Goal: Information Seeking & Learning: Learn about a topic

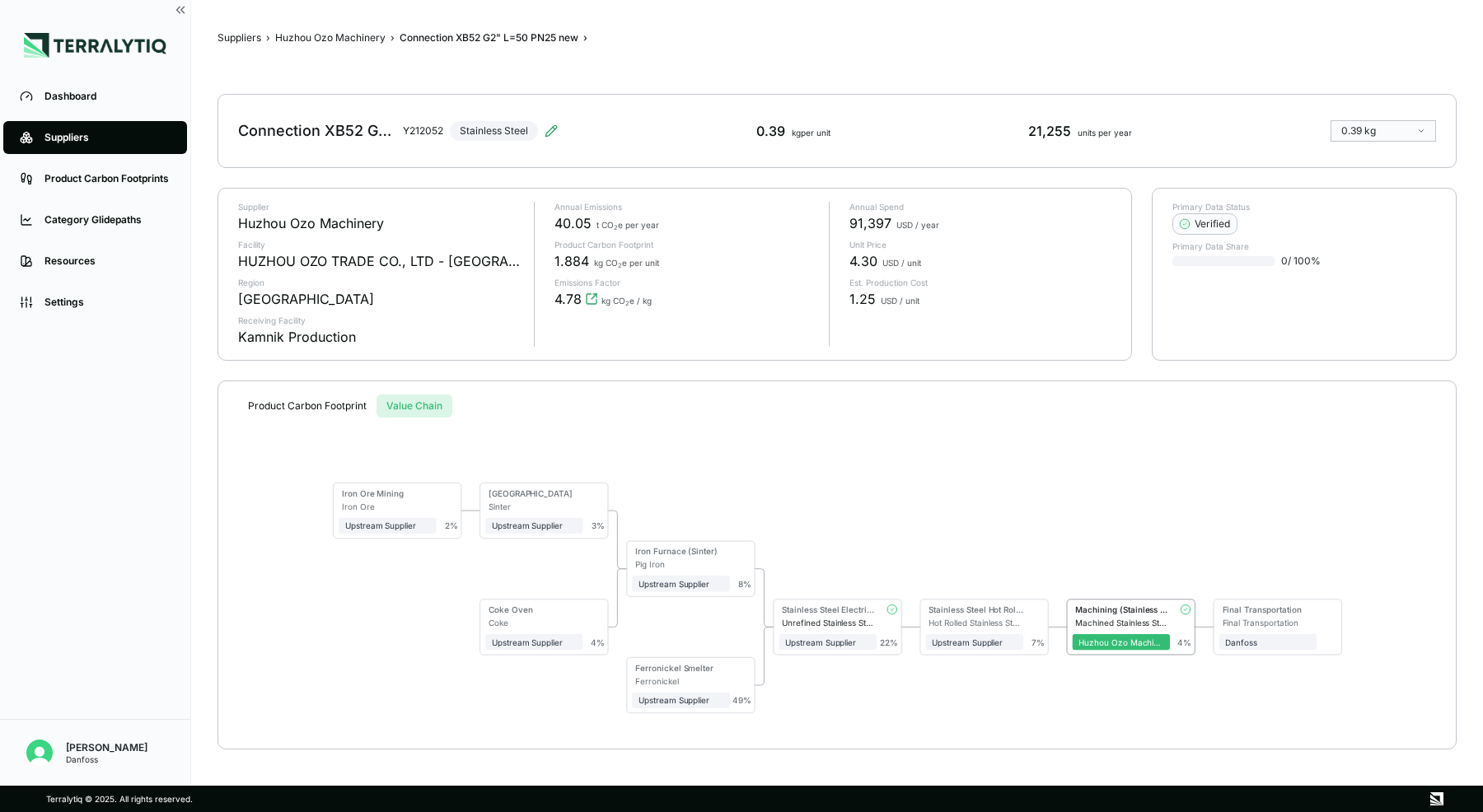
click at [87, 142] on div "Suppliers" at bounding box center [107, 138] width 126 height 14
click at [87, 98] on div "Dashboard" at bounding box center [107, 96] width 126 height 14
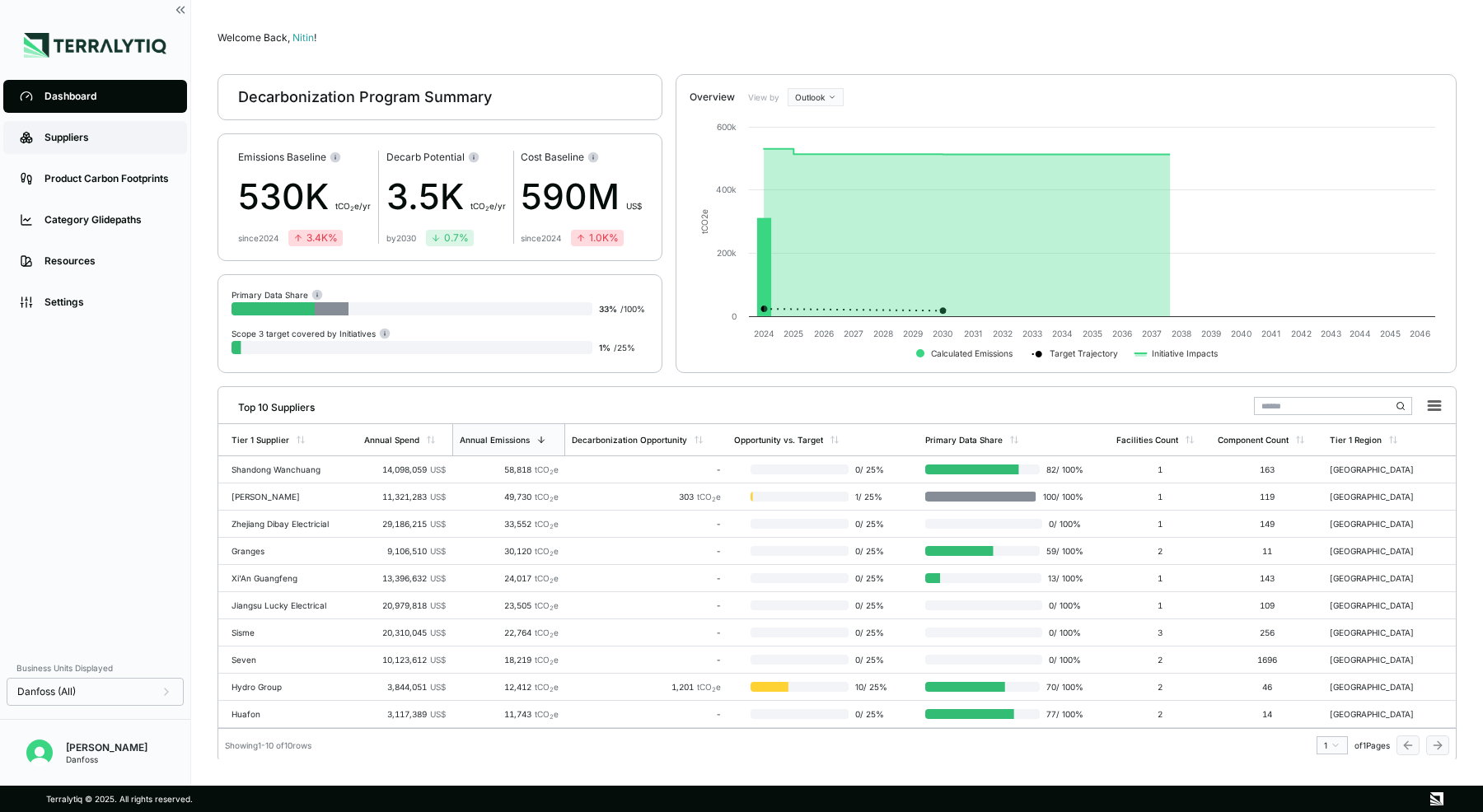
click at [75, 130] on link "Suppliers" at bounding box center [95, 138] width 183 height 33
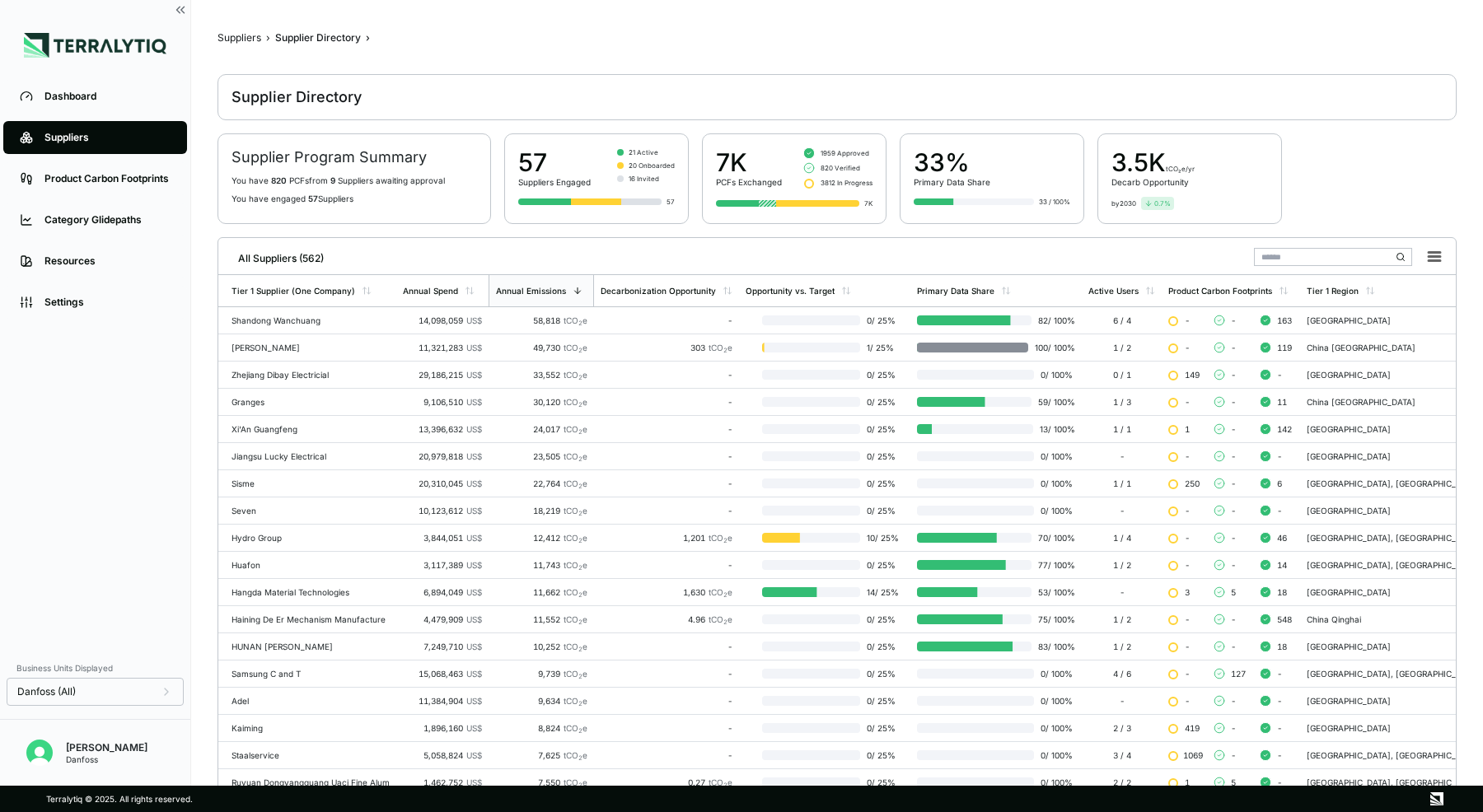
click at [1278, 260] on input "text" at bounding box center [1333, 257] width 158 height 18
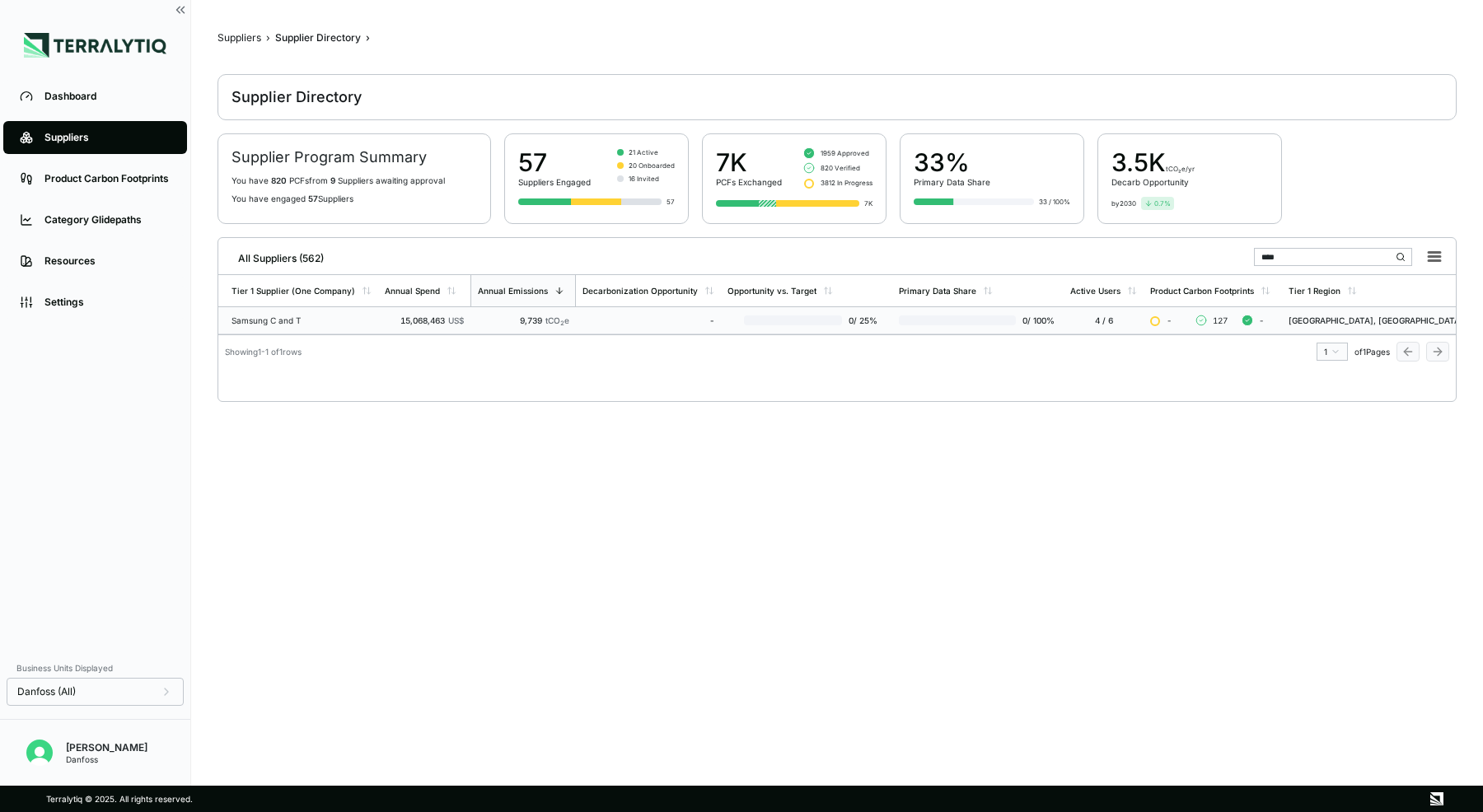
type input "****"
click at [353, 326] on td "Samsung C and T" at bounding box center [298, 321] width 160 height 27
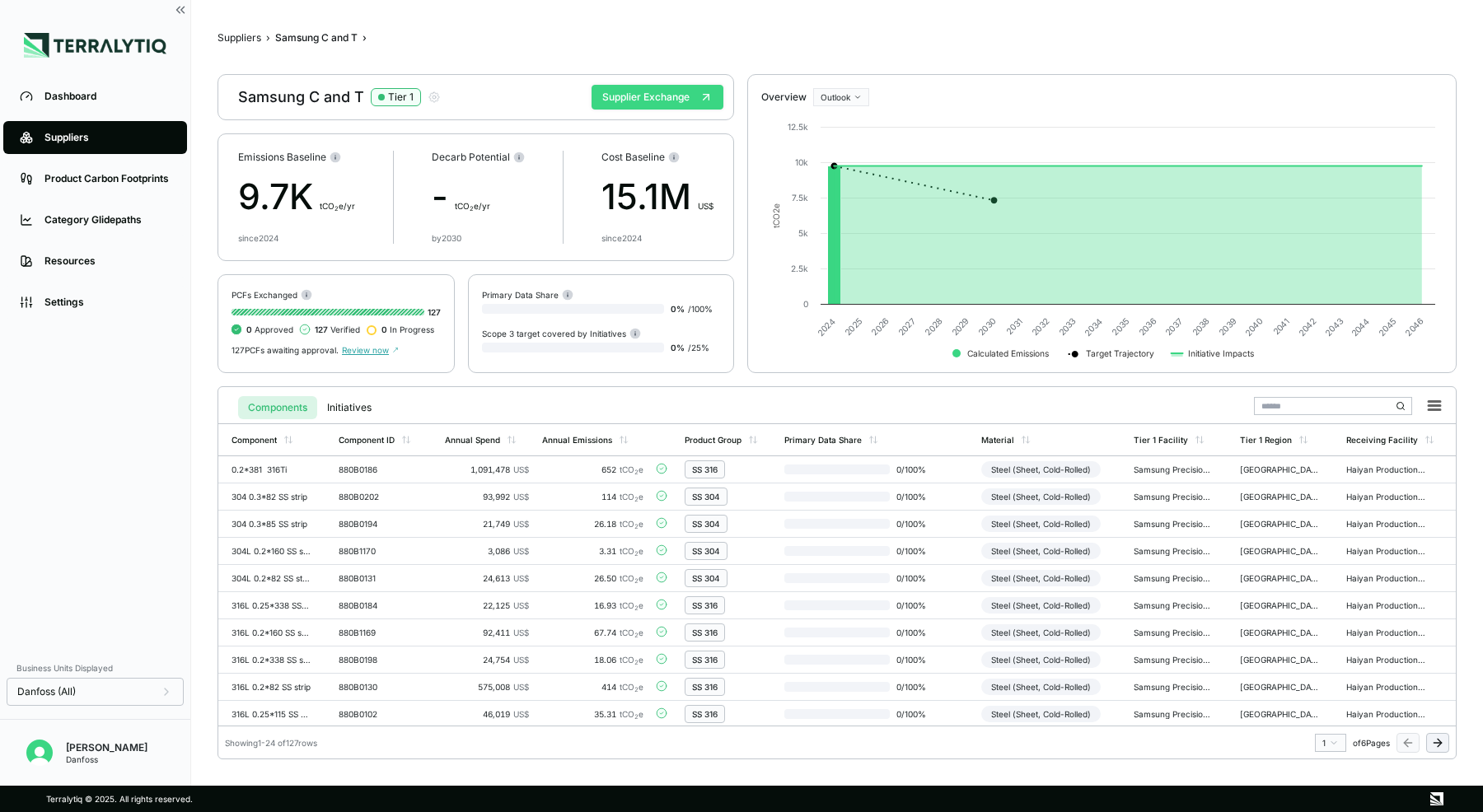
click at [655, 102] on button "Supplier Exchange" at bounding box center [657, 97] width 132 height 25
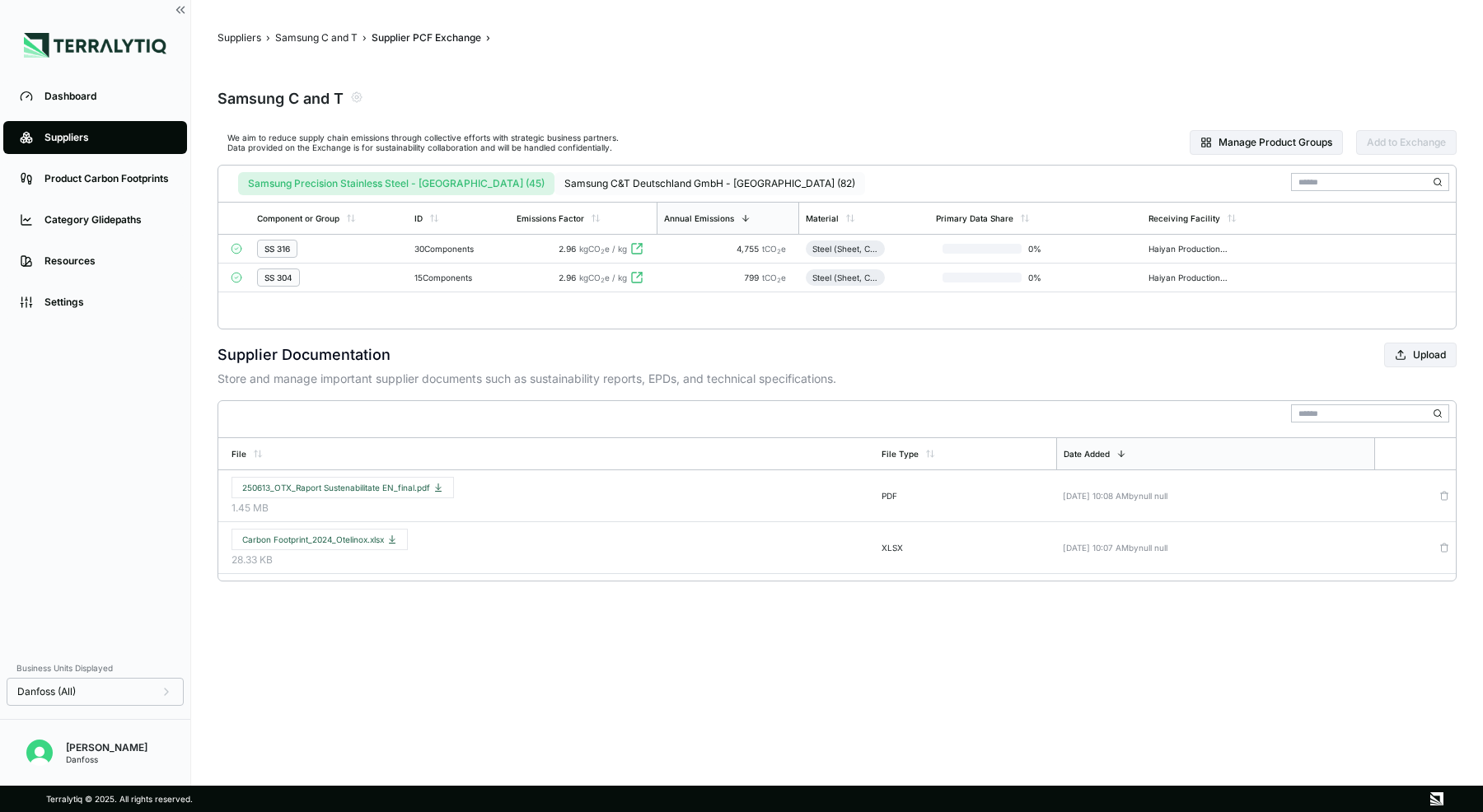
click at [555, 183] on button "Samsung C&T Deutschland GmbH - [GEOGRAPHIC_DATA] (82)" at bounding box center [710, 184] width 311 height 23
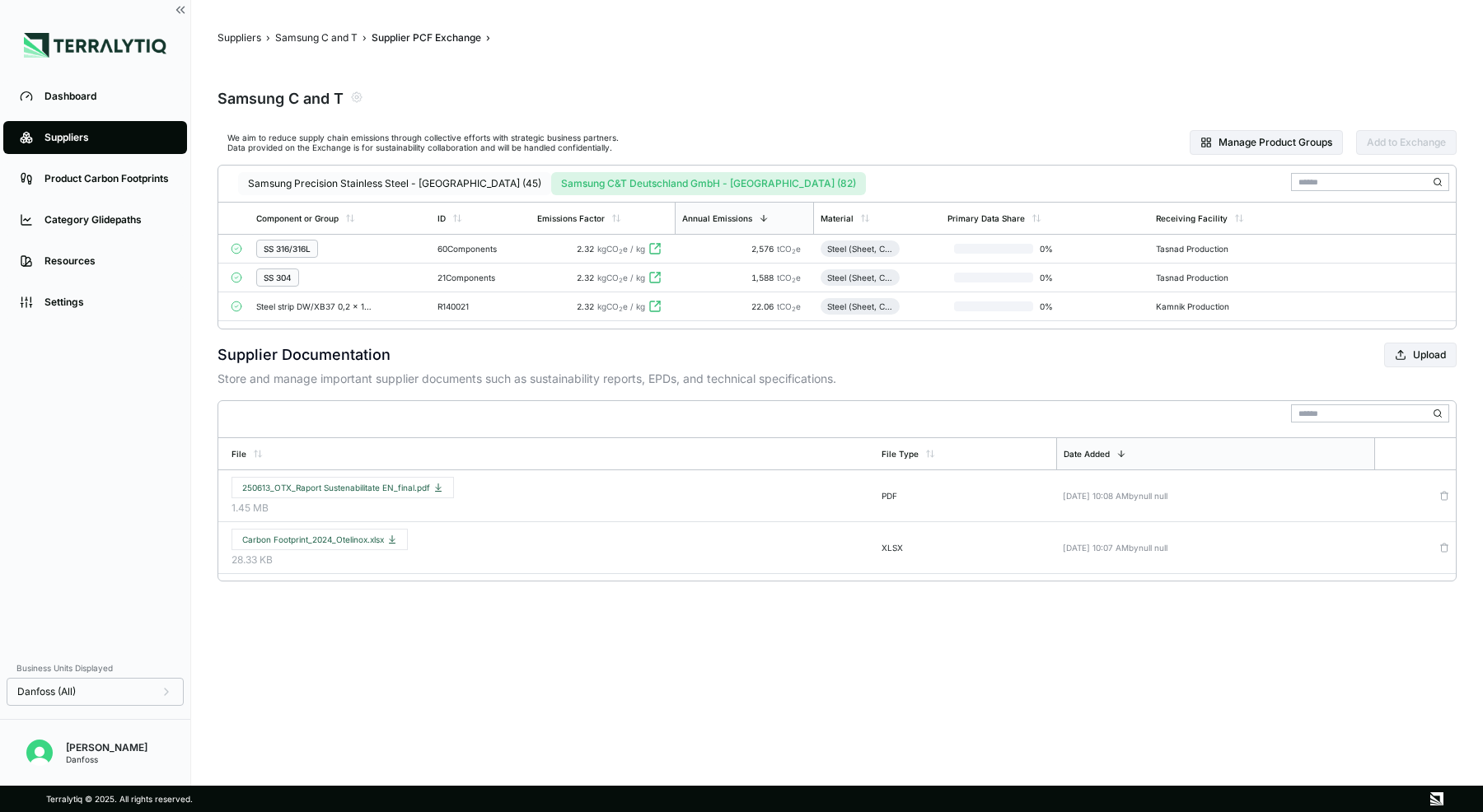
click at [387, 177] on button "Samsung Precision Stainless Steel - [GEOGRAPHIC_DATA] (45)" at bounding box center [395, 184] width 314 height 23
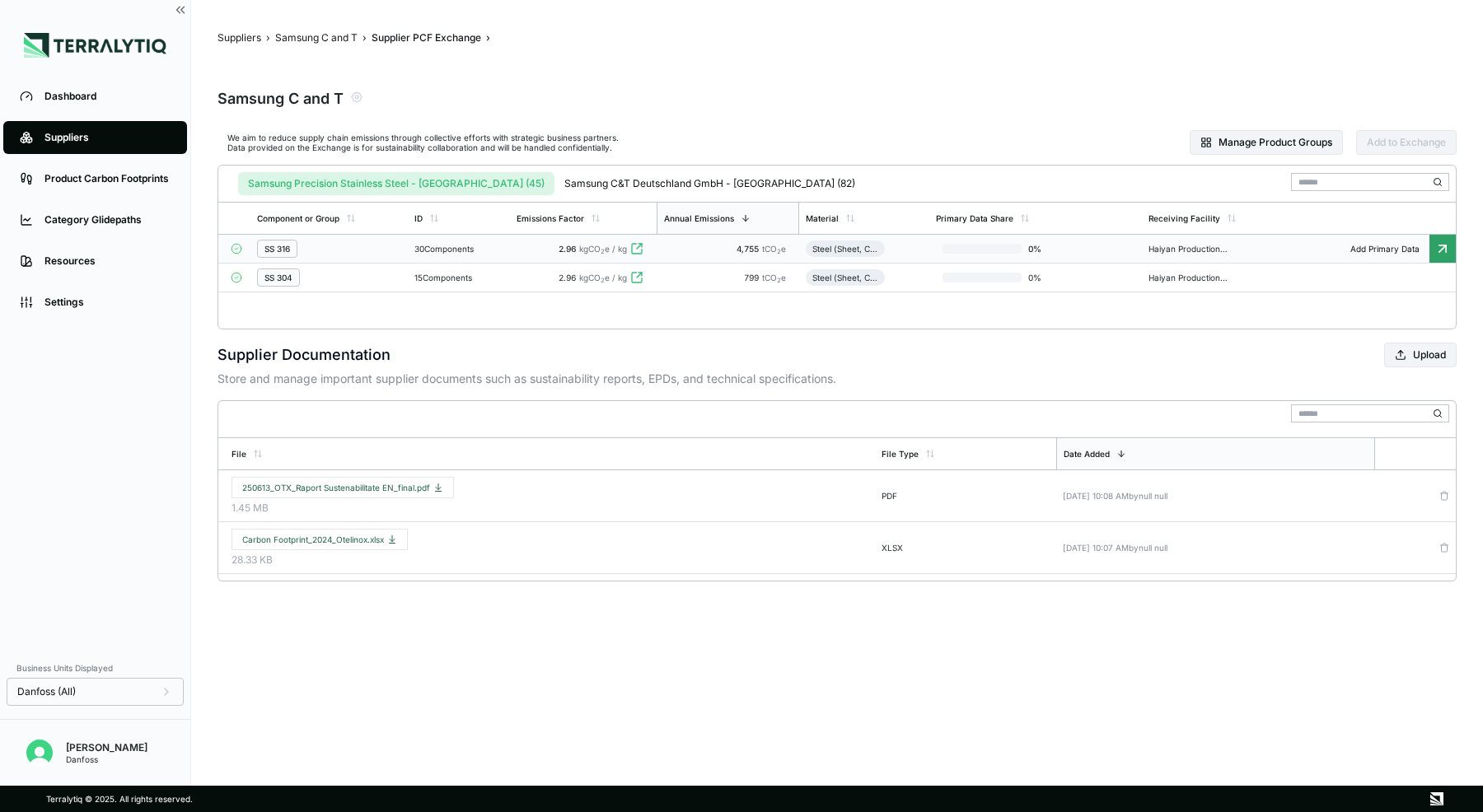
click at [336, 251] on div "SS 316" at bounding box center [328, 249] width 144 height 18
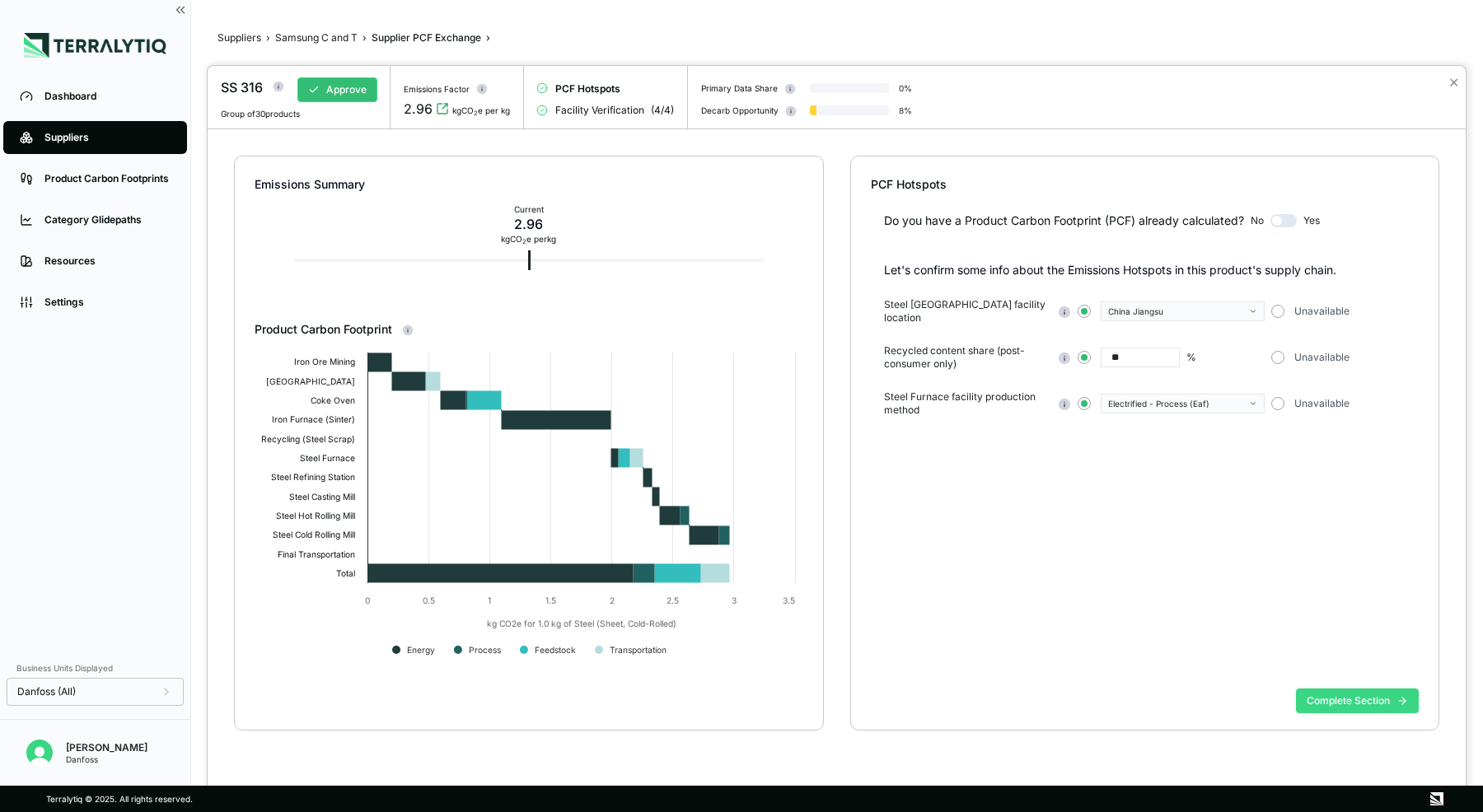
click at [1330, 698] on button "Complete Section" at bounding box center [1358, 701] width 123 height 25
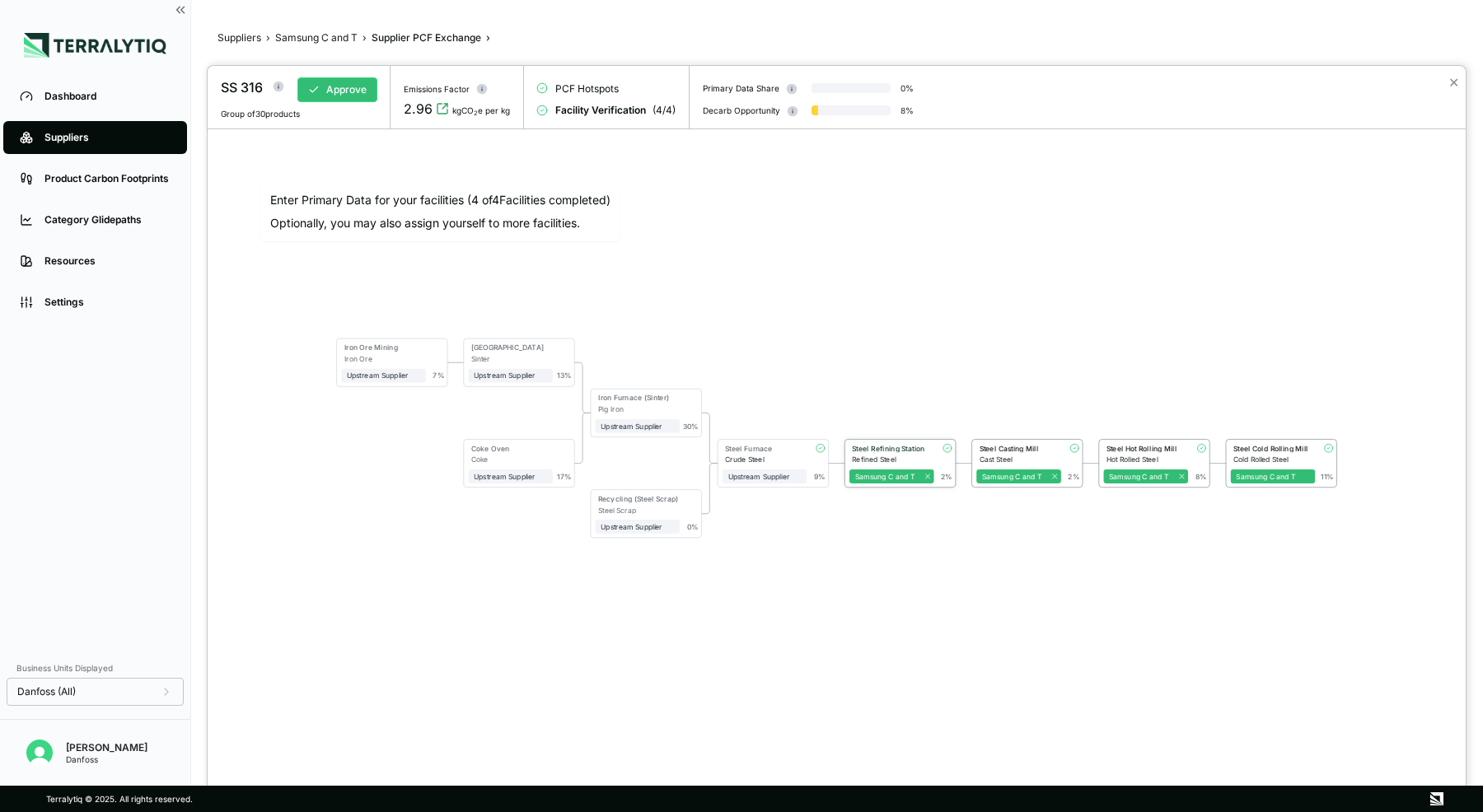
click at [893, 446] on div "Steel Refining Station" at bounding box center [890, 448] width 76 height 9
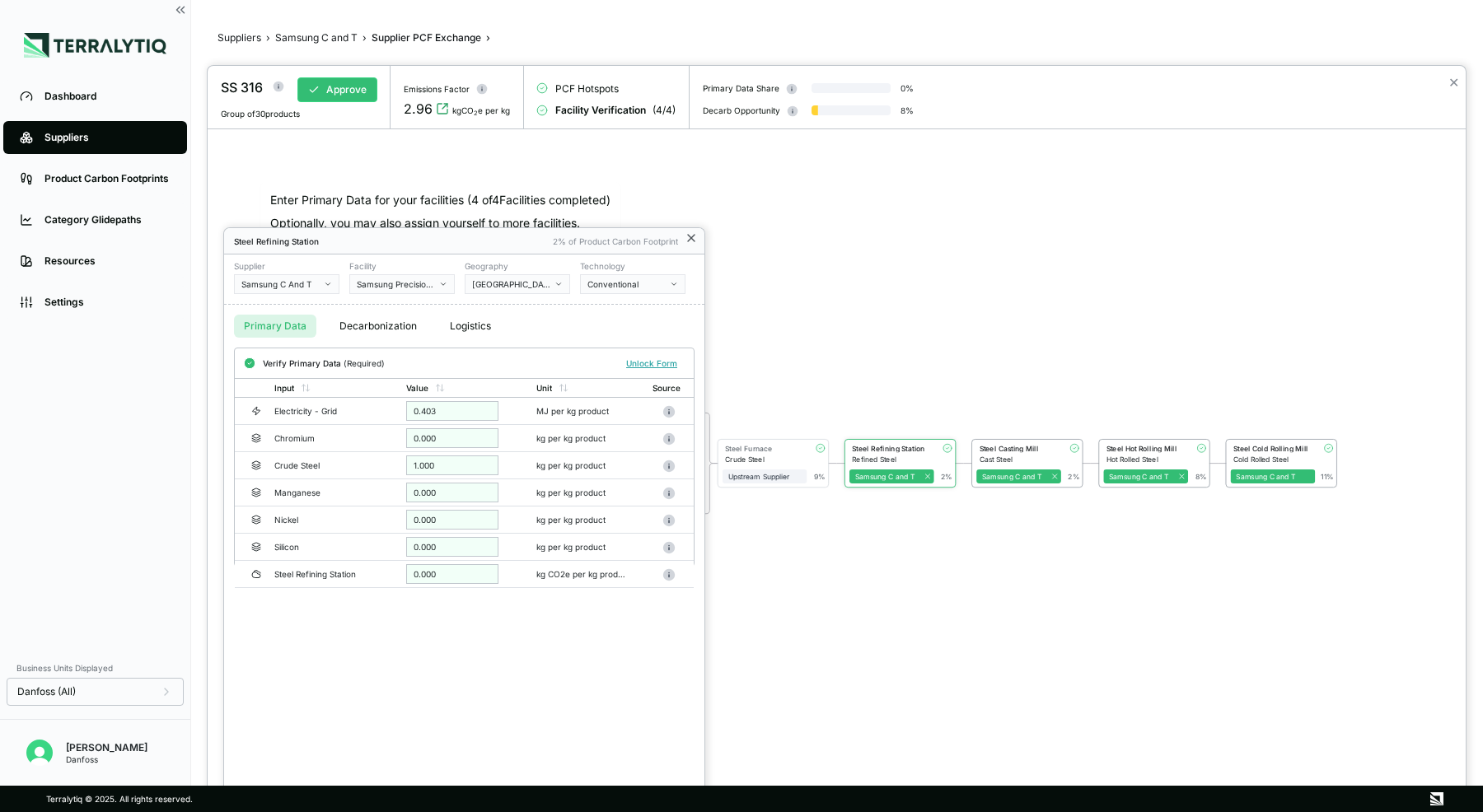
click at [695, 244] on icon at bounding box center [692, 238] width 14 height 14
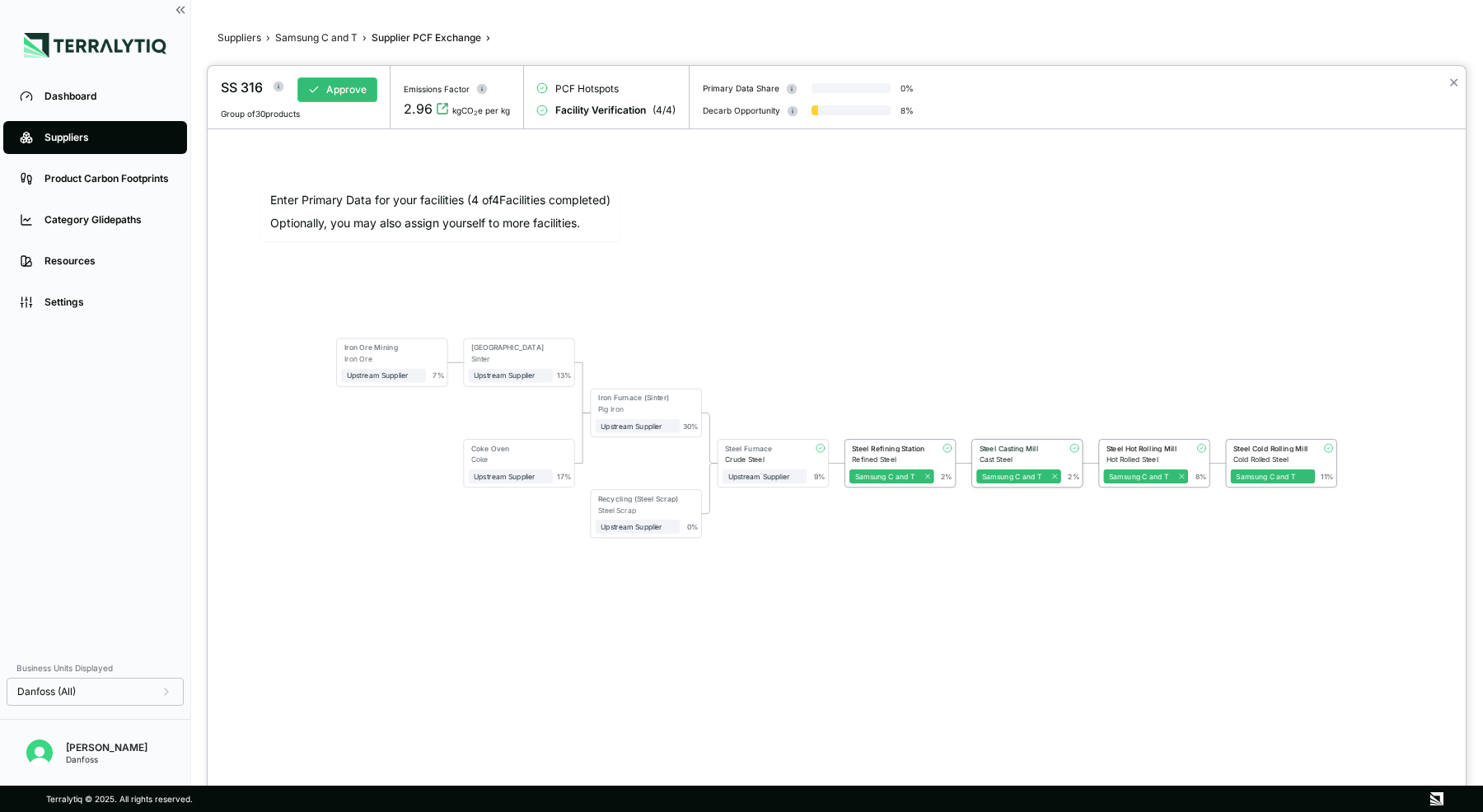
click at [1012, 445] on div "Steel Casting Mill" at bounding box center [1018, 448] width 76 height 9
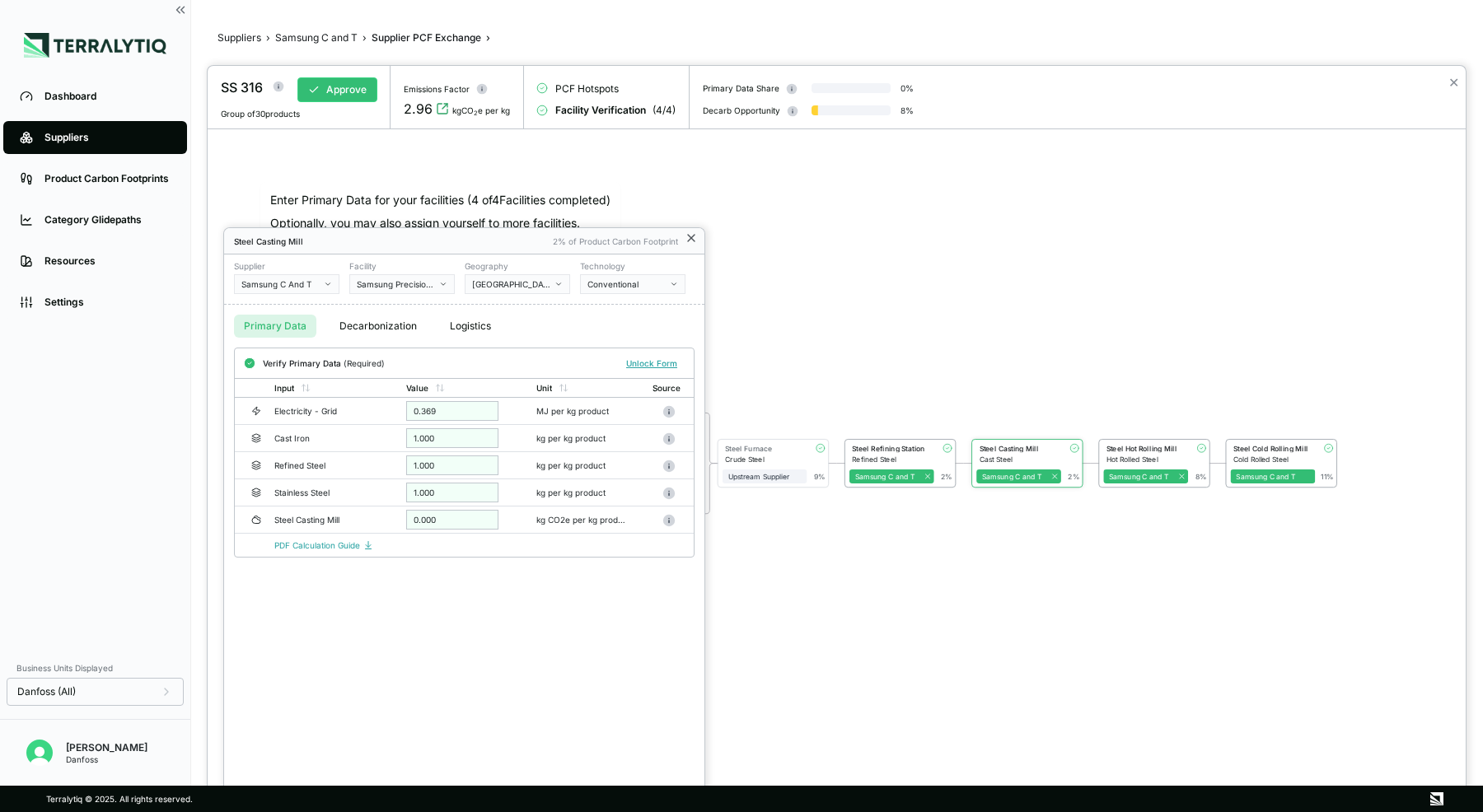
click at [689, 239] on icon at bounding box center [691, 237] width 7 height 7
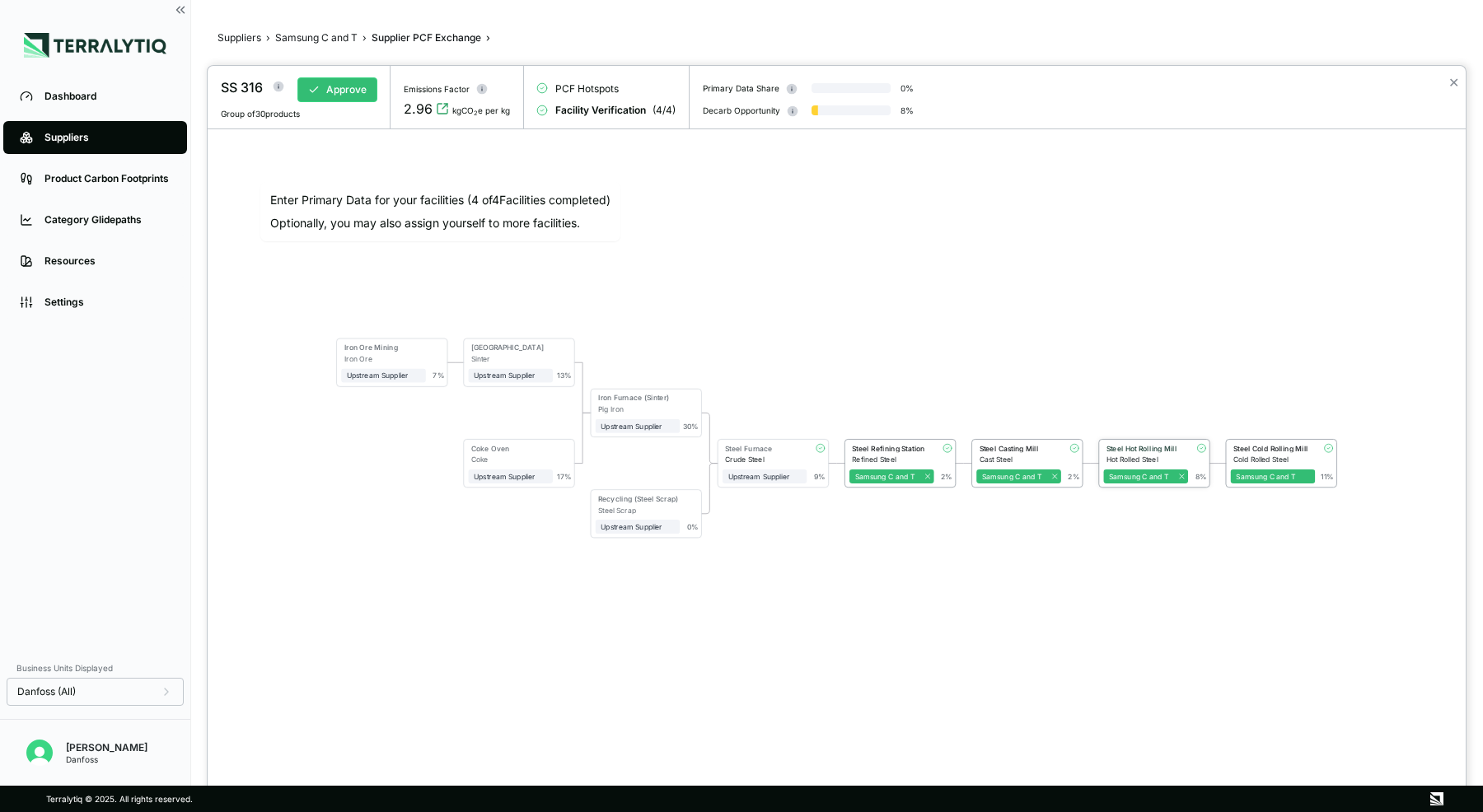
click at [1151, 460] on div "Hot Rolled Steel" at bounding box center [1147, 459] width 82 height 9
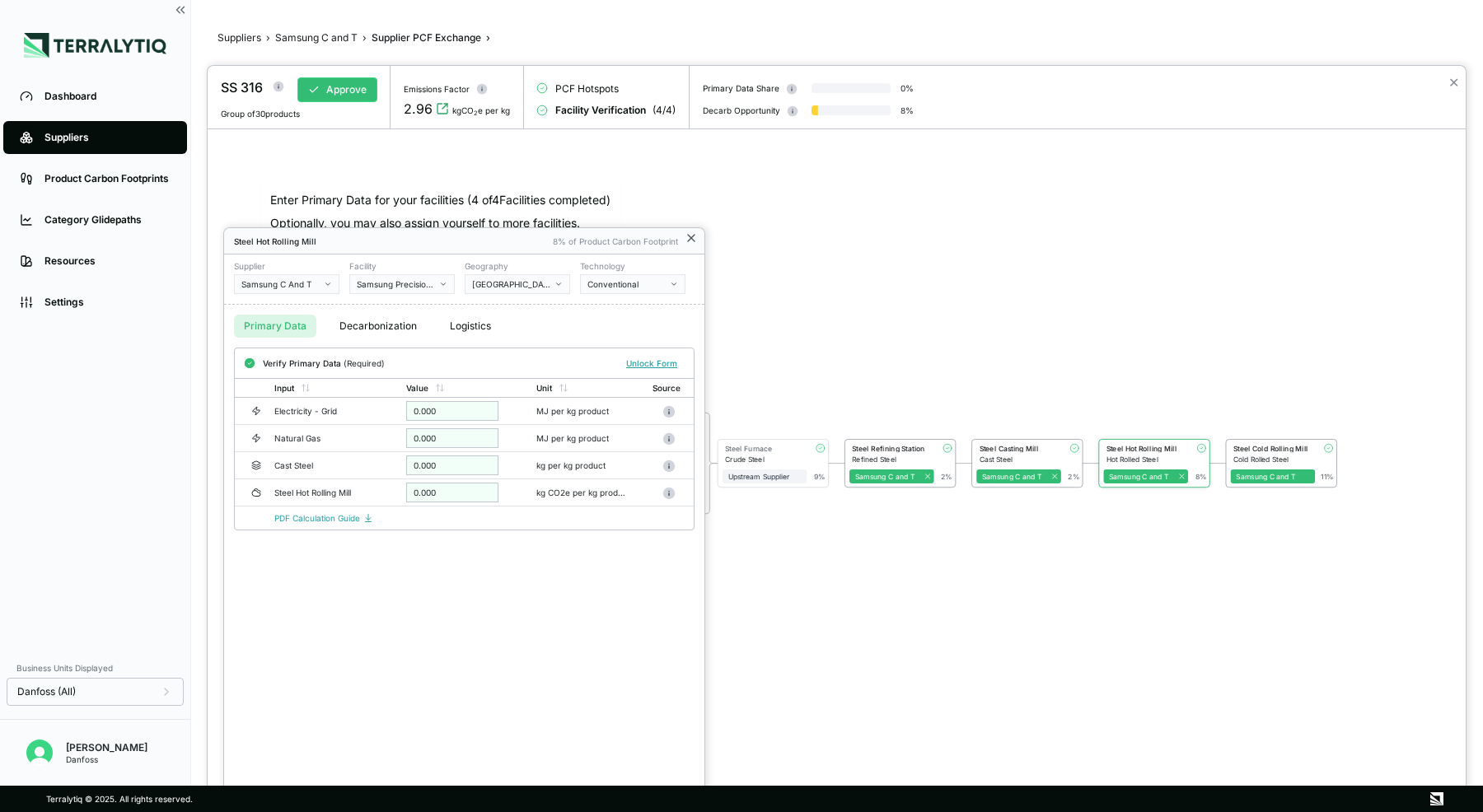
click at [687, 239] on icon at bounding box center [692, 238] width 14 height 14
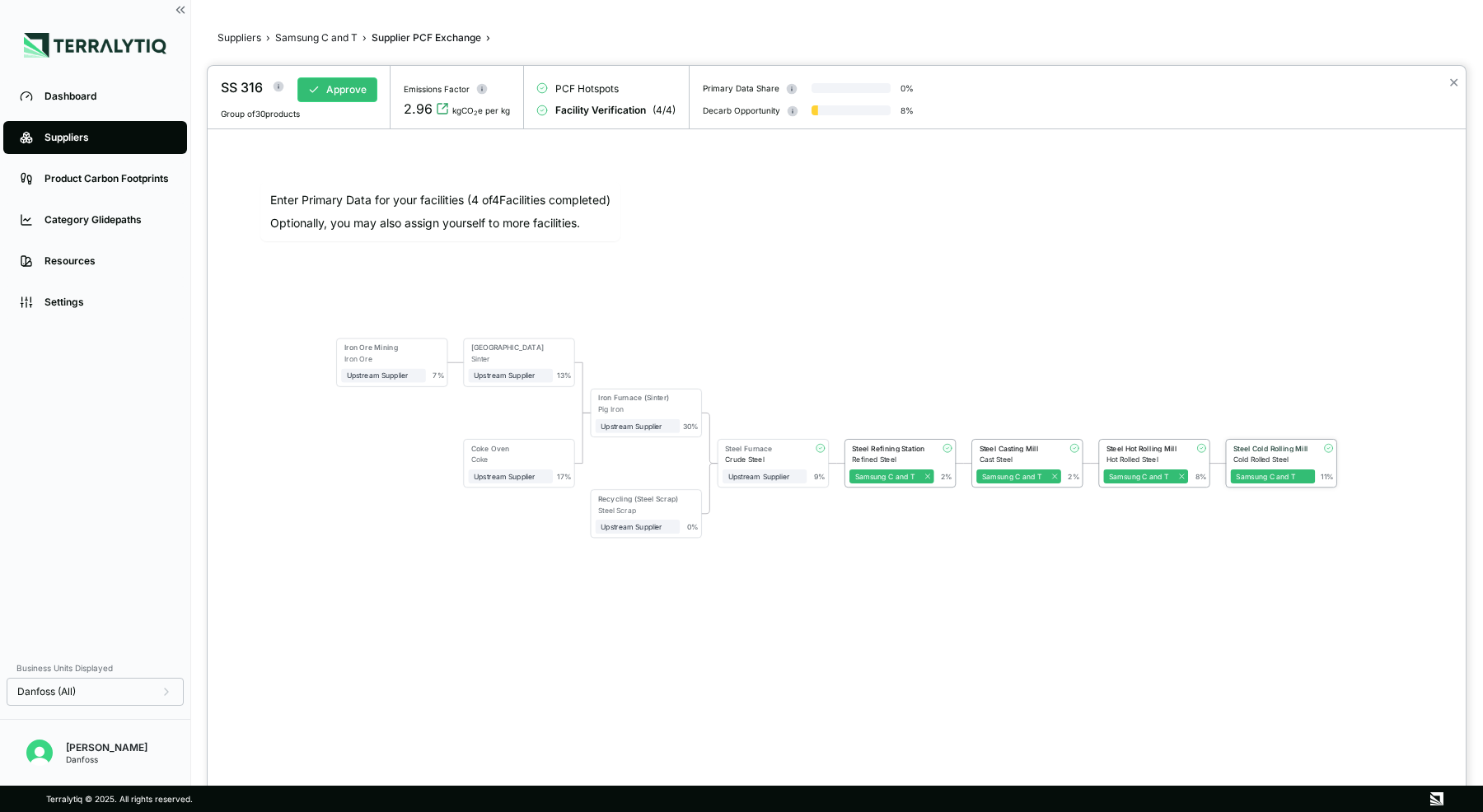
click at [1280, 454] on div "Steel Cold Rolling Mill" at bounding box center [1271, 450] width 79 height 12
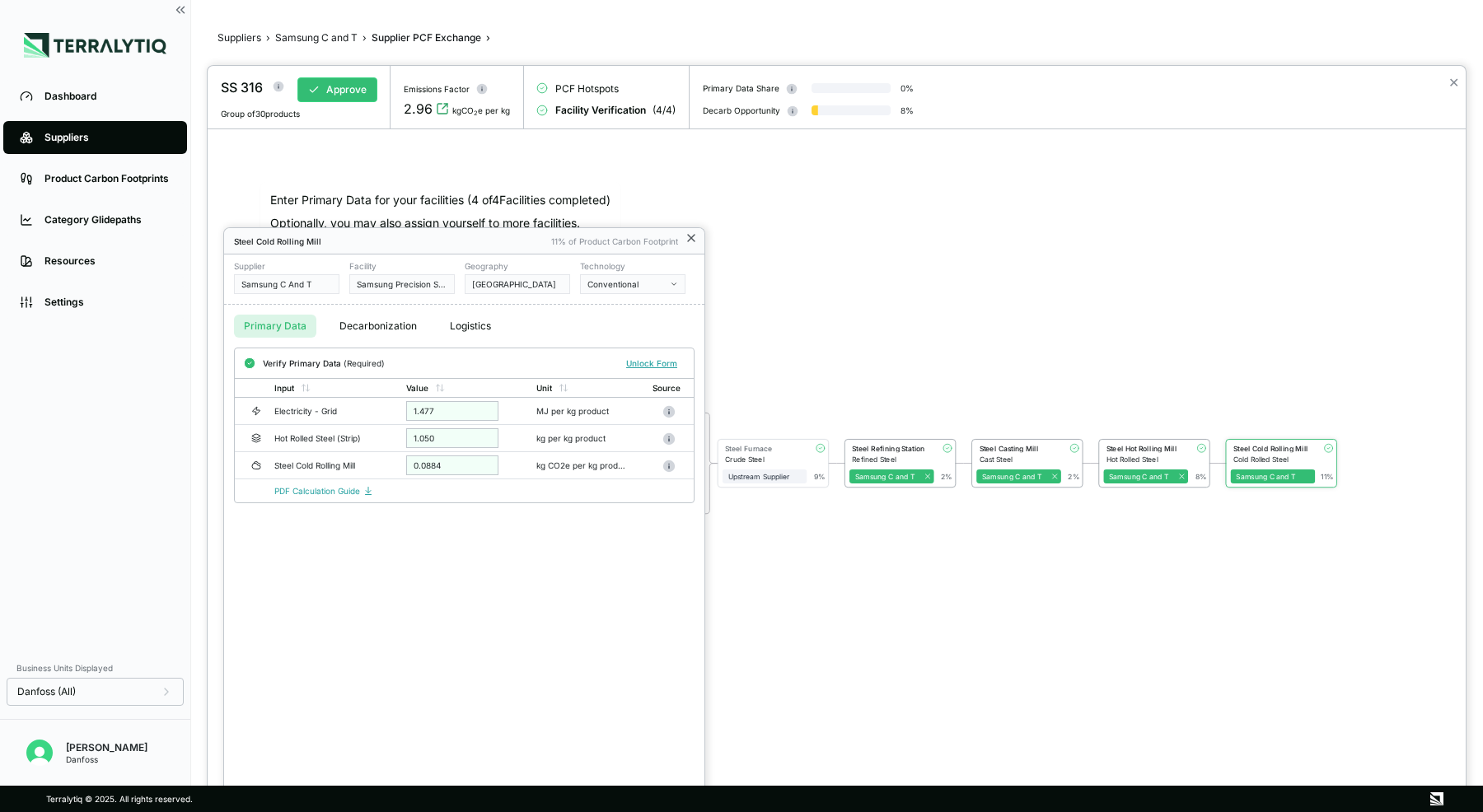
click at [689, 235] on icon at bounding box center [691, 237] width 7 height 7
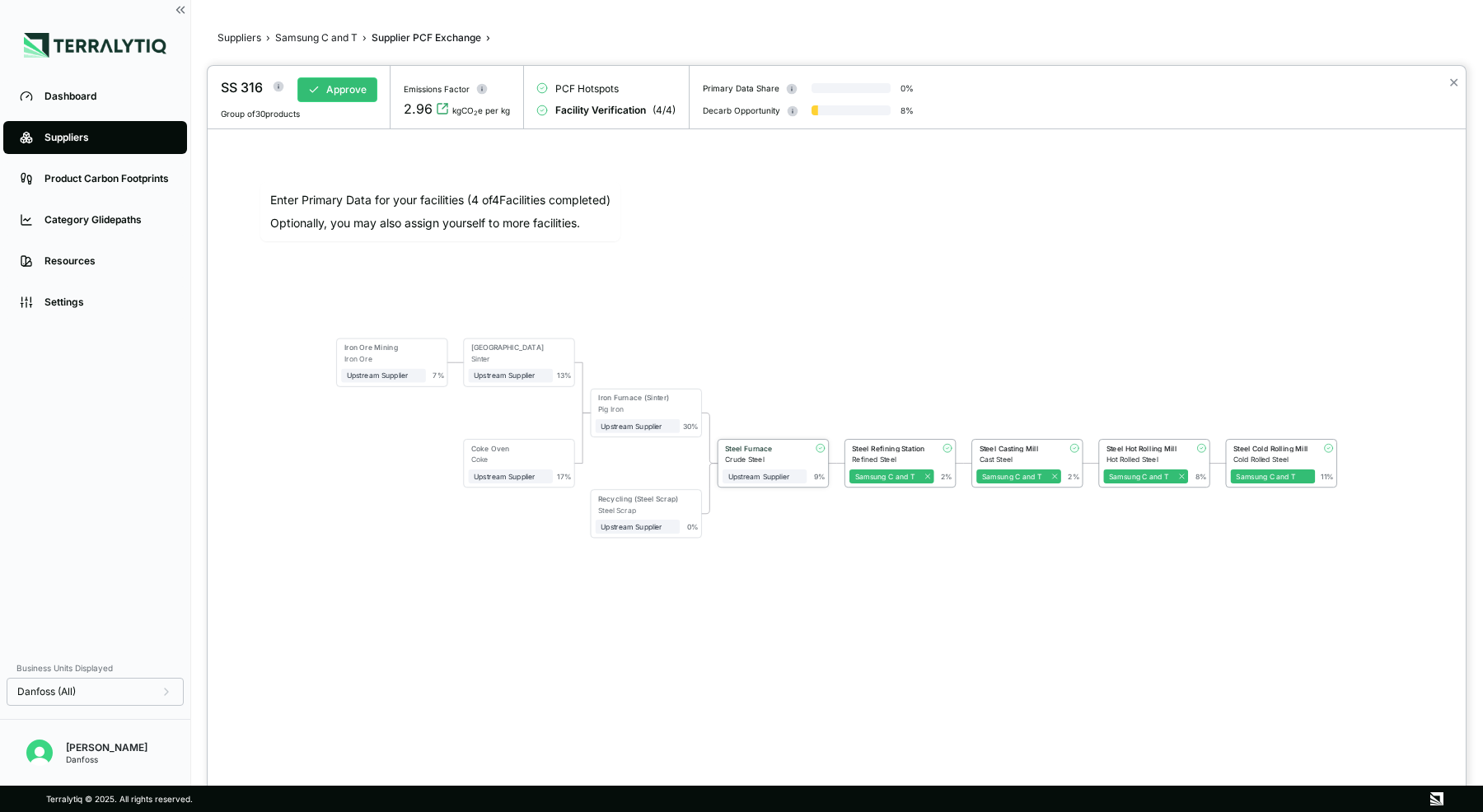
click at [756, 446] on div "Steel Furnace" at bounding box center [763, 448] width 76 height 9
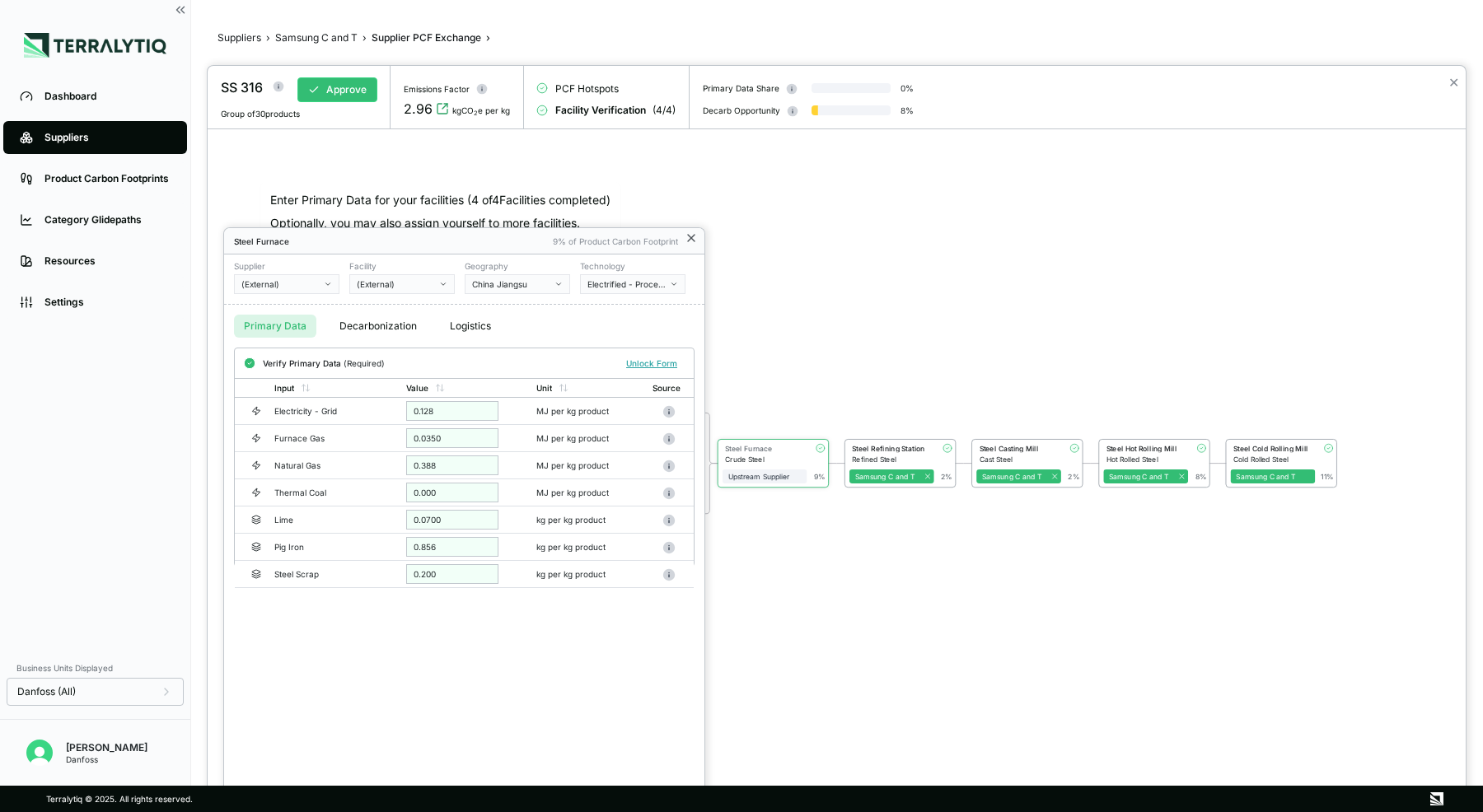
click at [691, 236] on icon at bounding box center [692, 238] width 14 height 14
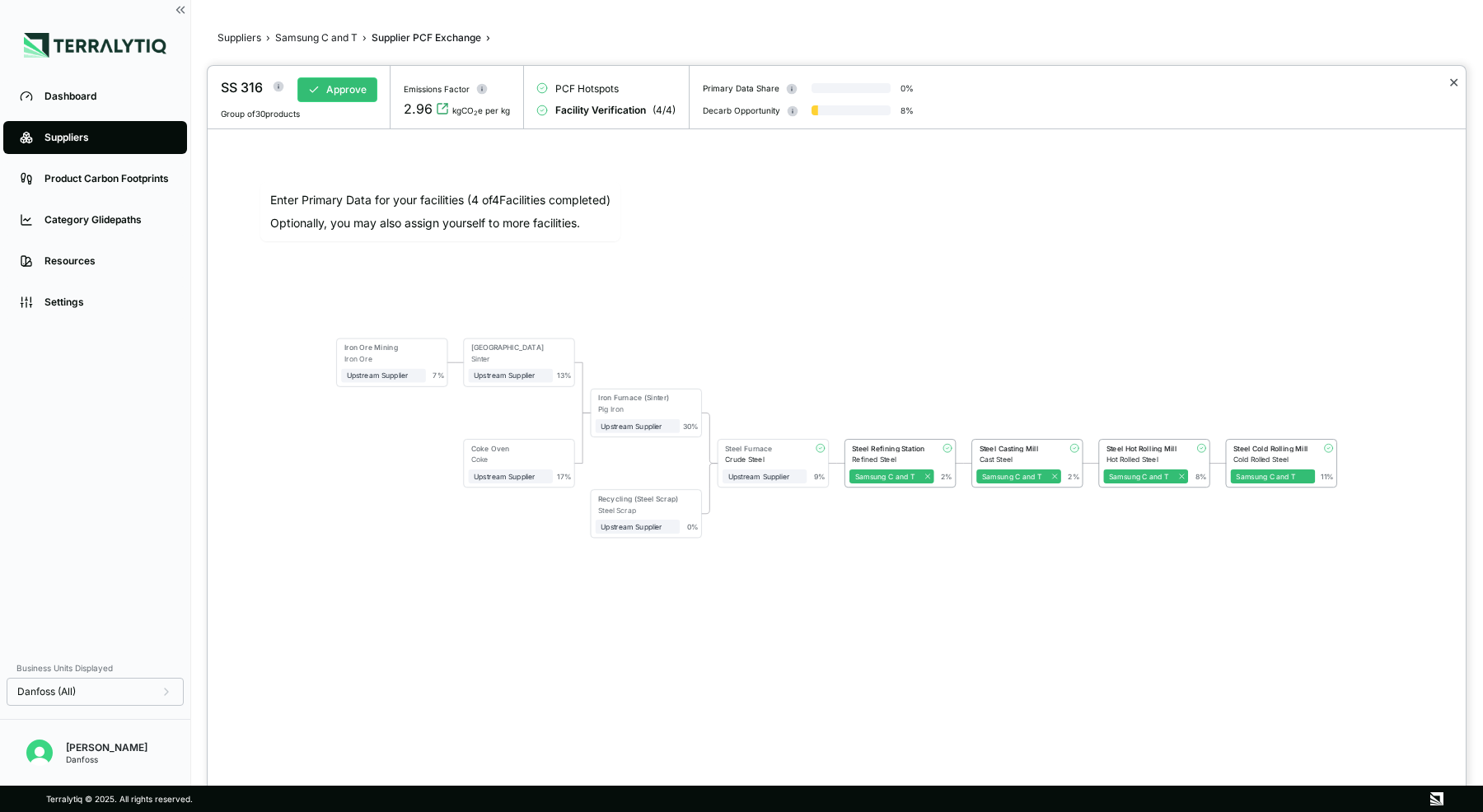
click at [1449, 82] on button "✕" at bounding box center [1454, 82] width 11 height 19
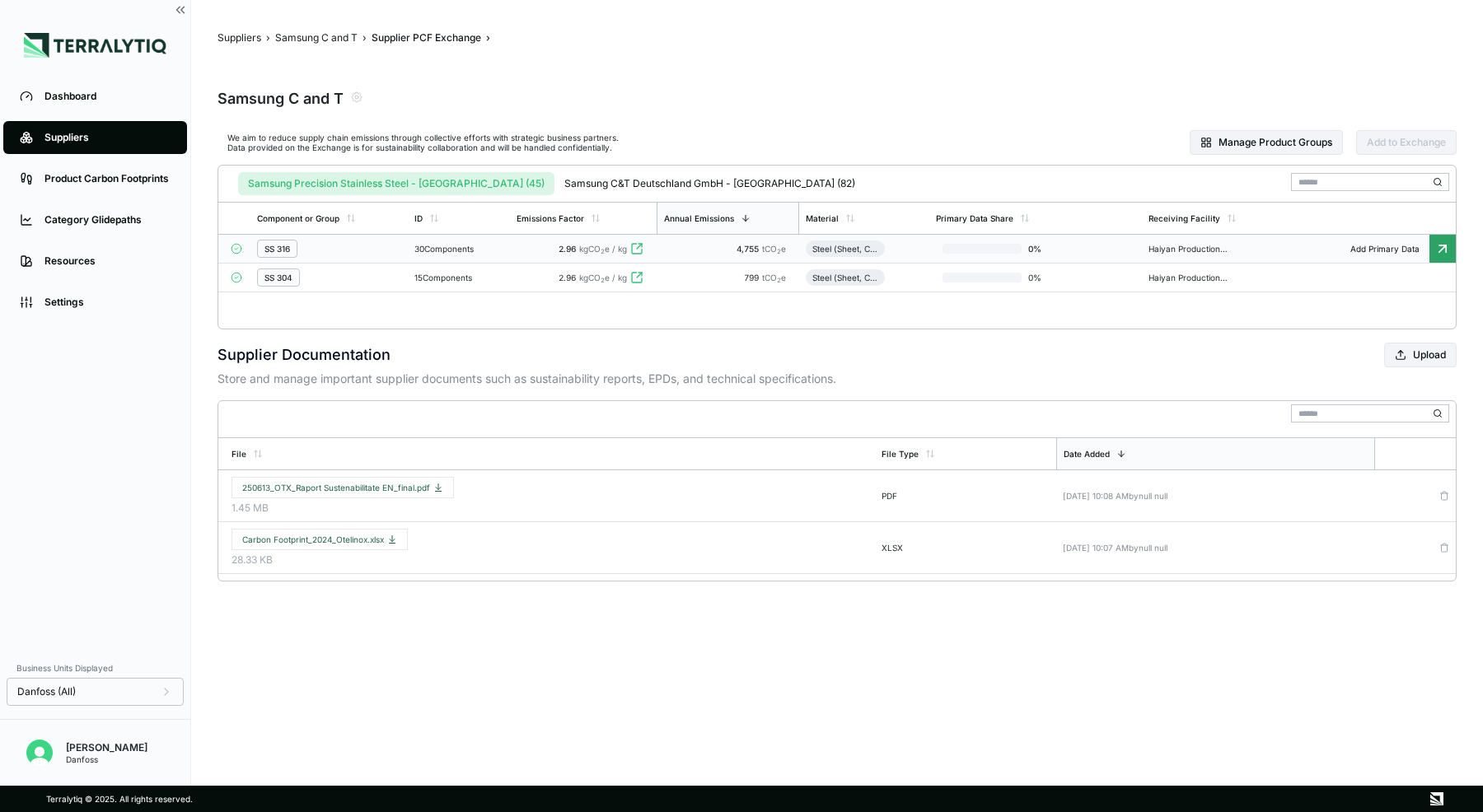
click at [98, 128] on link "Suppliers" at bounding box center [95, 138] width 183 height 33
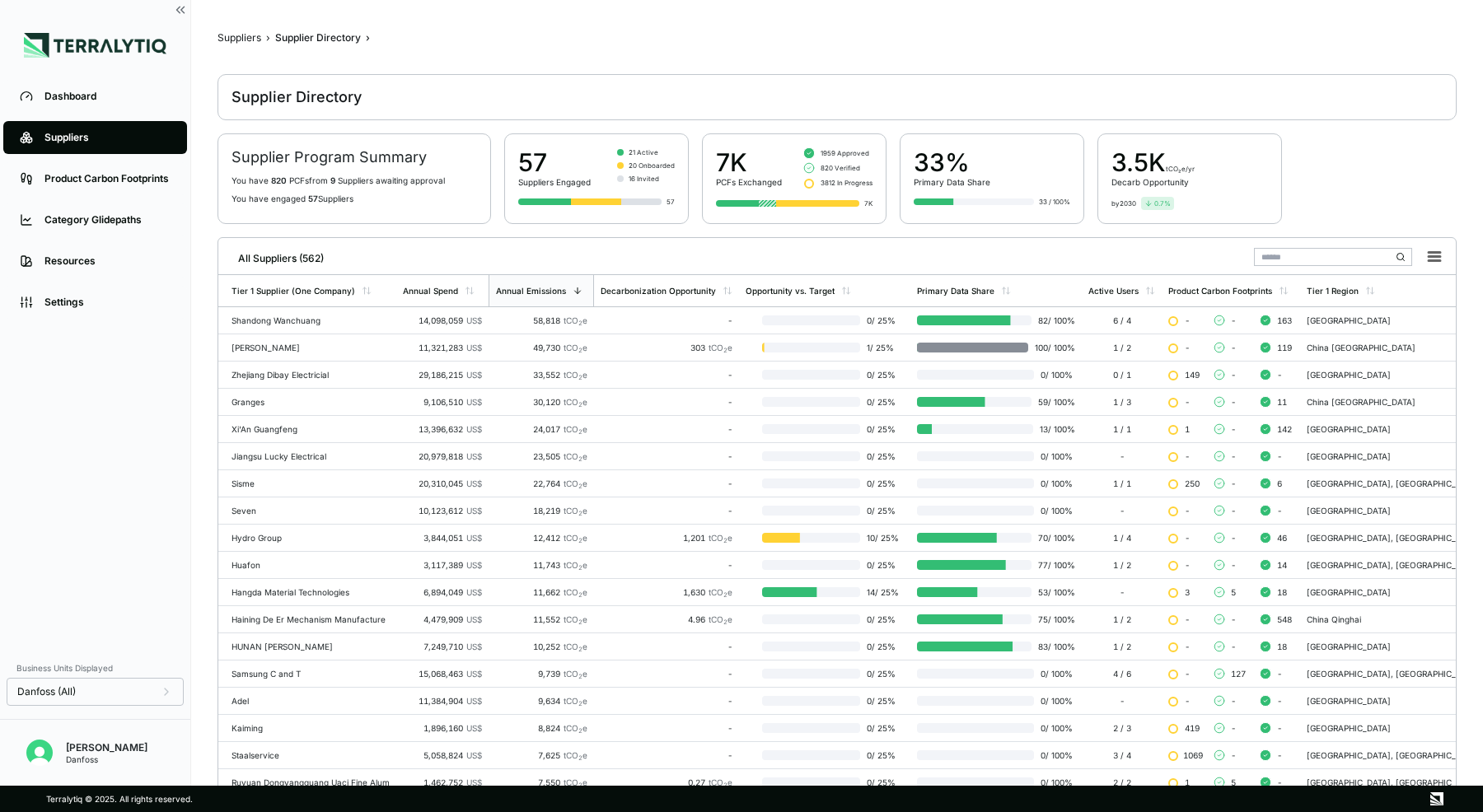
click at [1284, 254] on input "text" at bounding box center [1333, 257] width 158 height 18
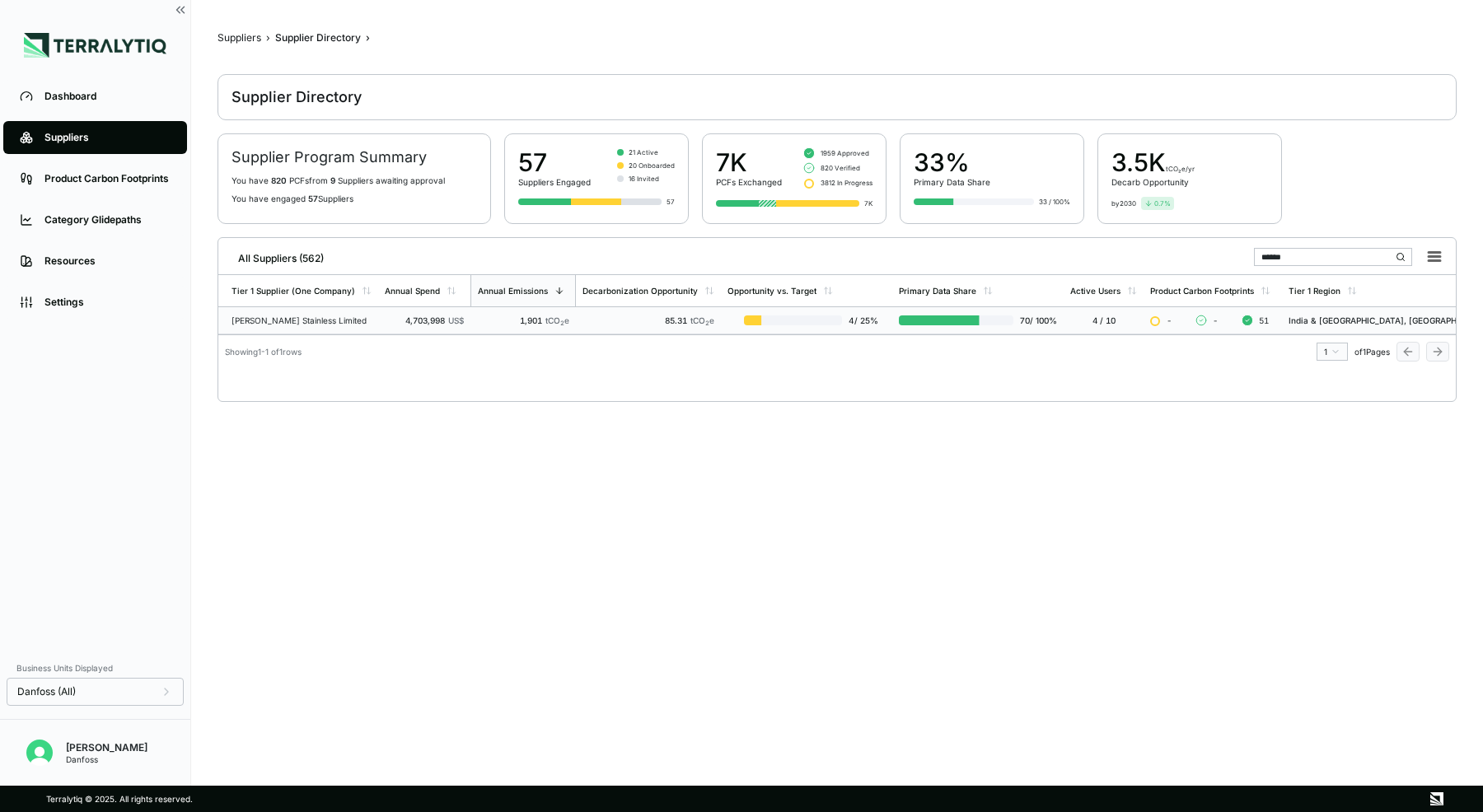
type input "******"
click at [503, 325] on td "1,901 tCO 2 e" at bounding box center [523, 321] width 105 height 27
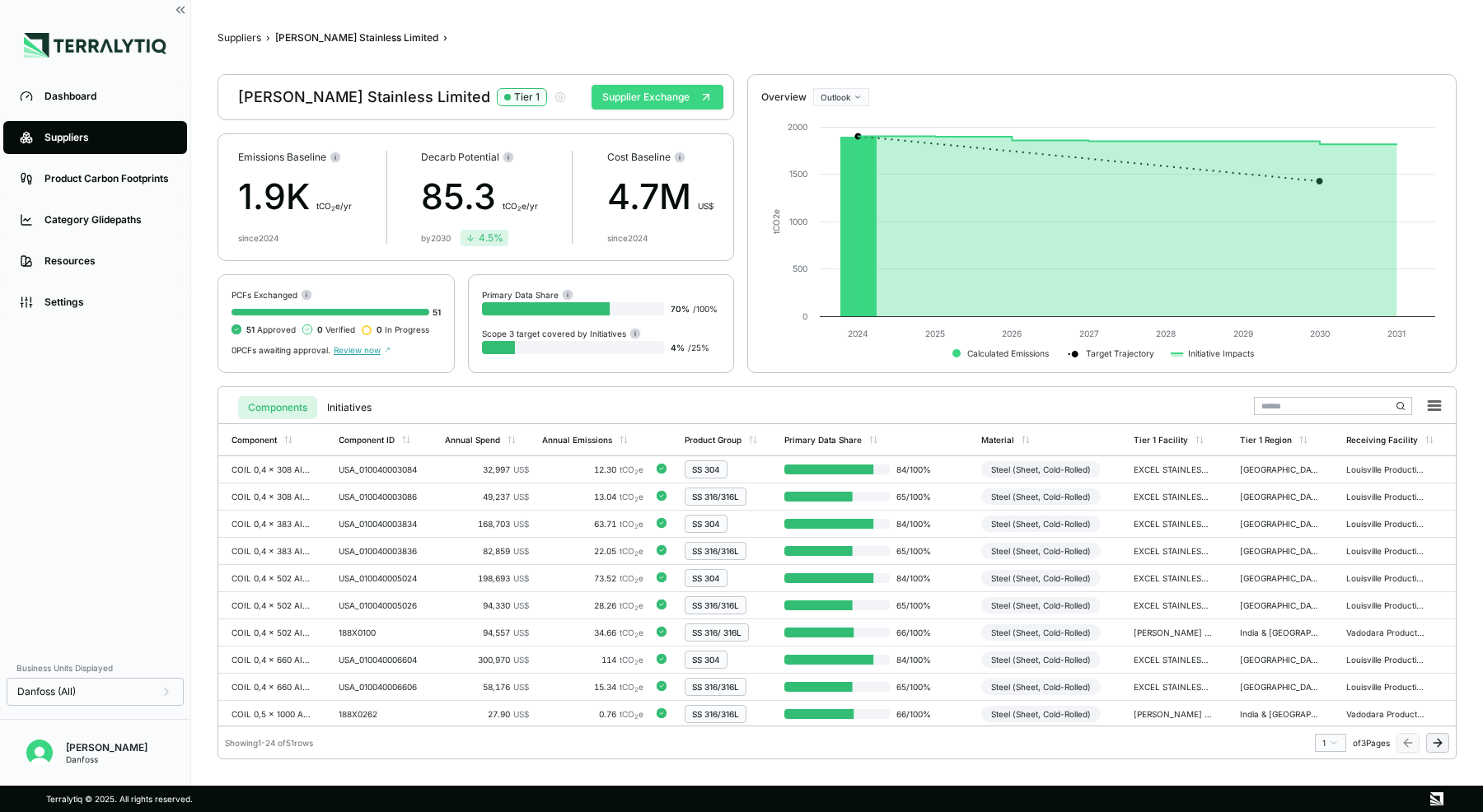
click at [641, 95] on button "Supplier Exchange" at bounding box center [657, 97] width 132 height 25
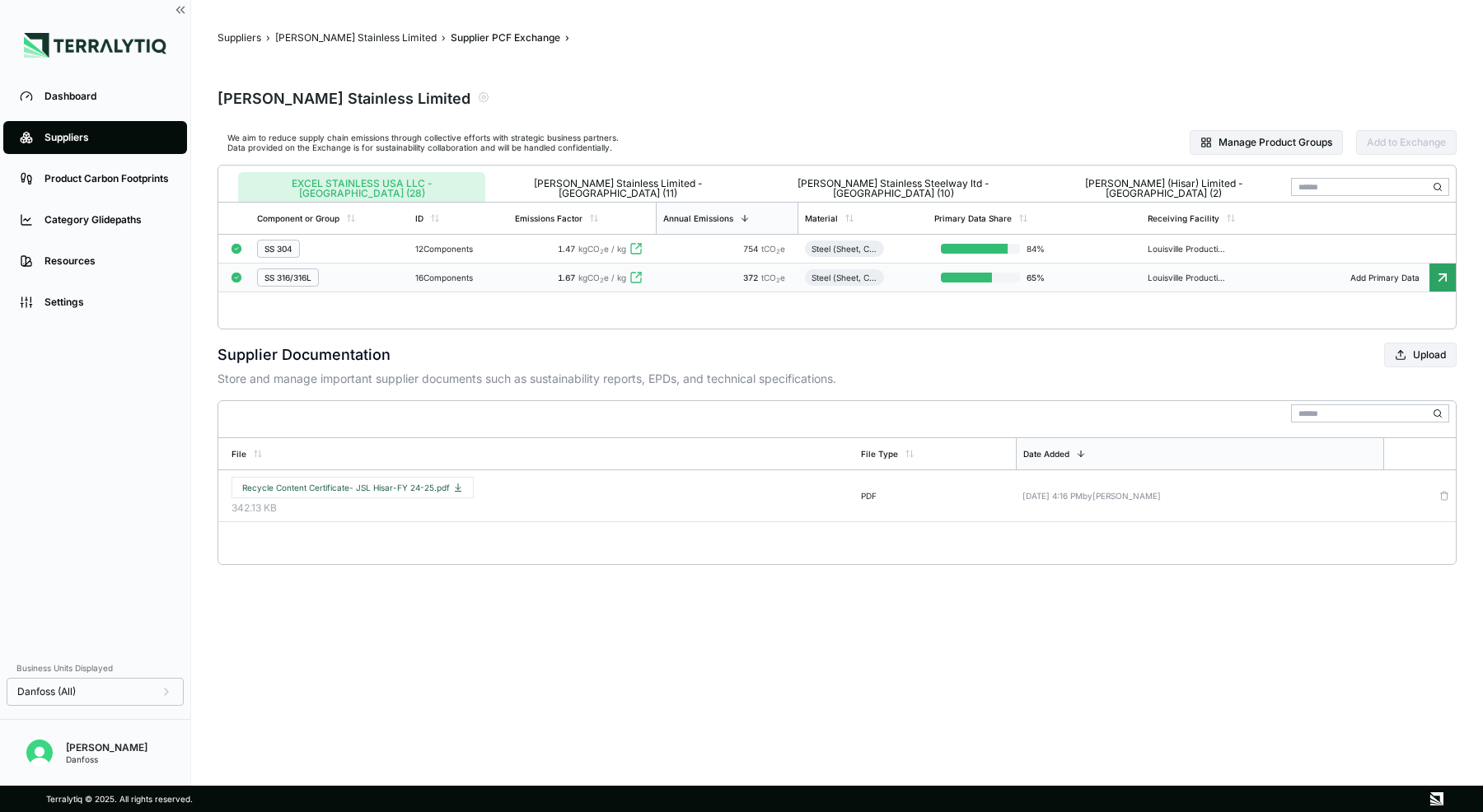
click at [353, 272] on div "SS 316/316L" at bounding box center [328, 277] width 144 height 18
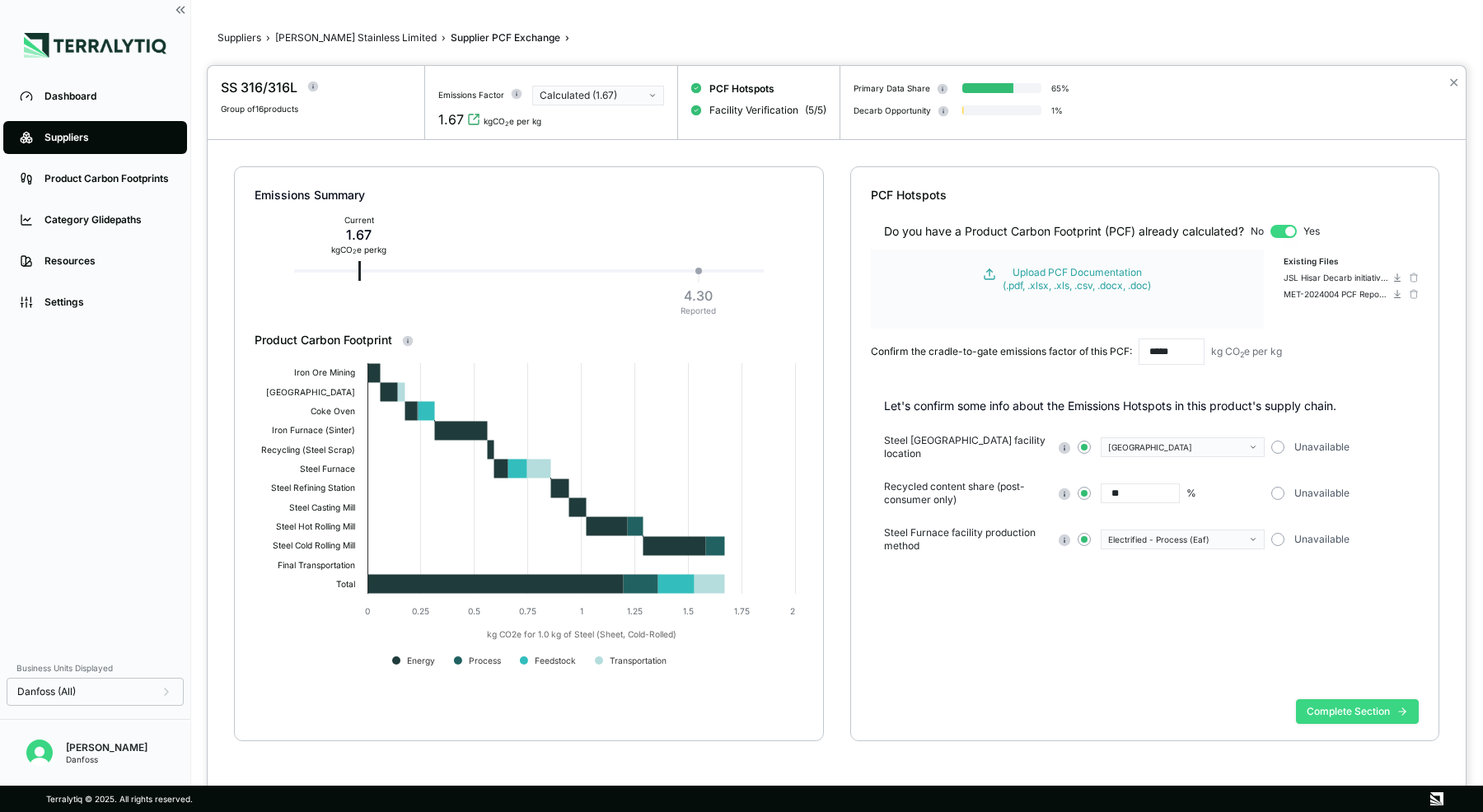
click at [1352, 714] on button "Complete Section" at bounding box center [1358, 712] width 123 height 25
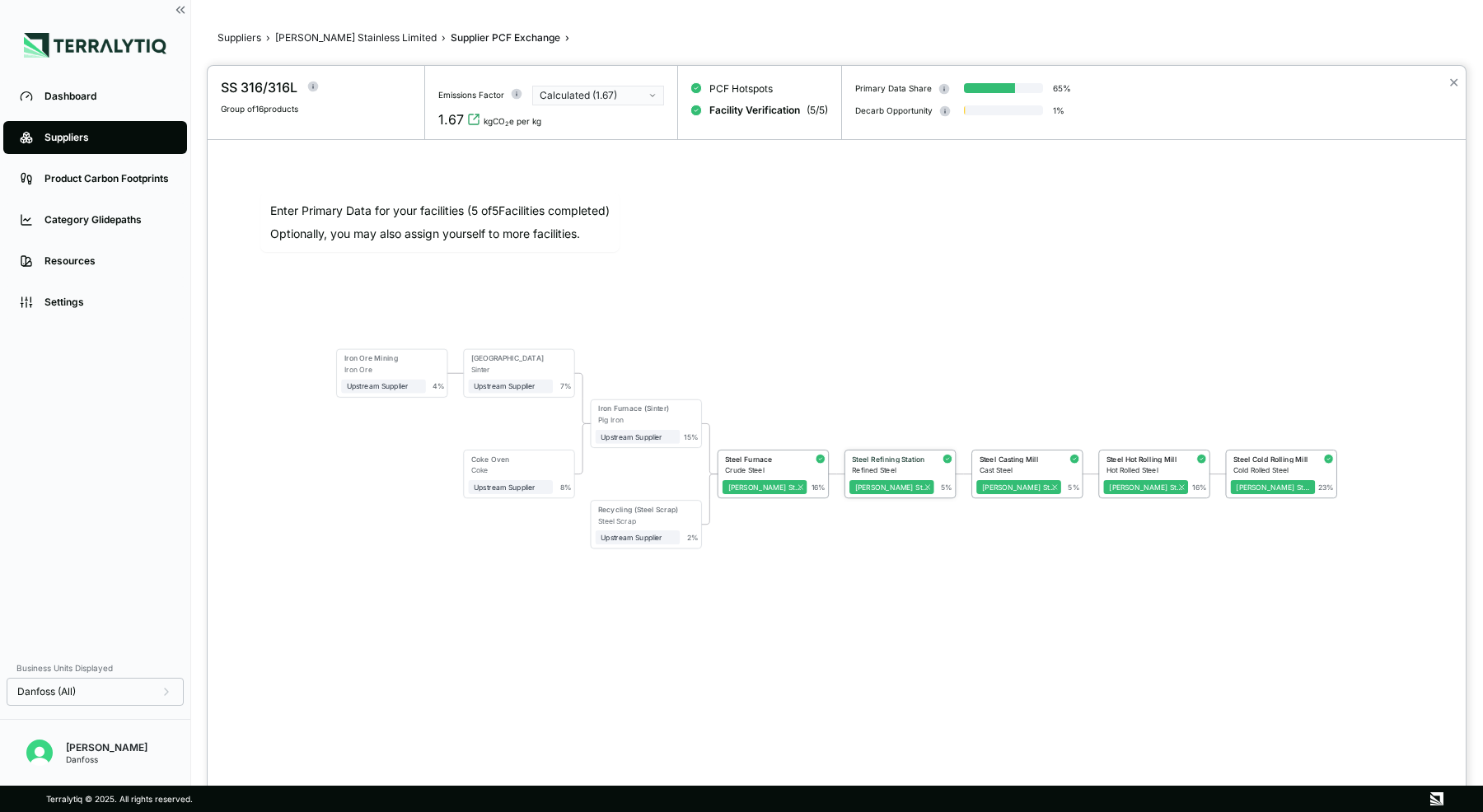
click at [893, 455] on div "Steel Refining Station" at bounding box center [890, 459] width 76 height 9
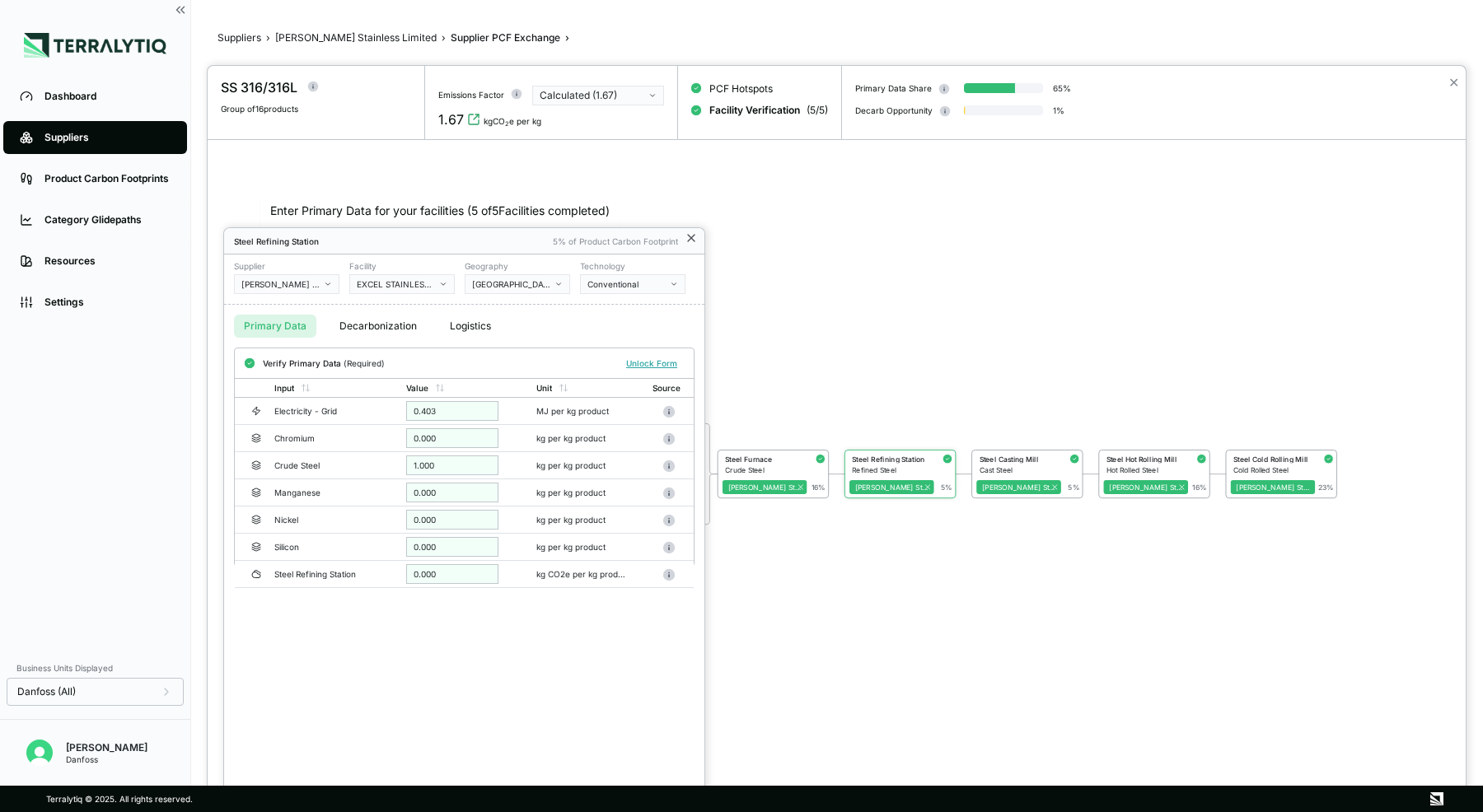
click at [693, 233] on icon at bounding box center [692, 238] width 14 height 14
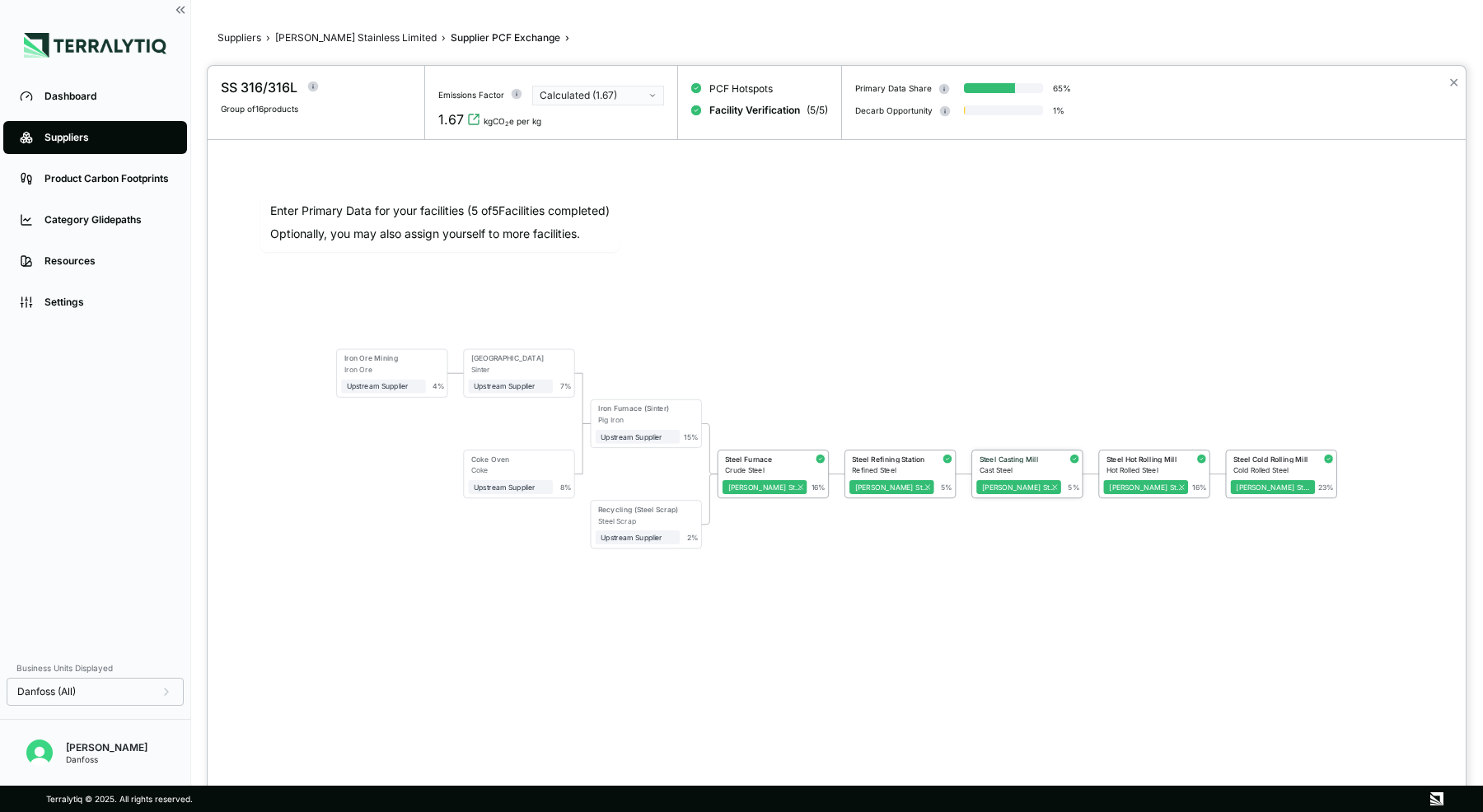
click at [1031, 453] on div "Steel Casting Mill Cast Steel [PERSON_NAME] Stainless Limited 5 %" at bounding box center [1028, 474] width 110 height 47
click at [1017, 460] on div "Steel Casting Mill" at bounding box center [1018, 459] width 76 height 9
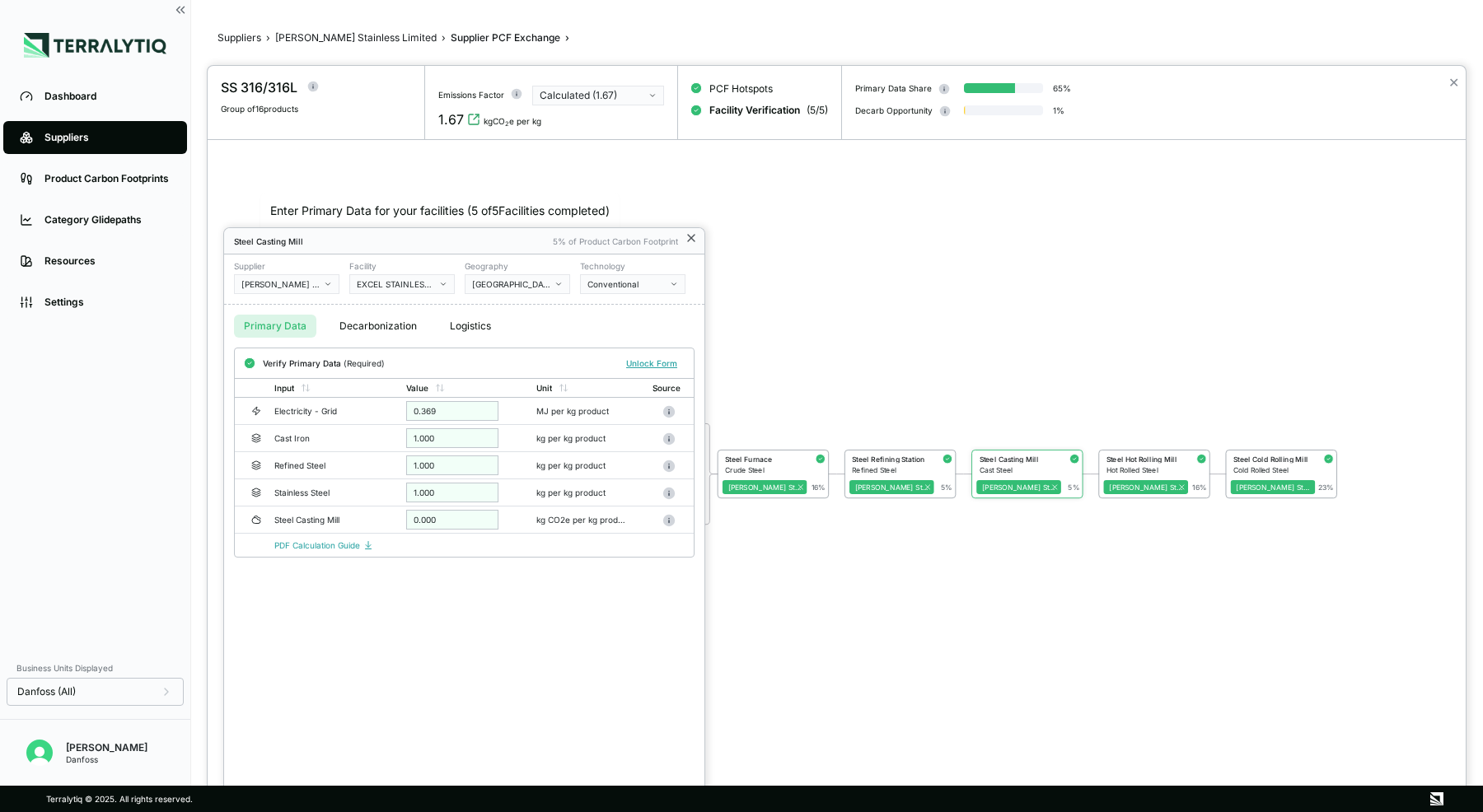
click at [691, 240] on icon at bounding box center [692, 238] width 14 height 14
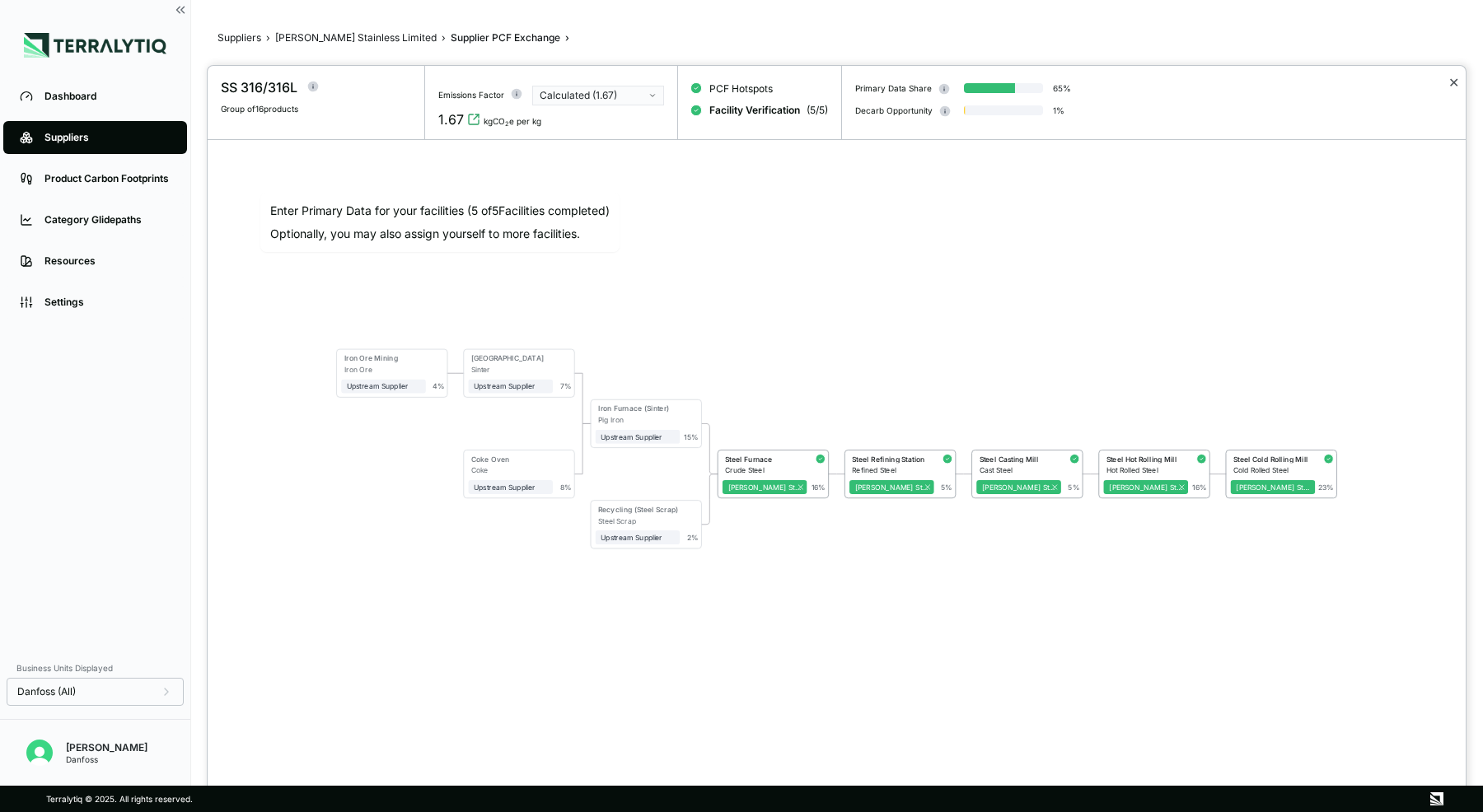
click at [1451, 91] on button "✕" at bounding box center [1454, 82] width 11 height 19
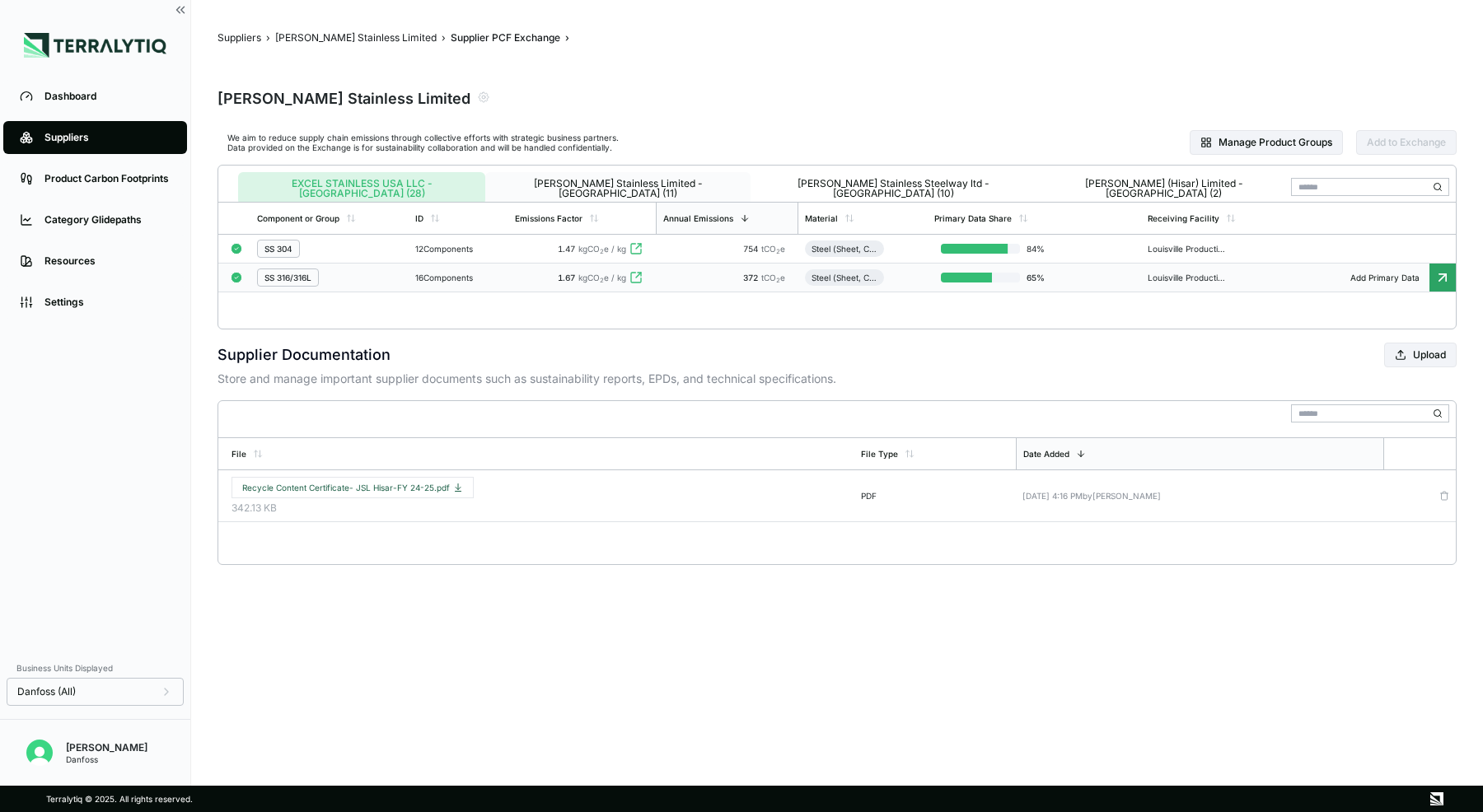
click at [541, 177] on button "[PERSON_NAME] Stainless Limited - [GEOGRAPHIC_DATA] (11)" at bounding box center [618, 189] width 265 height 33
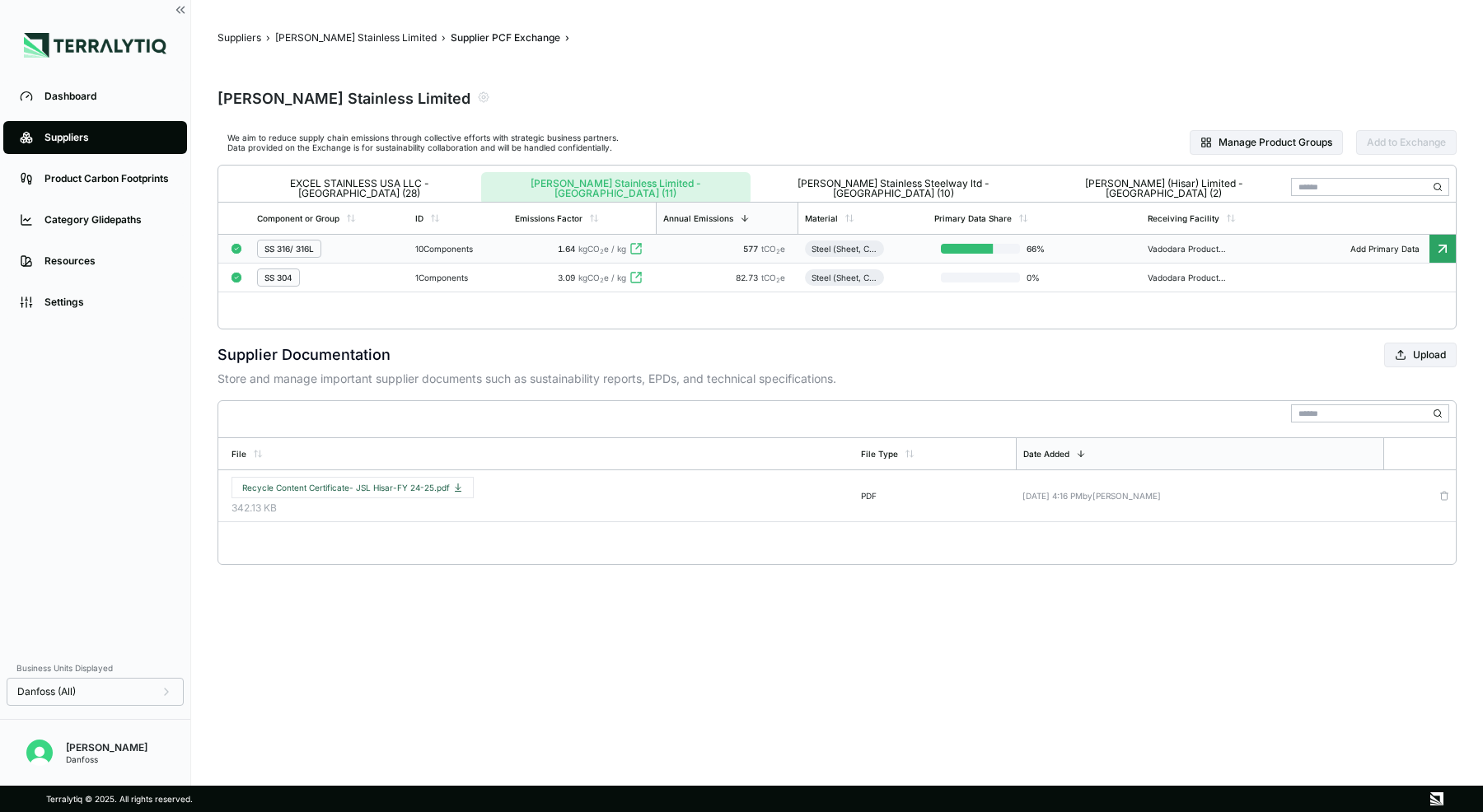
click at [395, 244] on div "SS 316/ 316L" at bounding box center [328, 249] width 144 height 18
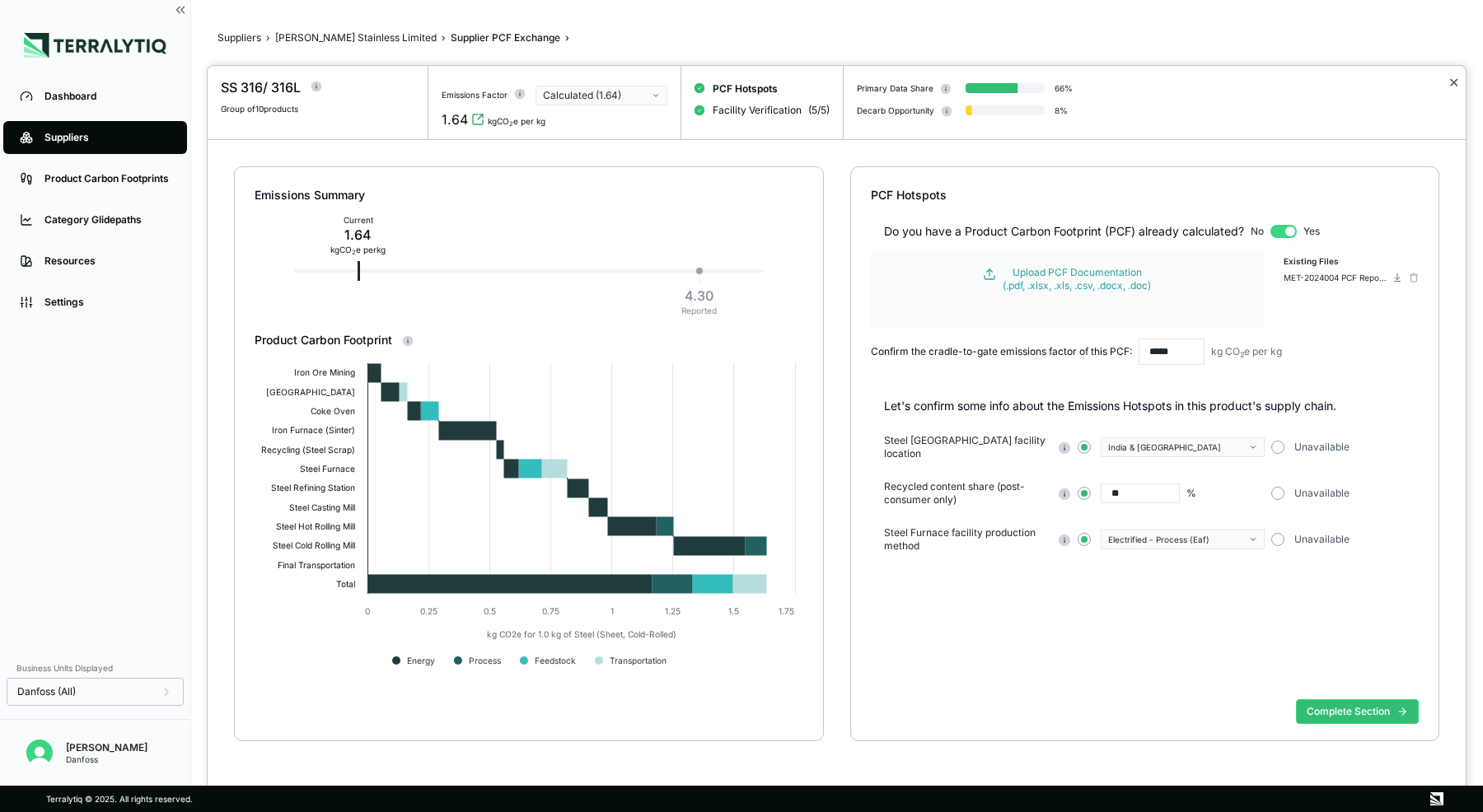
click at [1456, 81] on button "✕" at bounding box center [1454, 82] width 11 height 19
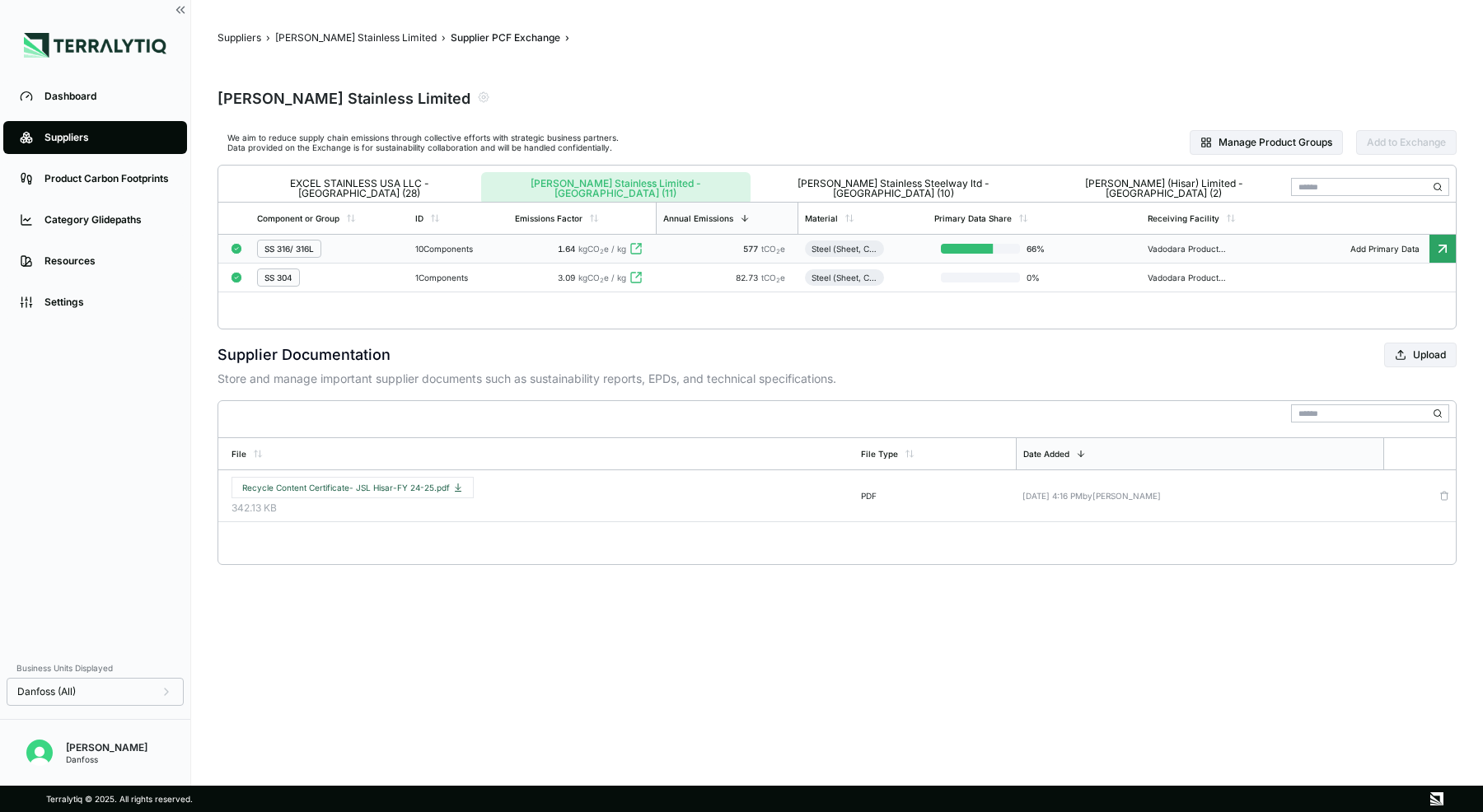
click at [418, 247] on div "10 Components" at bounding box center [458, 249] width 87 height 10
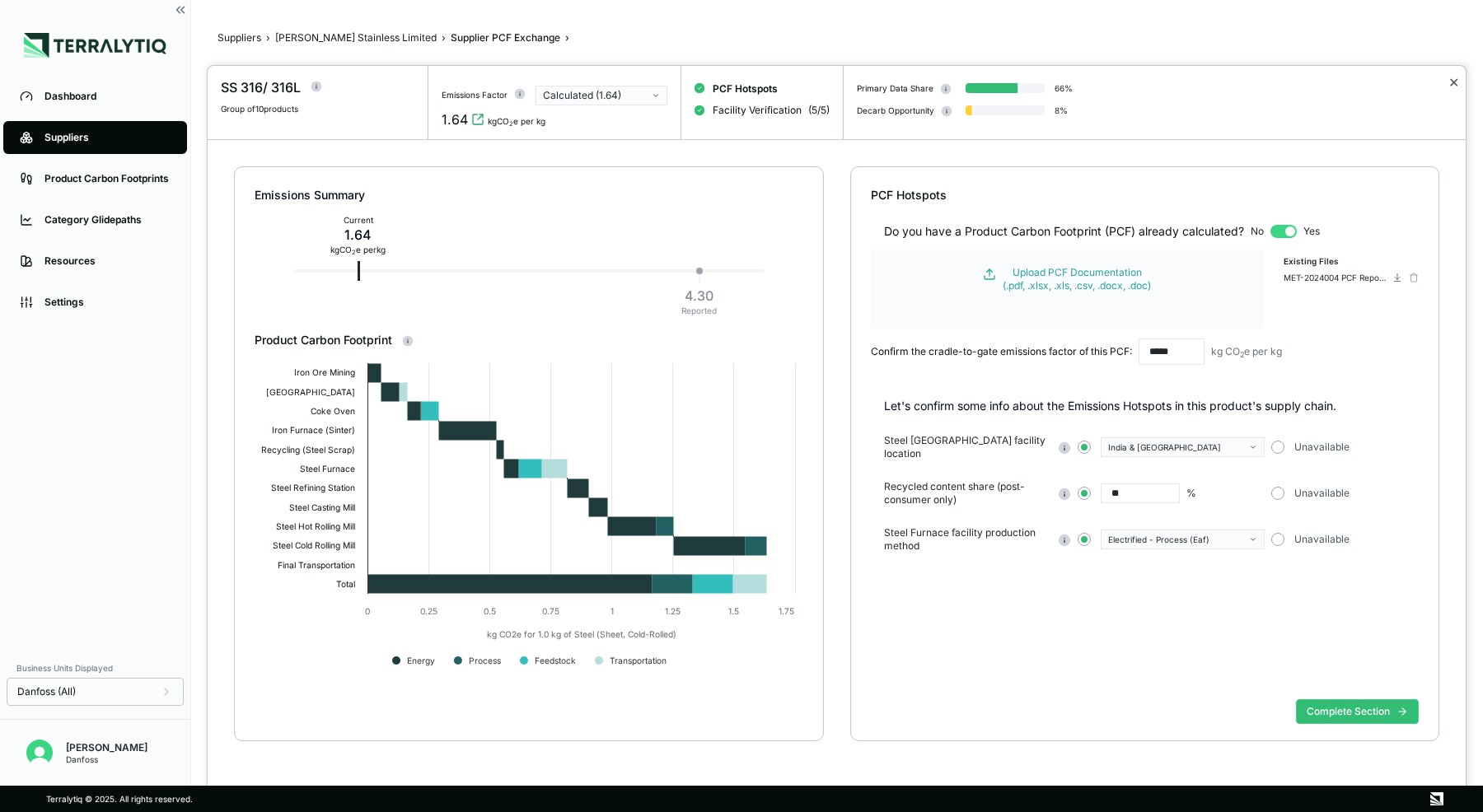
click at [1452, 82] on button "✕" at bounding box center [1454, 82] width 11 height 19
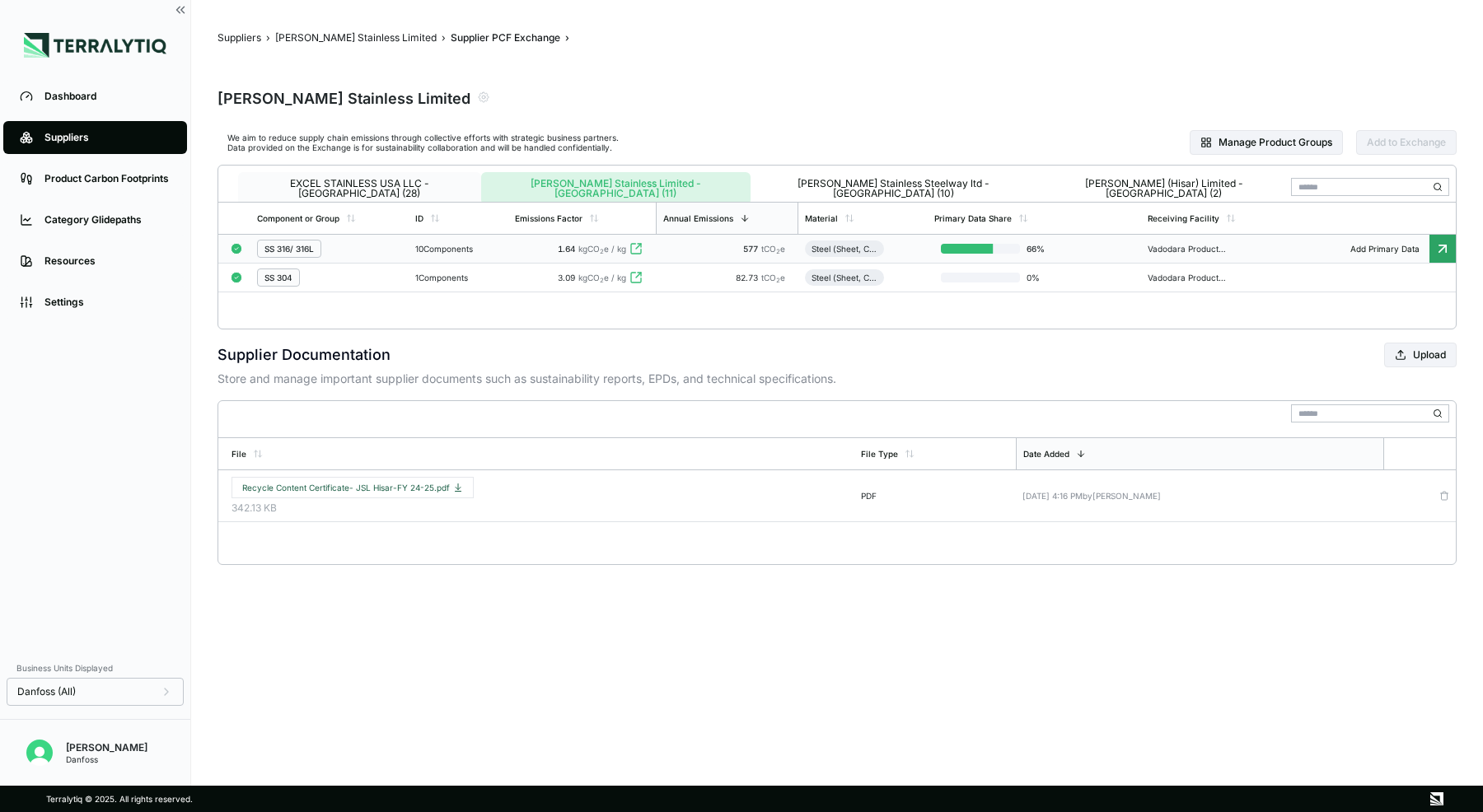
click at [427, 176] on button "EXCEL STAINLESS USA LLC - [GEOGRAPHIC_DATA] (28)" at bounding box center [360, 189] width 243 height 33
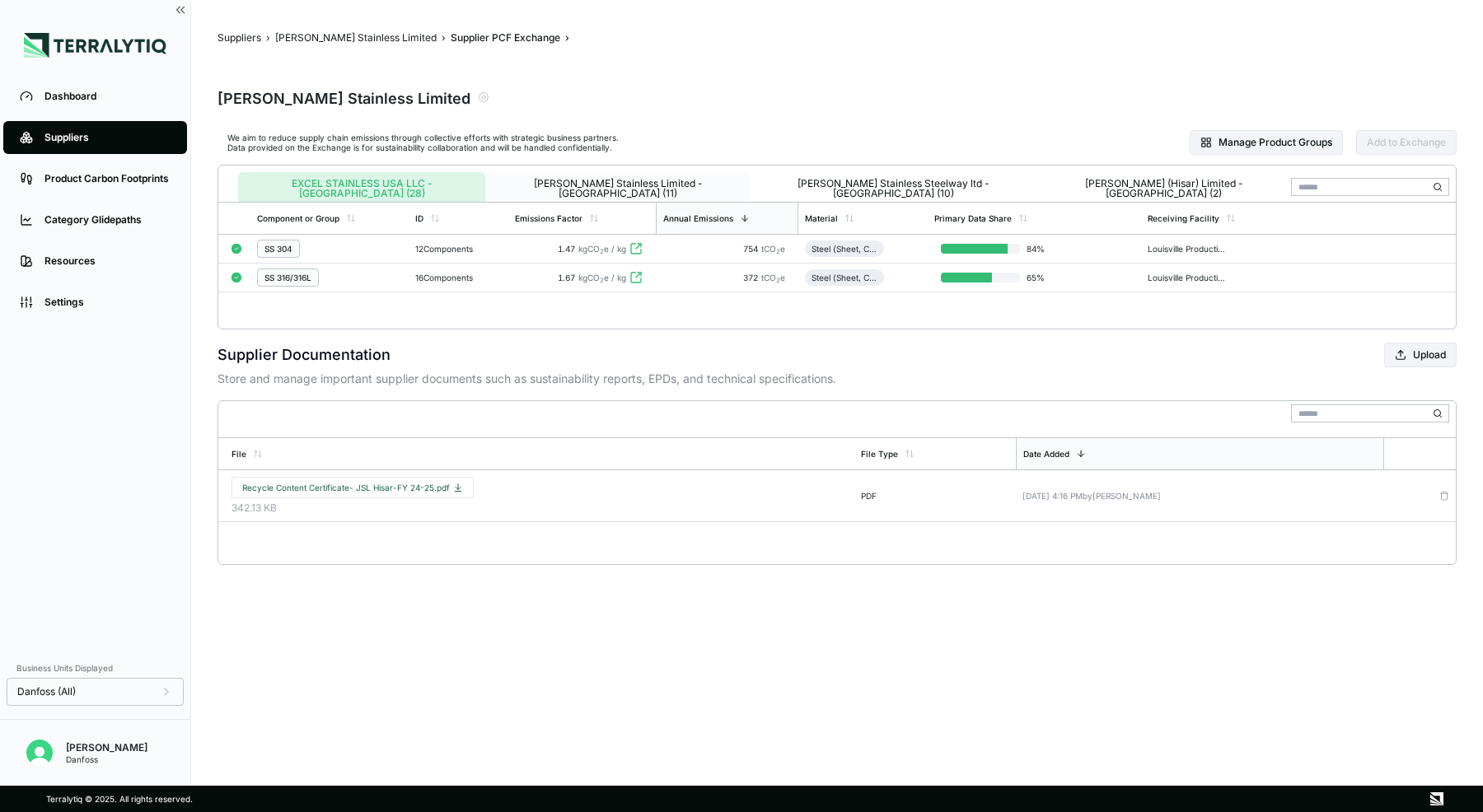
click at [505, 180] on button "[PERSON_NAME] Stainless Limited - [GEOGRAPHIC_DATA] (11)" at bounding box center [618, 189] width 265 height 33
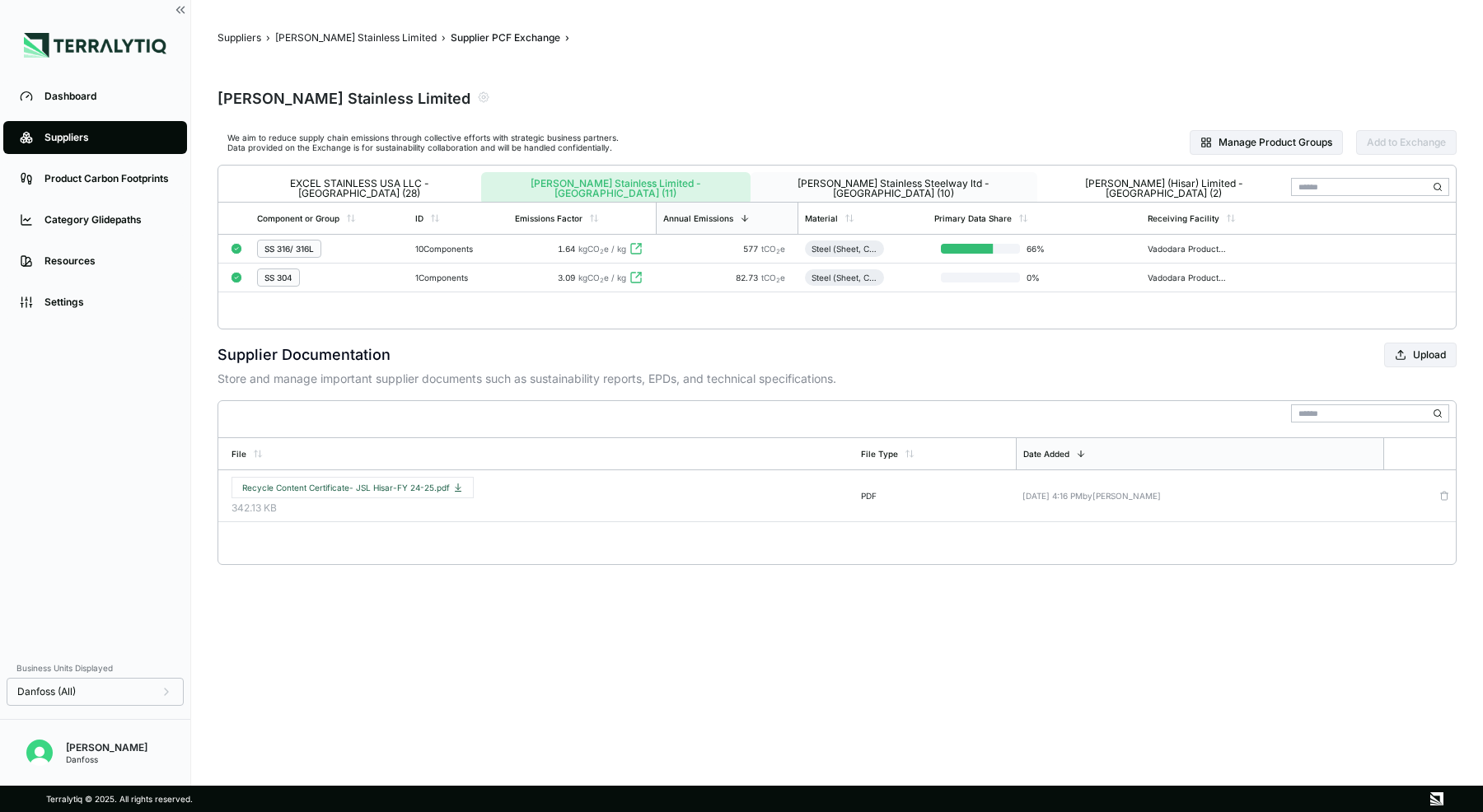
click at [751, 183] on button "[PERSON_NAME] Stainless Steelway ltd - [GEOGRAPHIC_DATA] (10)" at bounding box center [893, 189] width 287 height 33
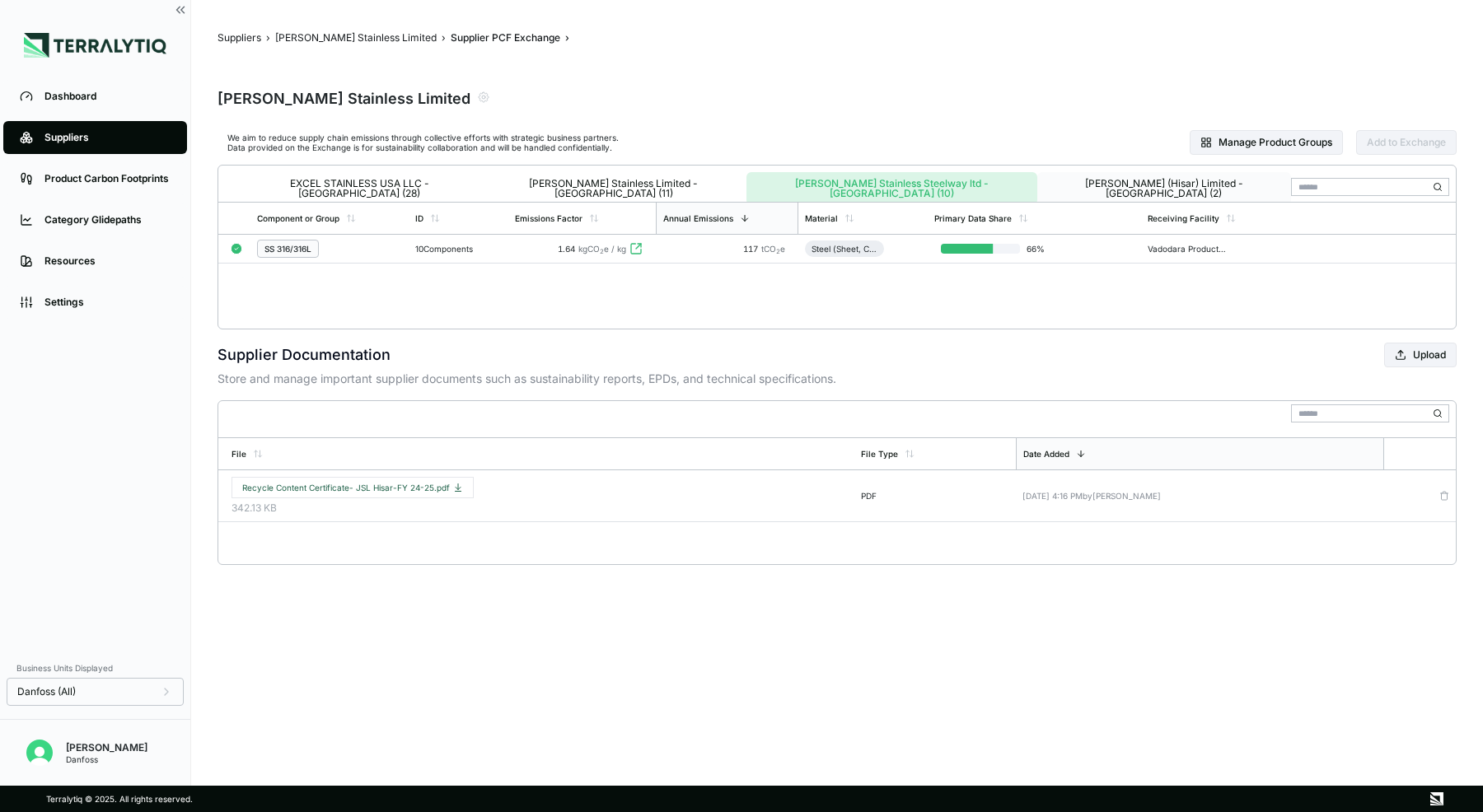
click at [1037, 184] on button "[PERSON_NAME] (Hisar) Limited - [GEOGRAPHIC_DATA] (2)" at bounding box center [1164, 189] width 254 height 33
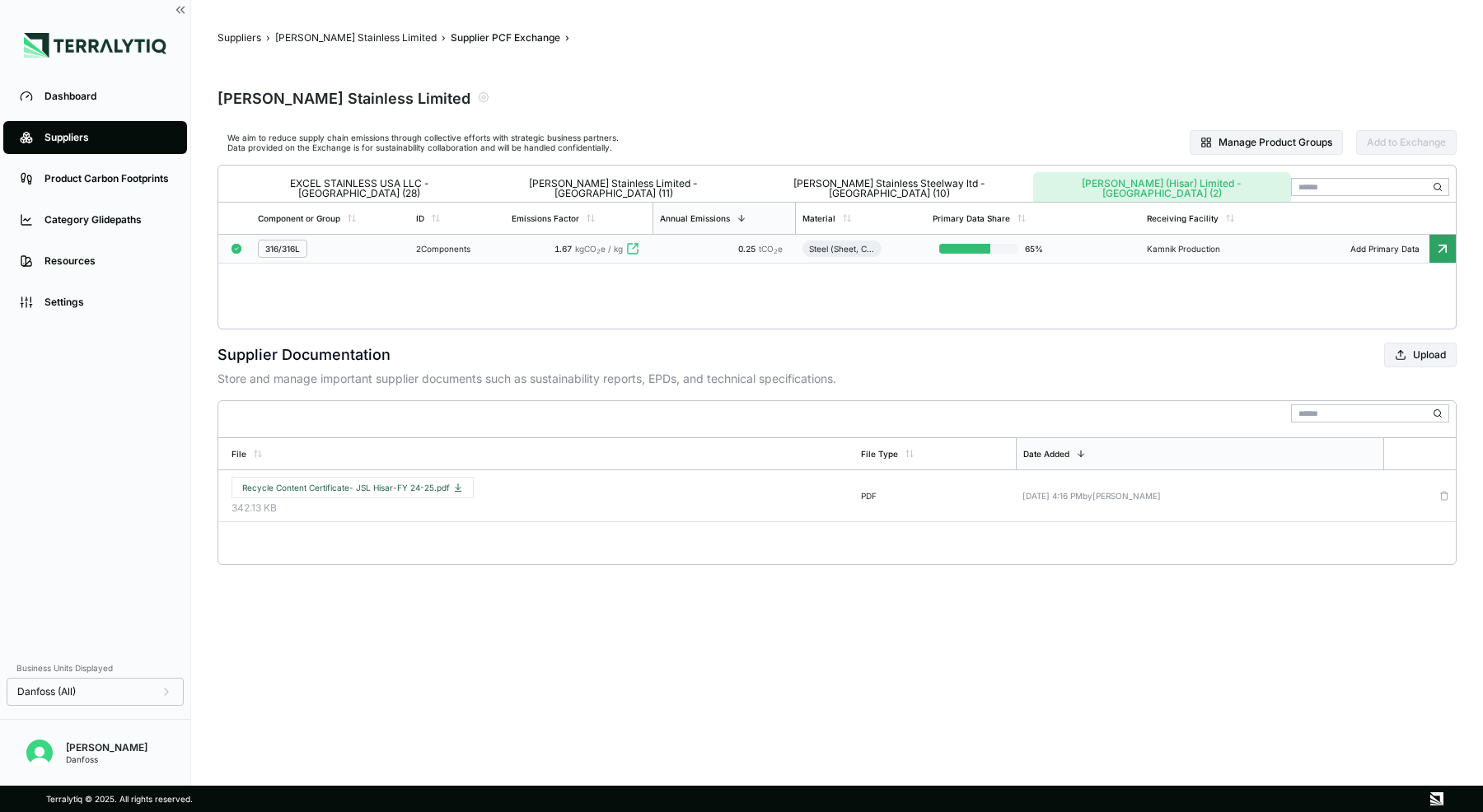
click at [381, 250] on div "316/316L" at bounding box center [330, 249] width 145 height 18
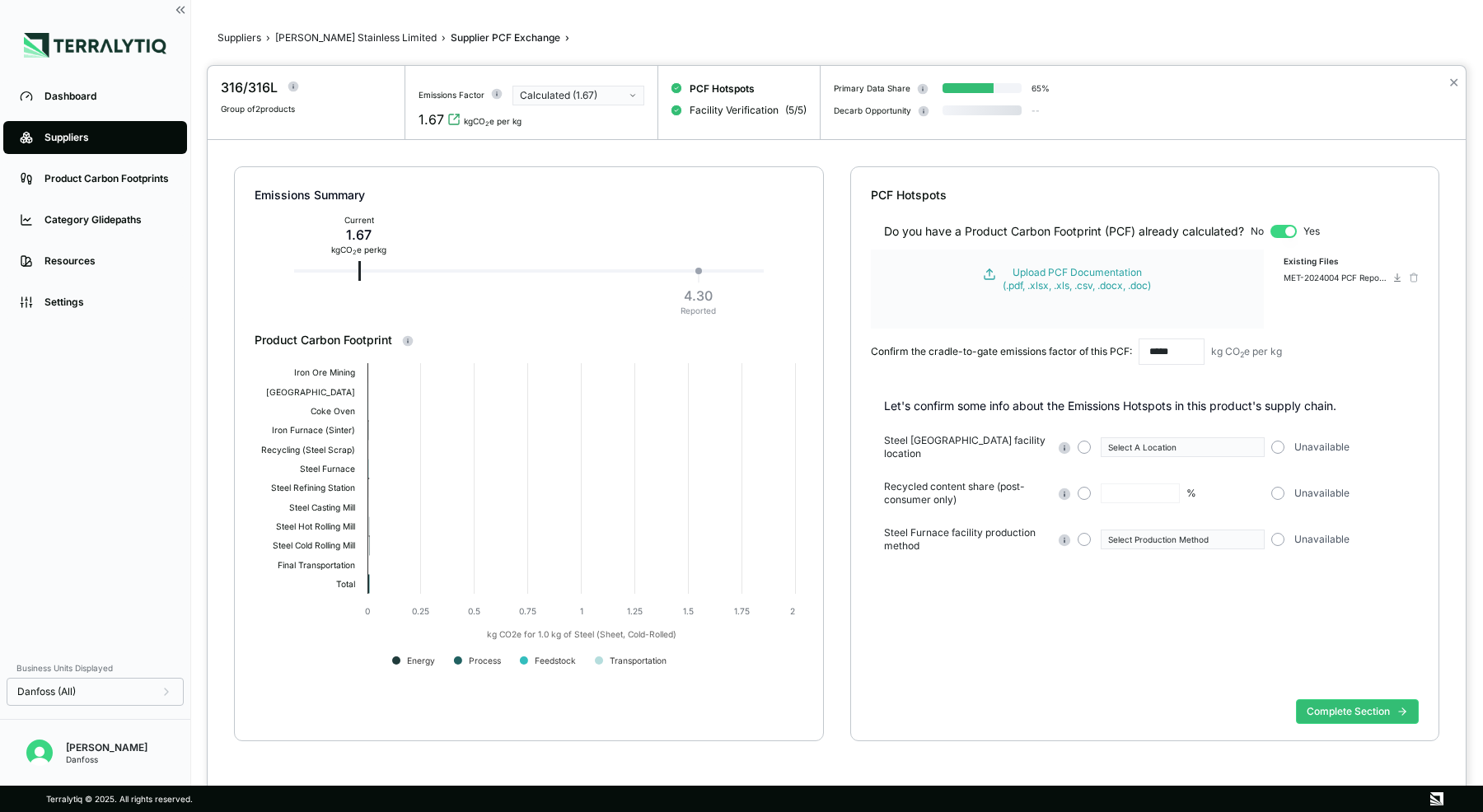
type input "**"
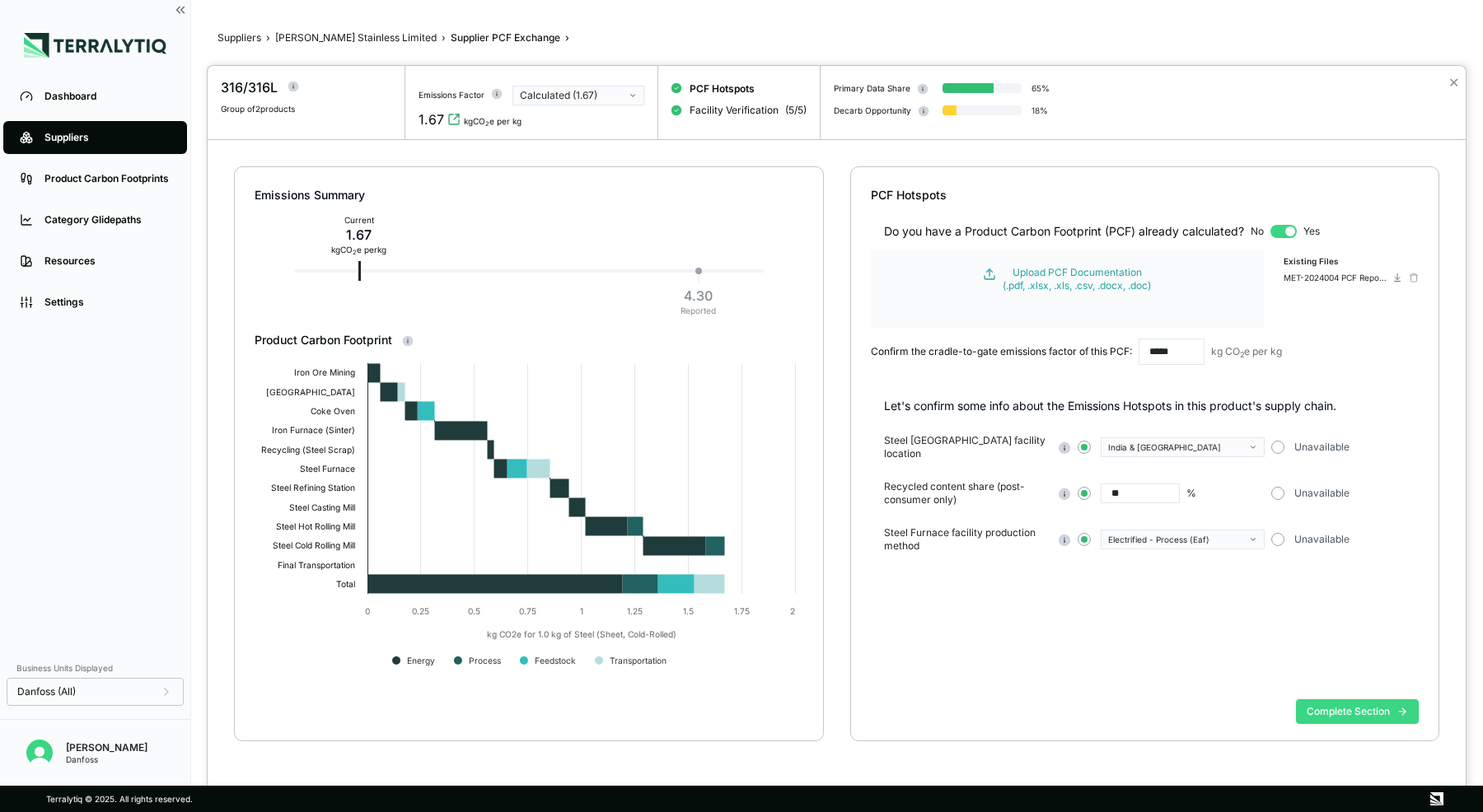
click at [1326, 706] on button "Complete Section" at bounding box center [1358, 712] width 123 height 25
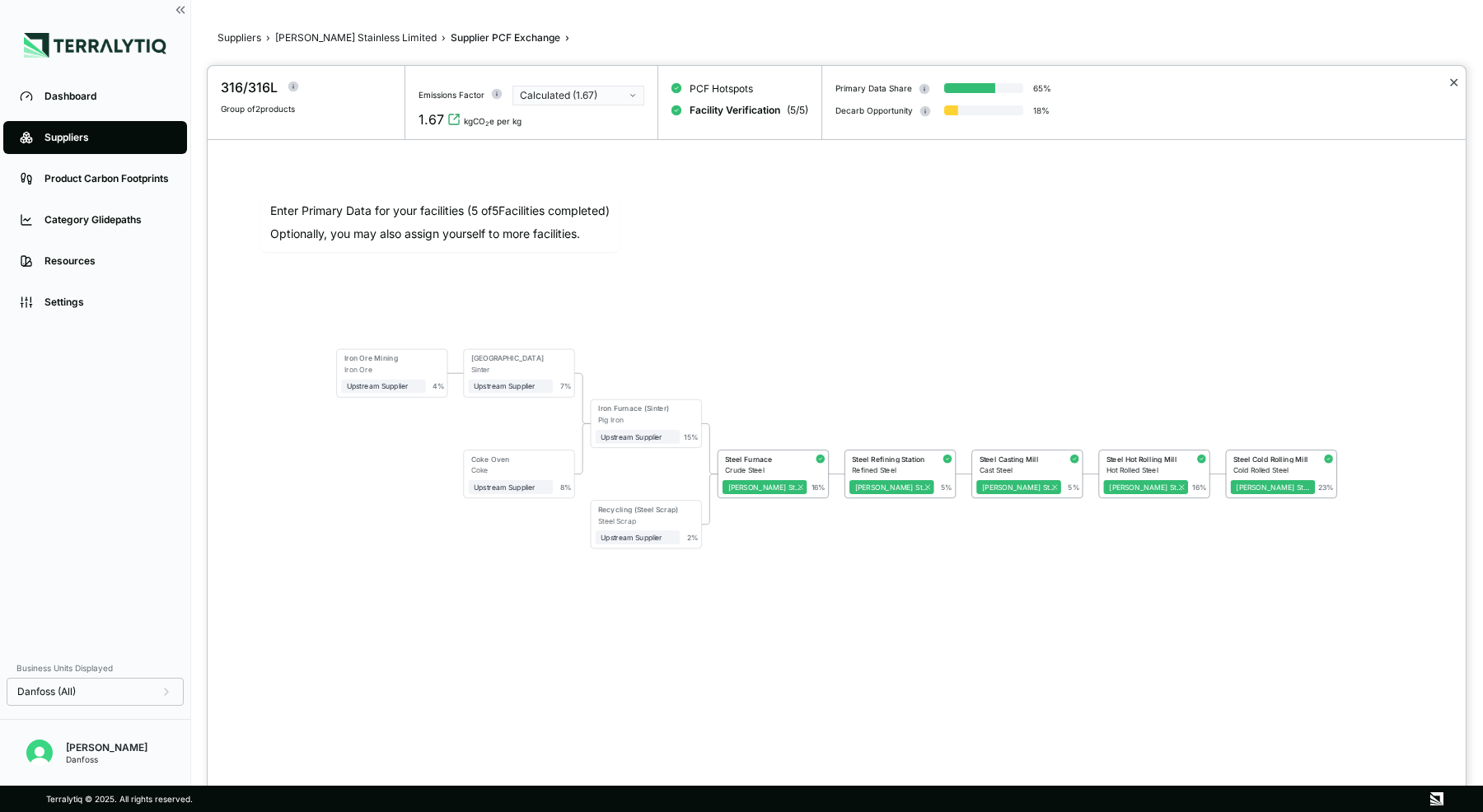
click at [1454, 80] on button "✕" at bounding box center [1454, 82] width 11 height 19
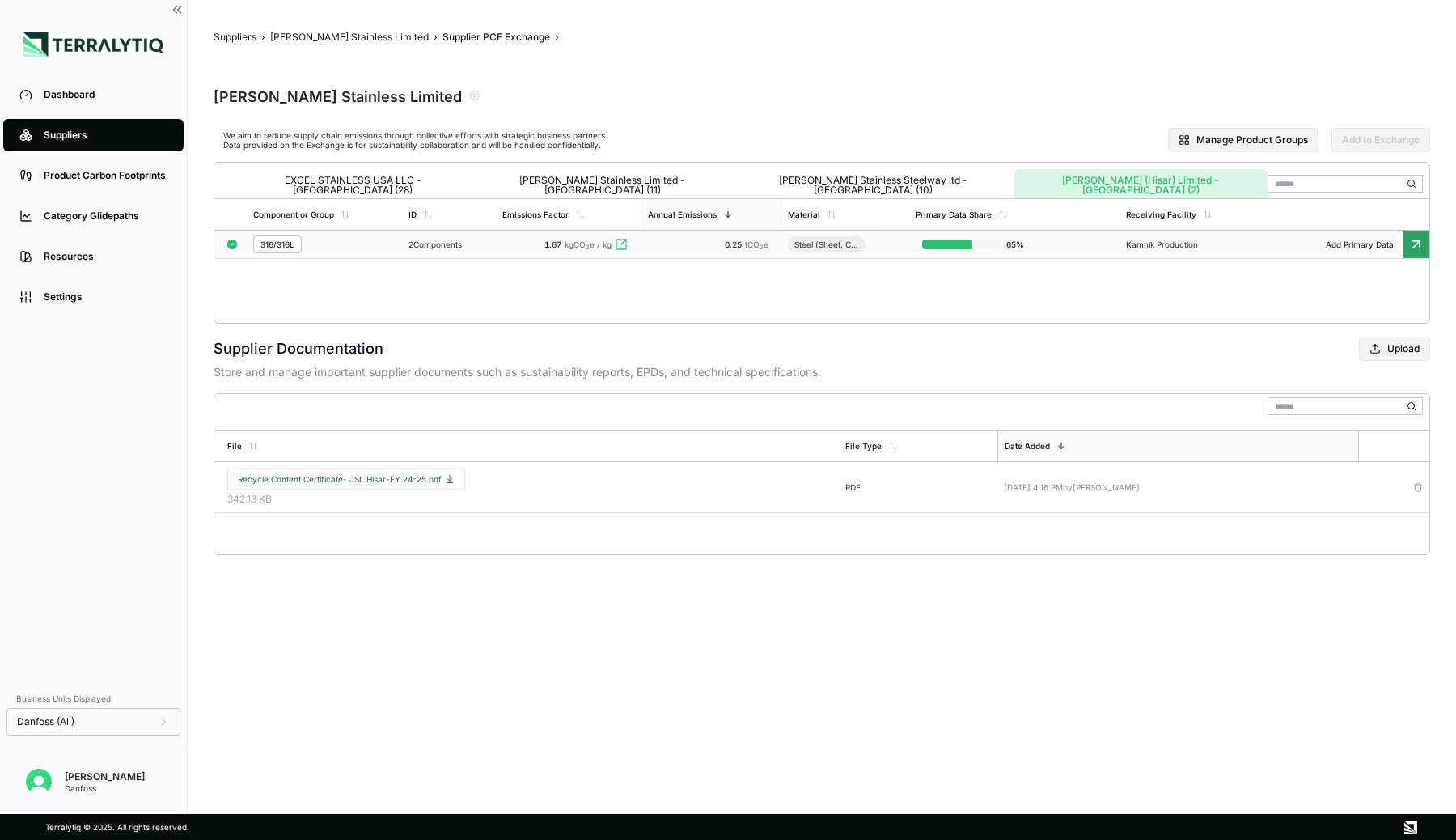
click at [119, 135] on div "Suppliers" at bounding box center [105, 135] width 124 height 13
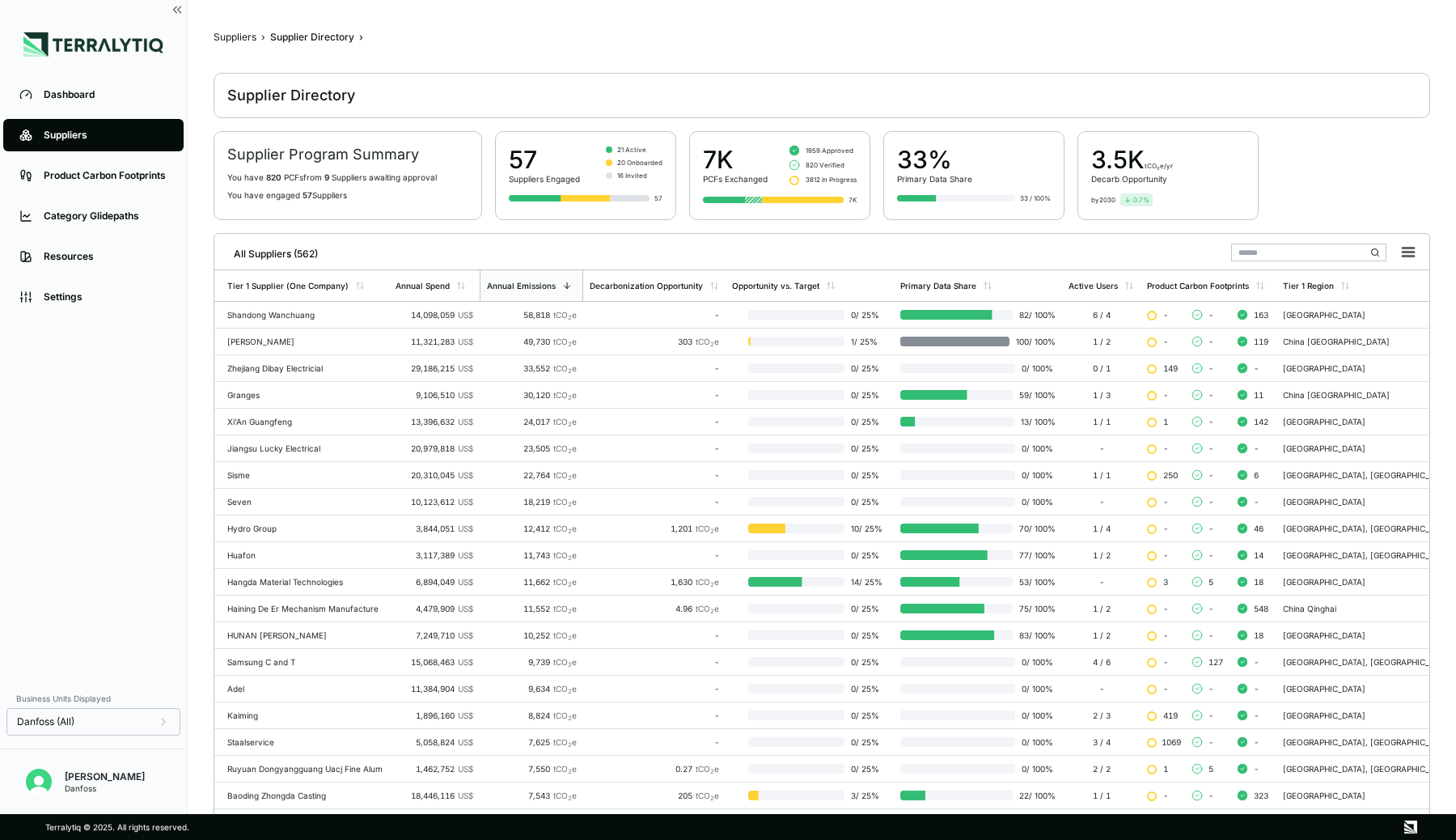
click at [1267, 255] on input "text" at bounding box center [1309, 252] width 155 height 18
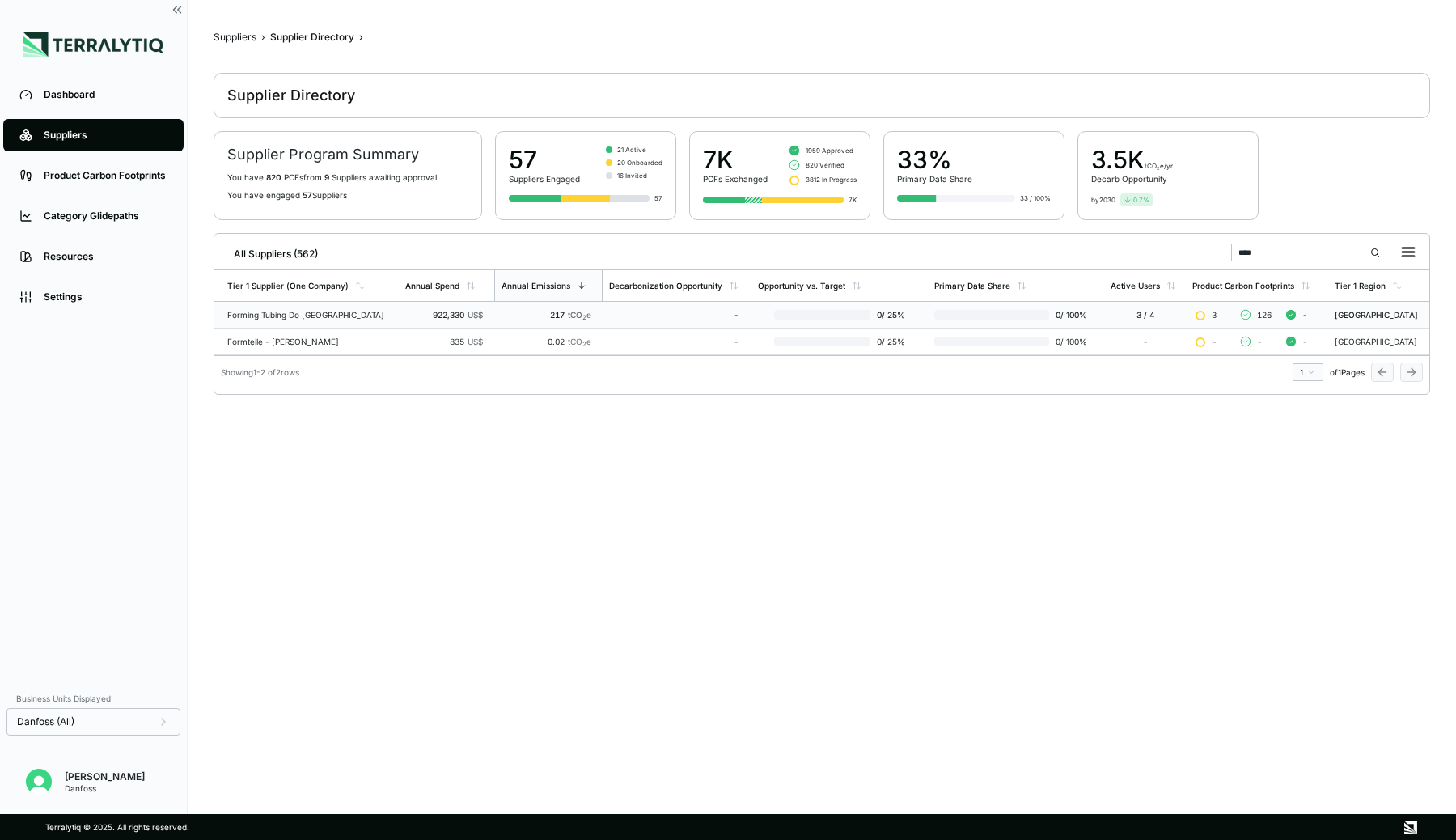
type input "****"
click at [329, 314] on div "Forming Tubing Do [GEOGRAPHIC_DATA]" at bounding box center [310, 314] width 165 height 9
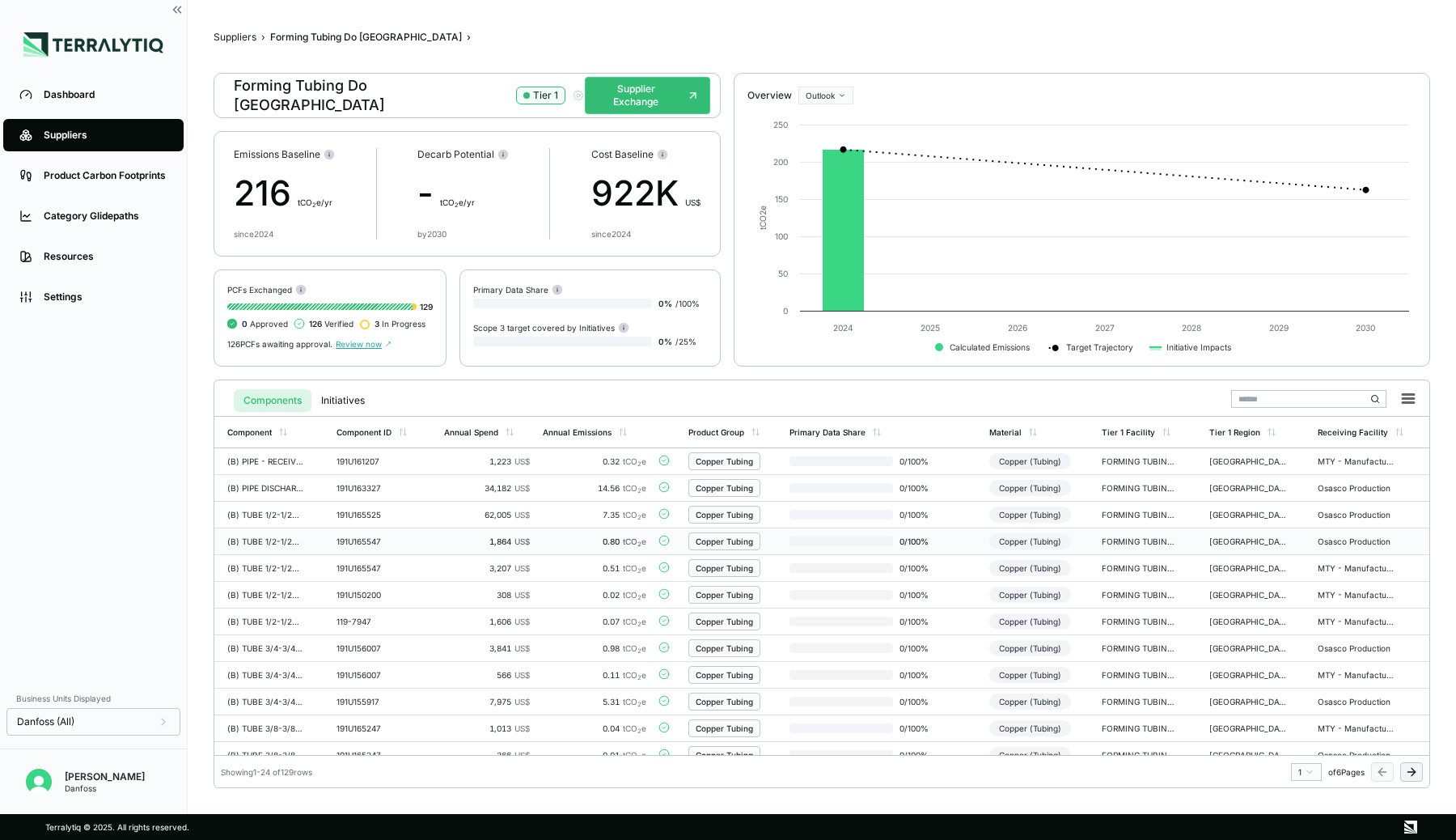
scroll to position [333, 0]
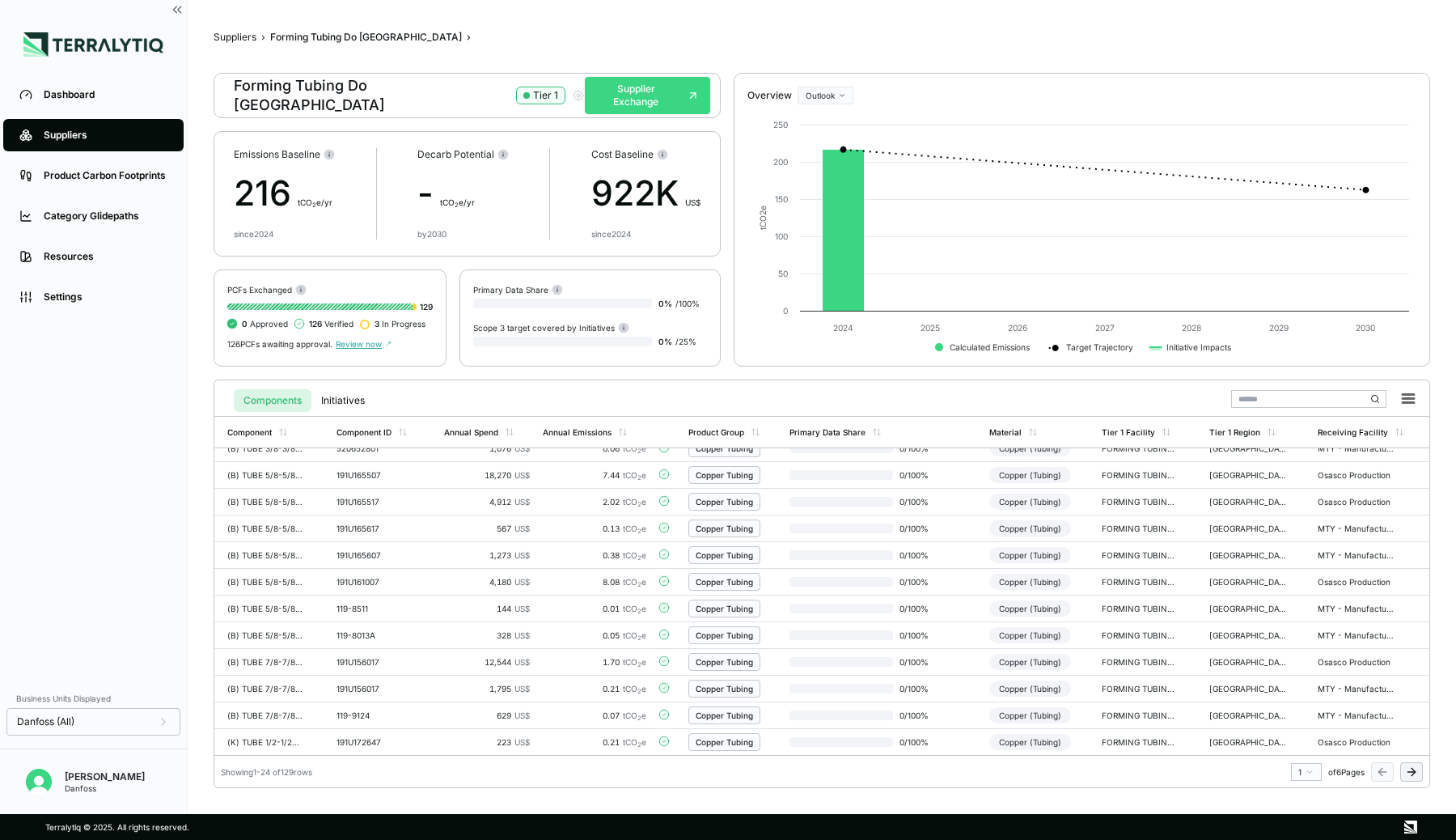
click at [656, 98] on button "Supplier Exchange" at bounding box center [648, 95] width 125 height 37
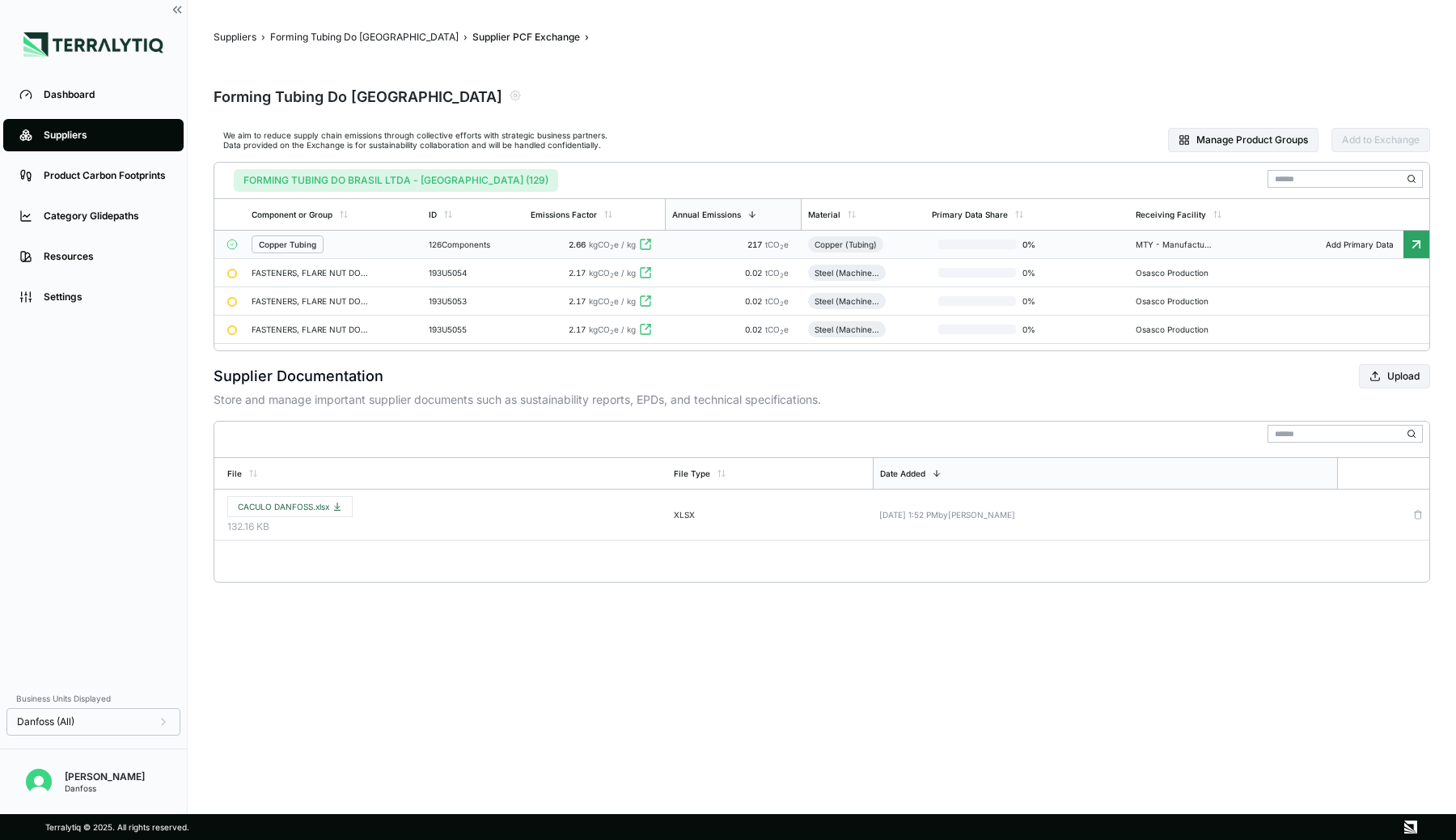
click at [386, 241] on div "Copper Tubing" at bounding box center [333, 244] width 164 height 18
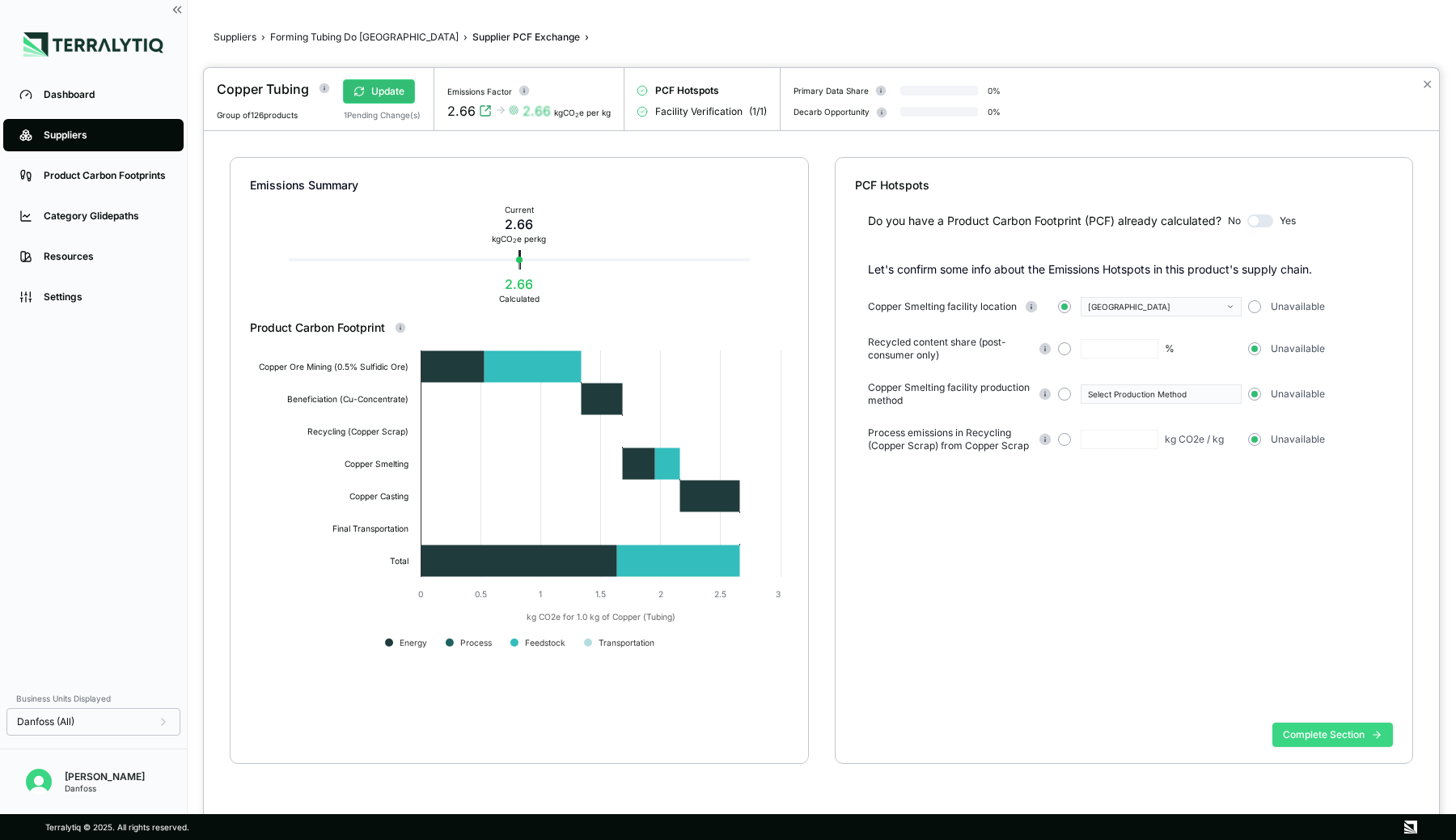
click at [1287, 724] on button "Complete Section" at bounding box center [1333, 735] width 120 height 25
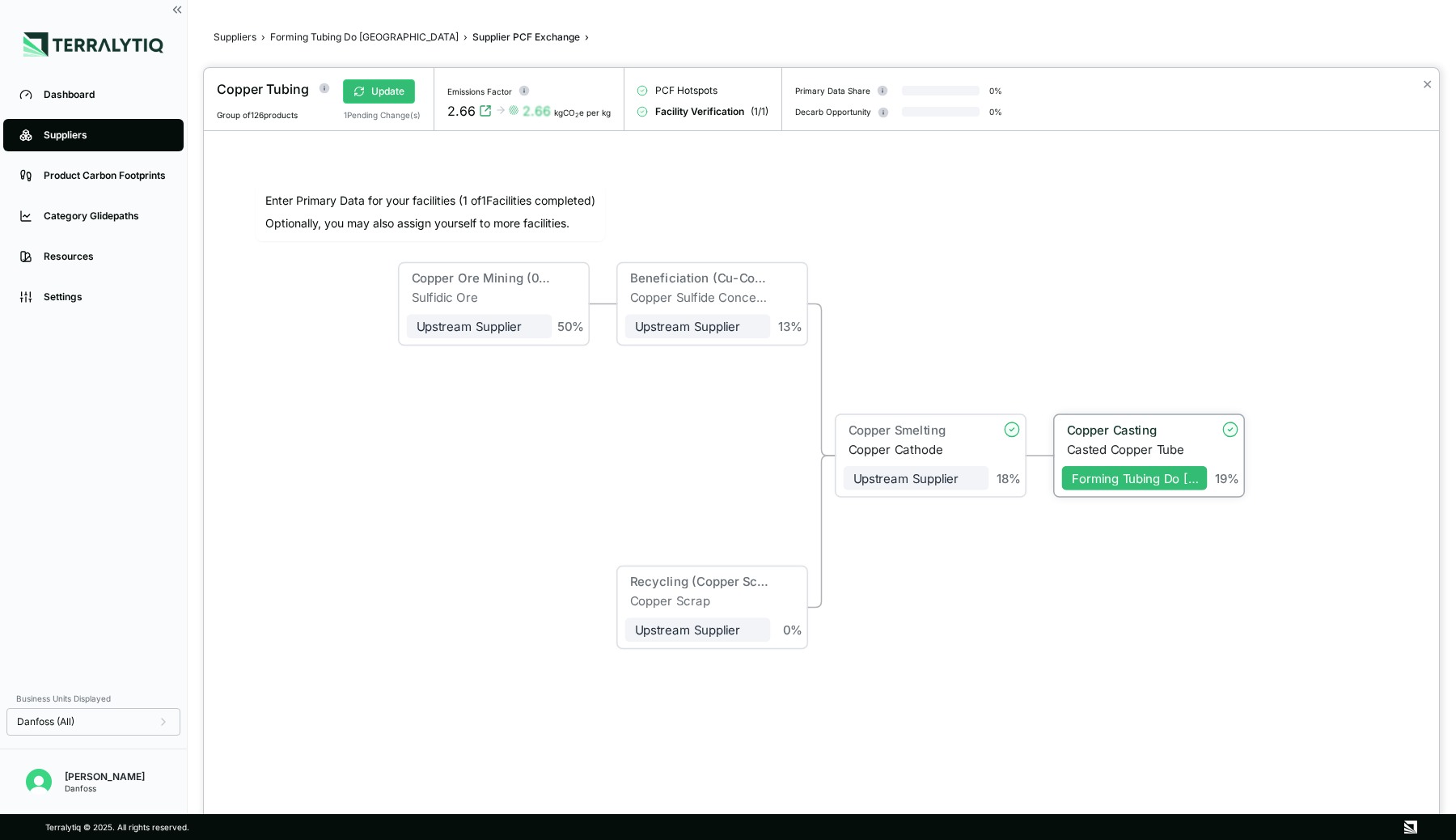
click at [1122, 430] on div "Copper Casting" at bounding box center [1133, 428] width 131 height 14
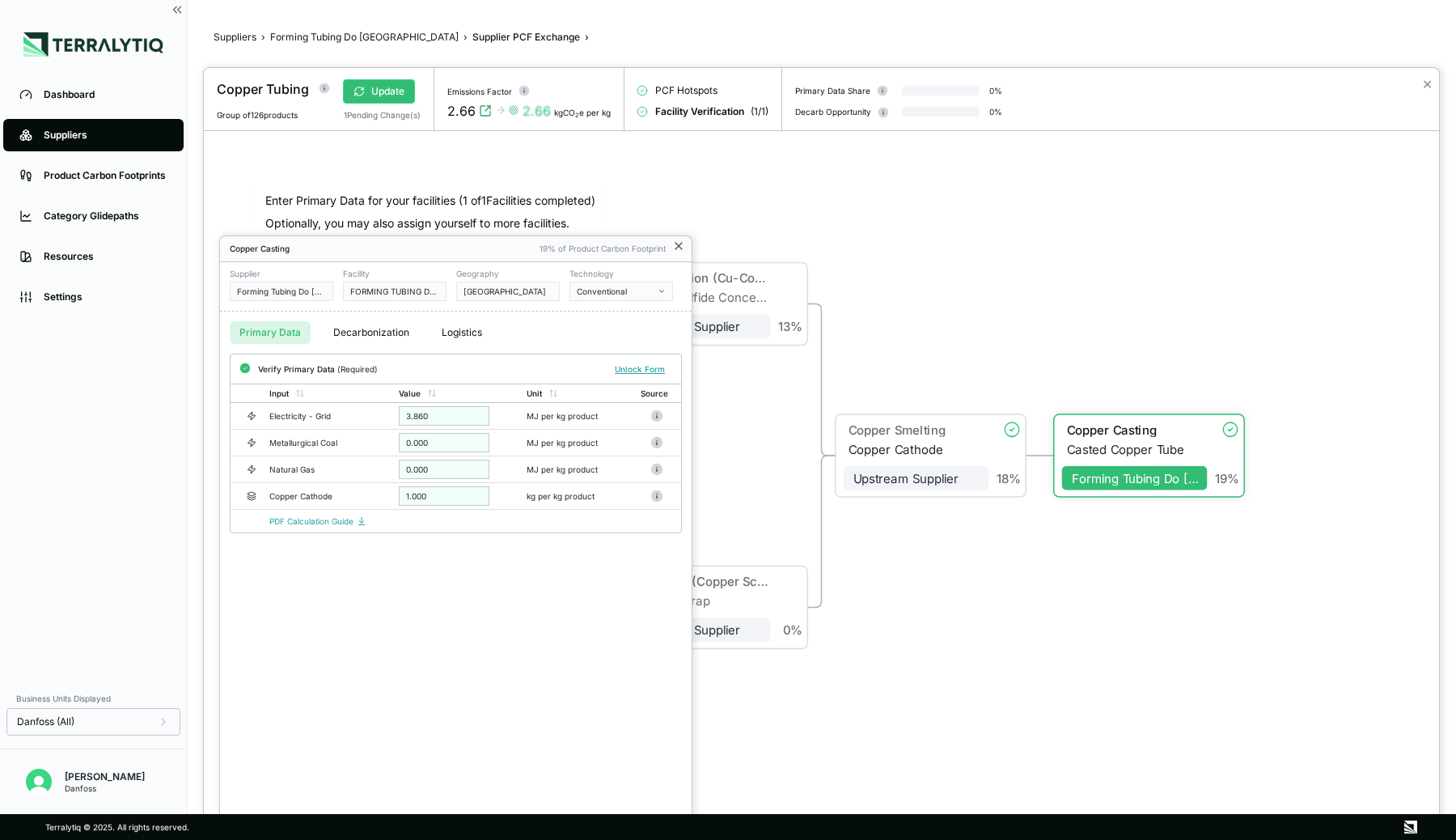
click at [674, 246] on icon at bounding box center [679, 246] width 13 height 13
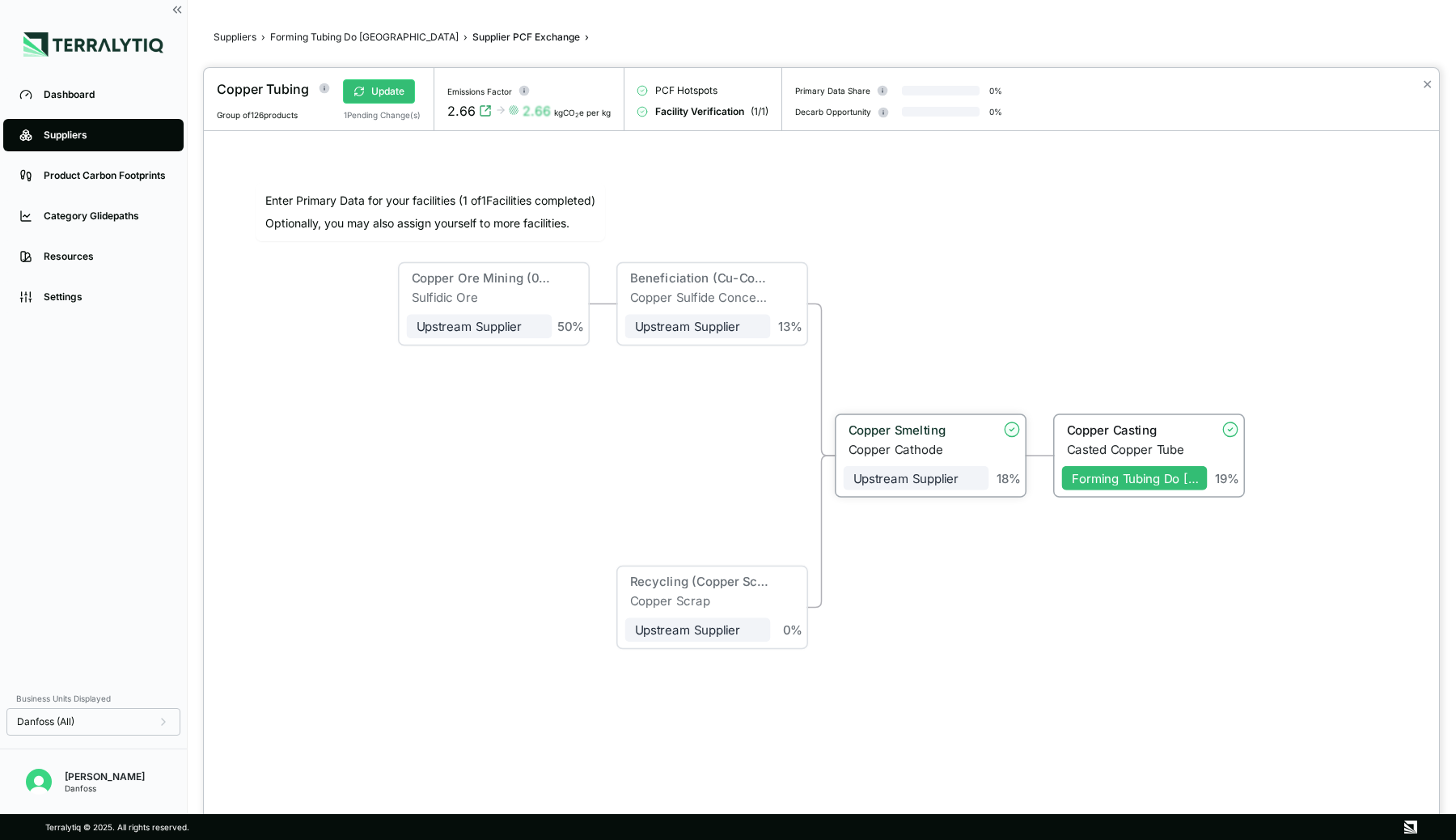
click at [911, 445] on div "Copper Cathode" at bounding box center [919, 448] width 141 height 14
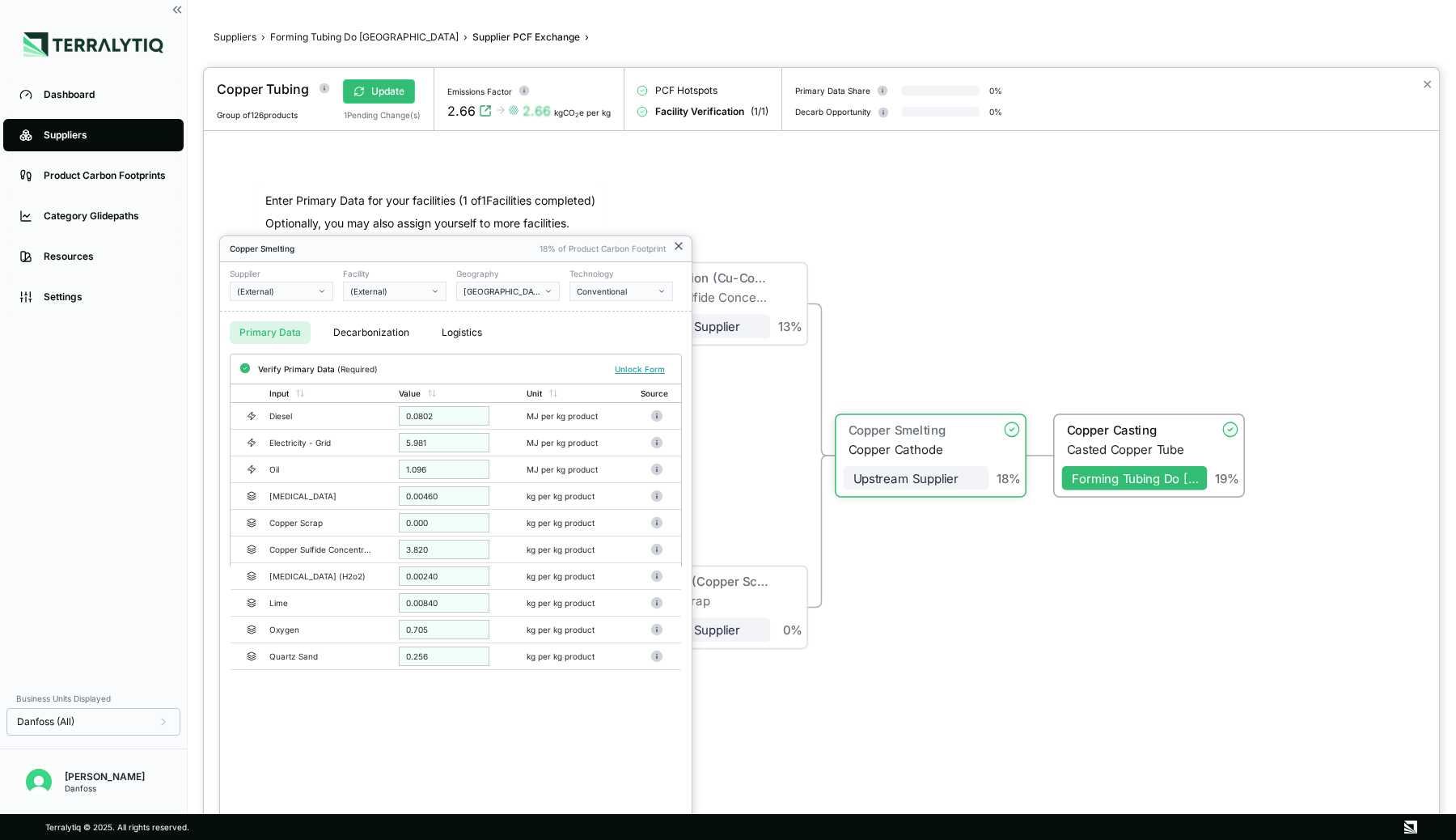
click at [673, 243] on icon at bounding box center [679, 246] width 13 height 13
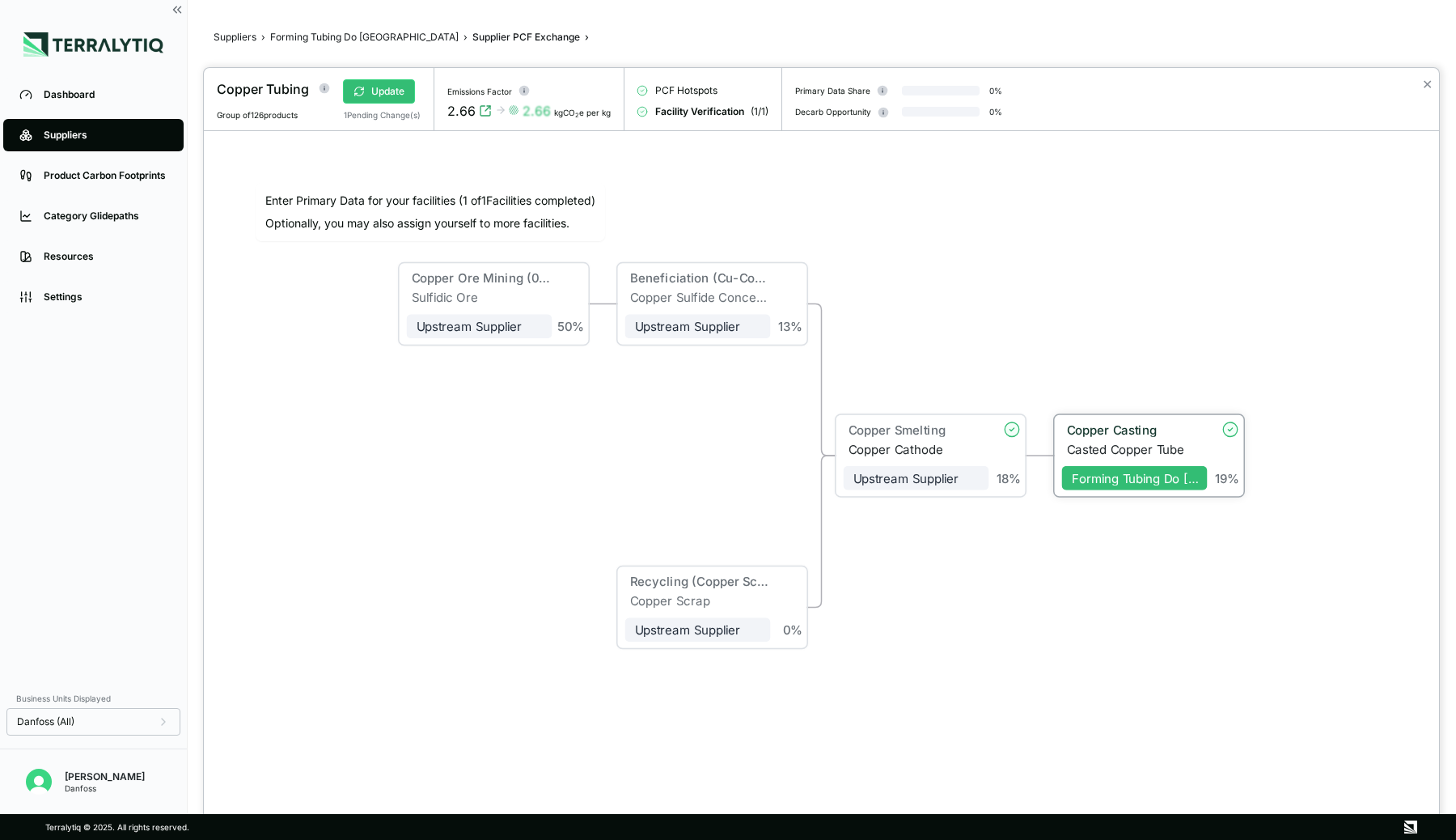
click at [1094, 428] on div "Copper Casting" at bounding box center [1133, 428] width 131 height 14
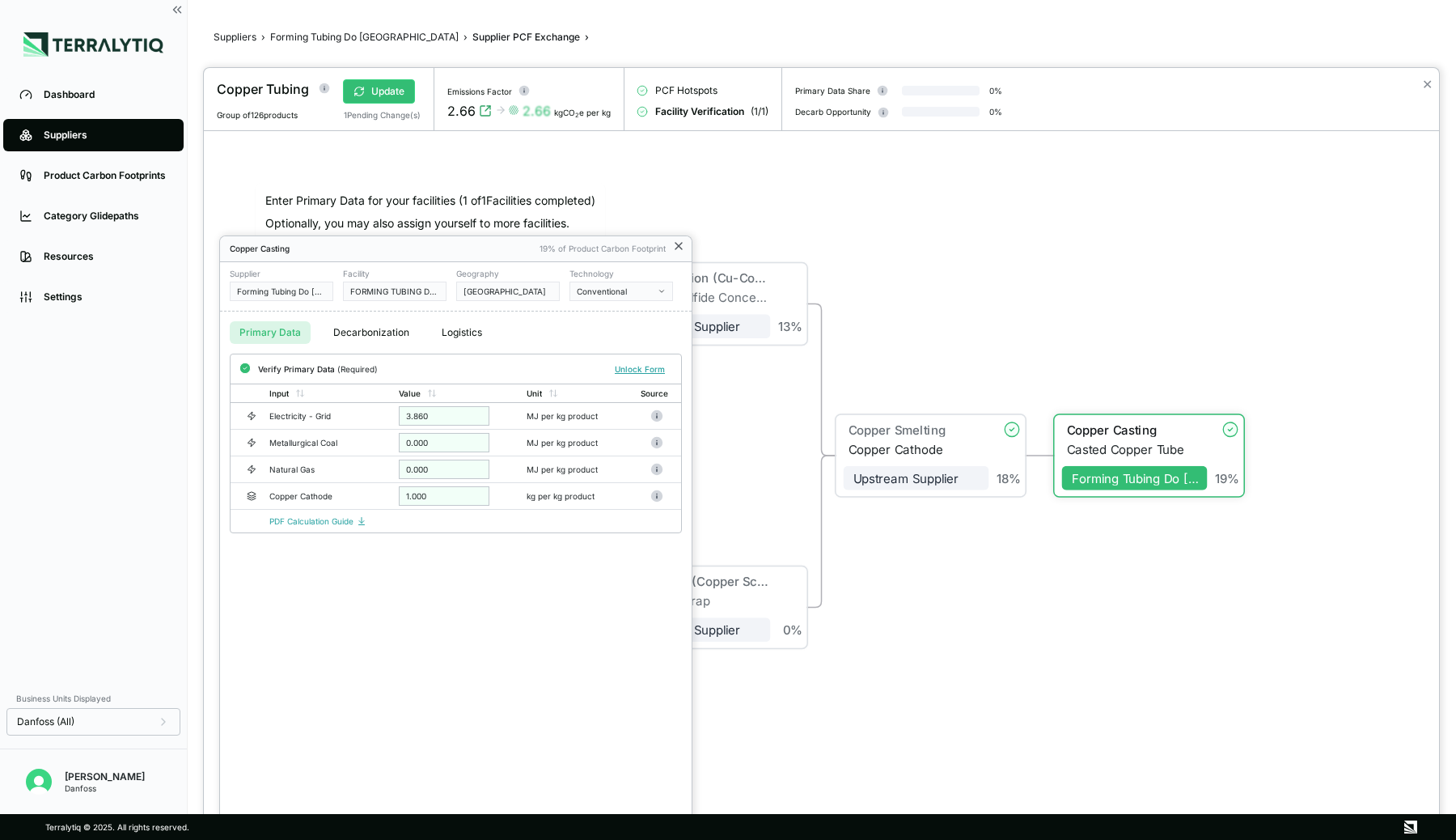
click at [674, 244] on icon at bounding box center [679, 246] width 13 height 13
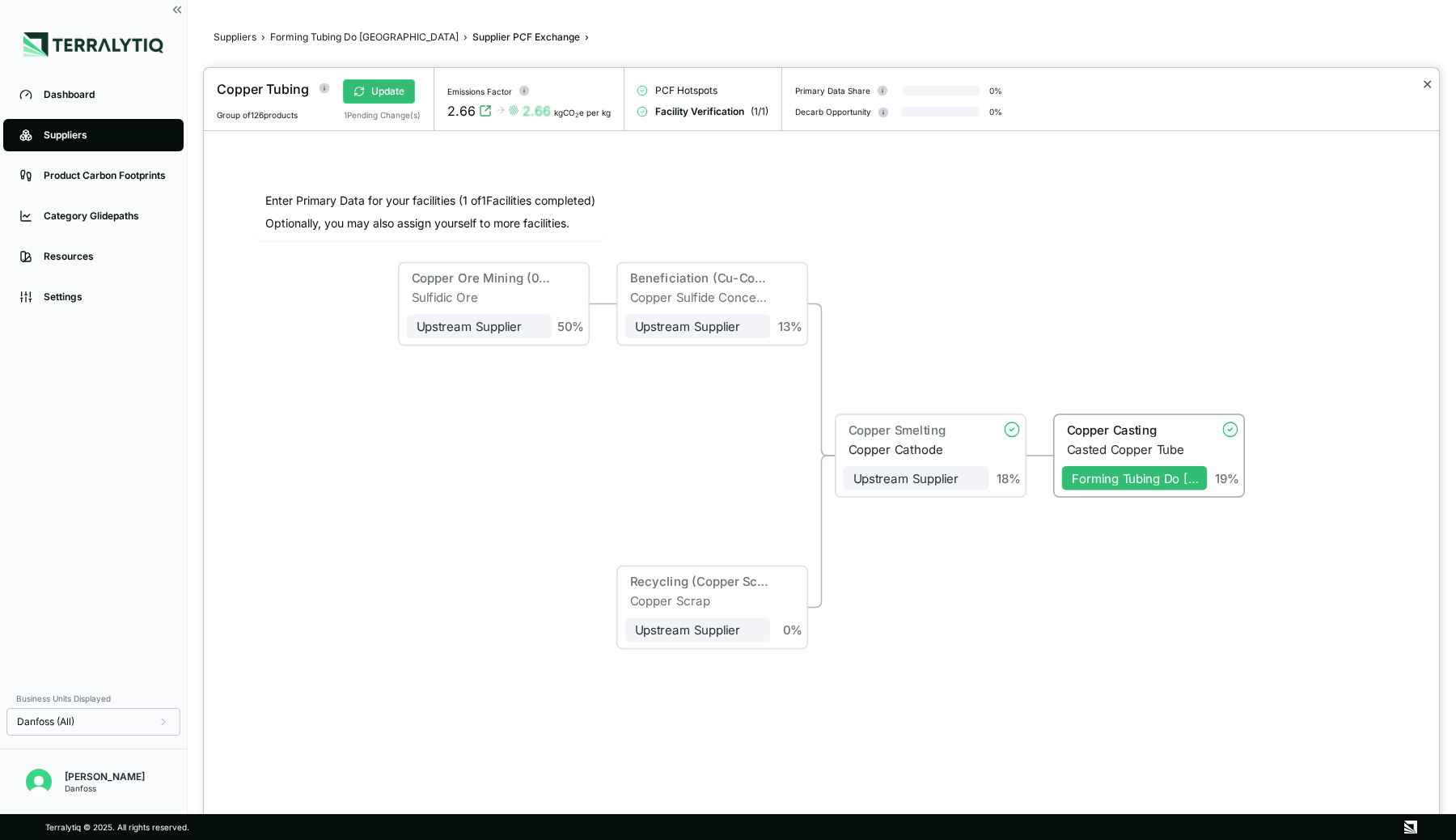
click at [1427, 84] on button "✕" at bounding box center [1428, 84] width 10 height 19
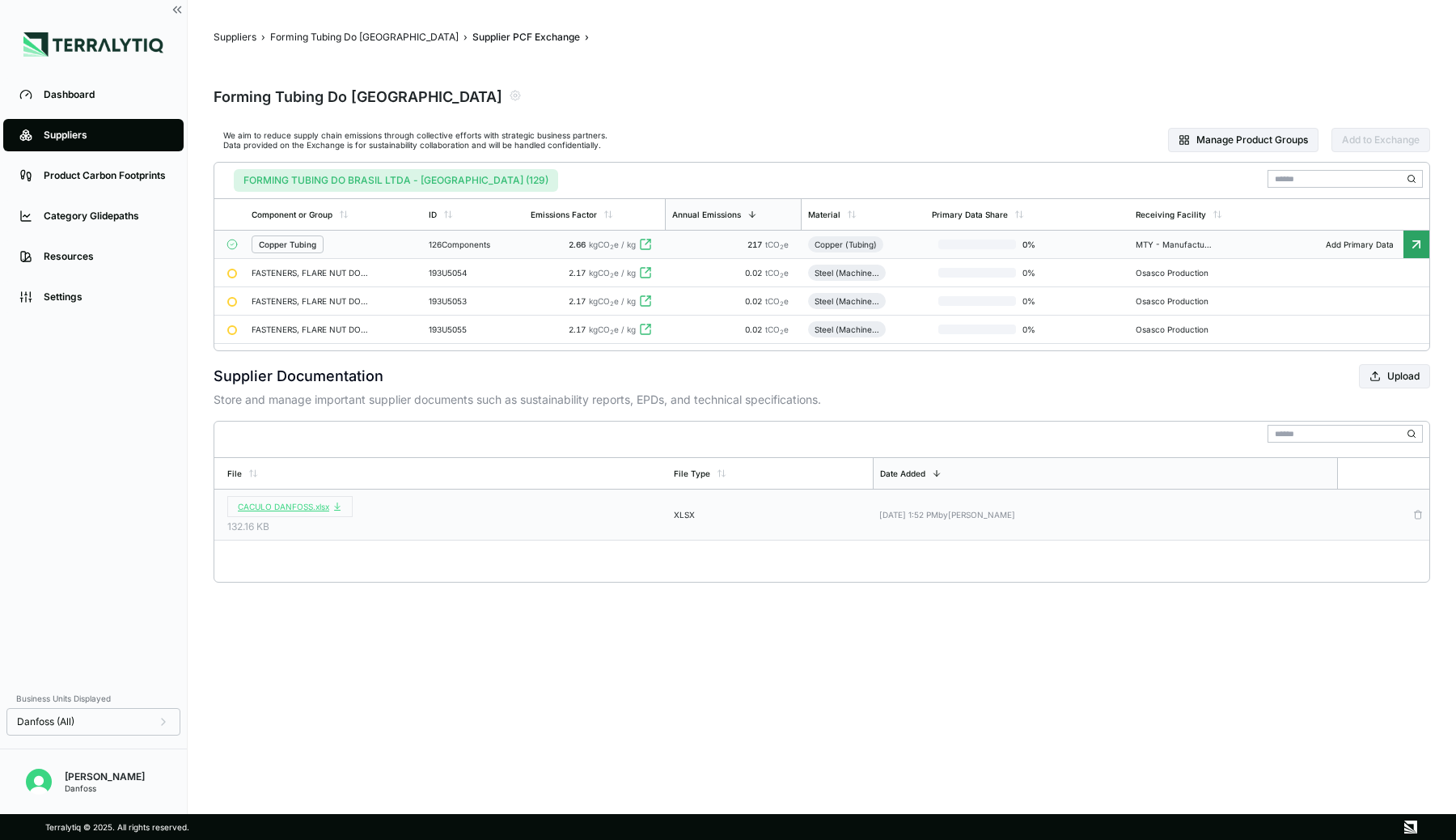
click at [274, 503] on span "CACULO DANFOSS.xlsx" at bounding box center [290, 507] width 104 height 9
click at [92, 125] on link "Suppliers" at bounding box center [93, 135] width 180 height 32
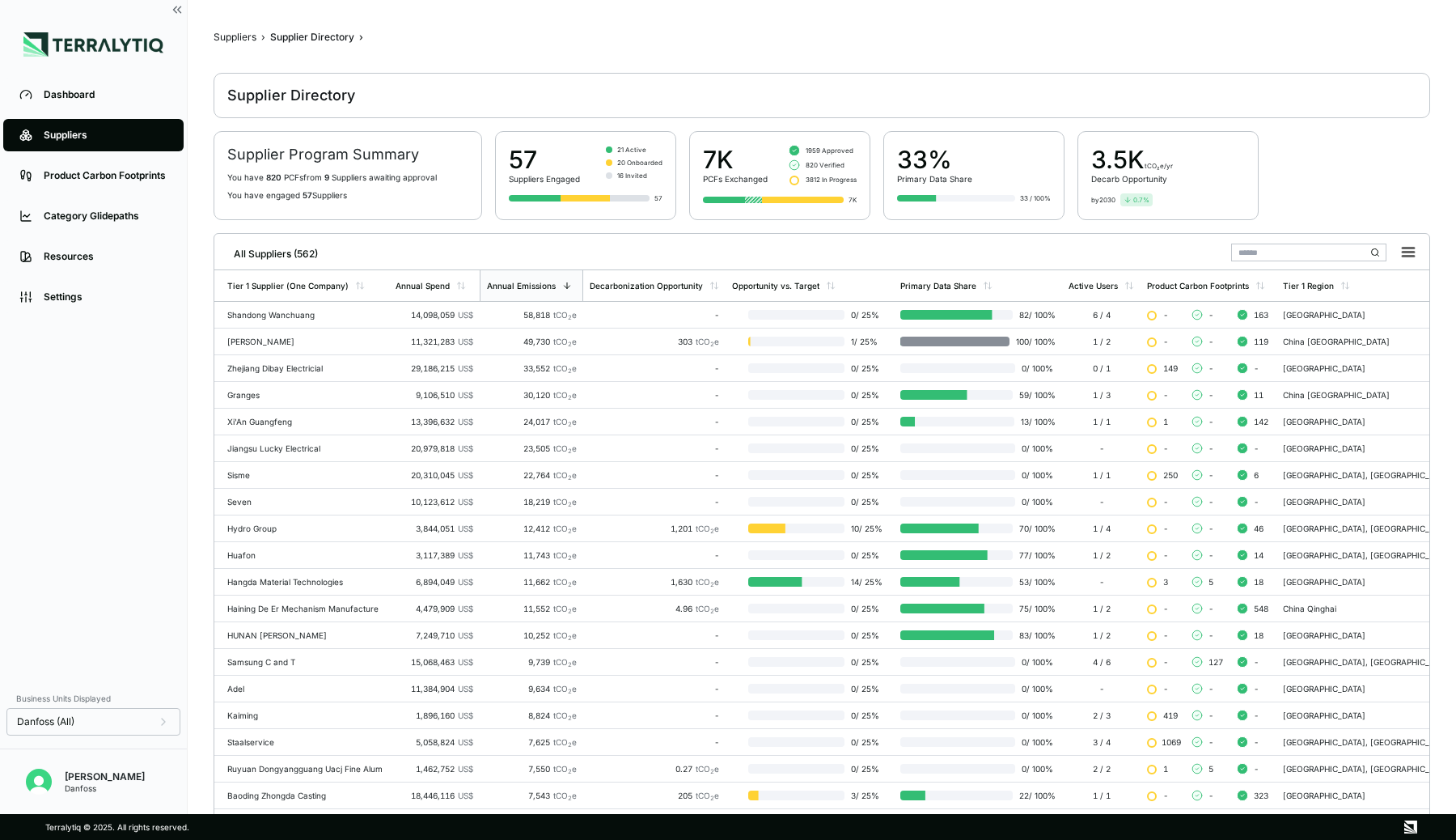
click at [1272, 247] on input "text" at bounding box center [1309, 252] width 155 height 18
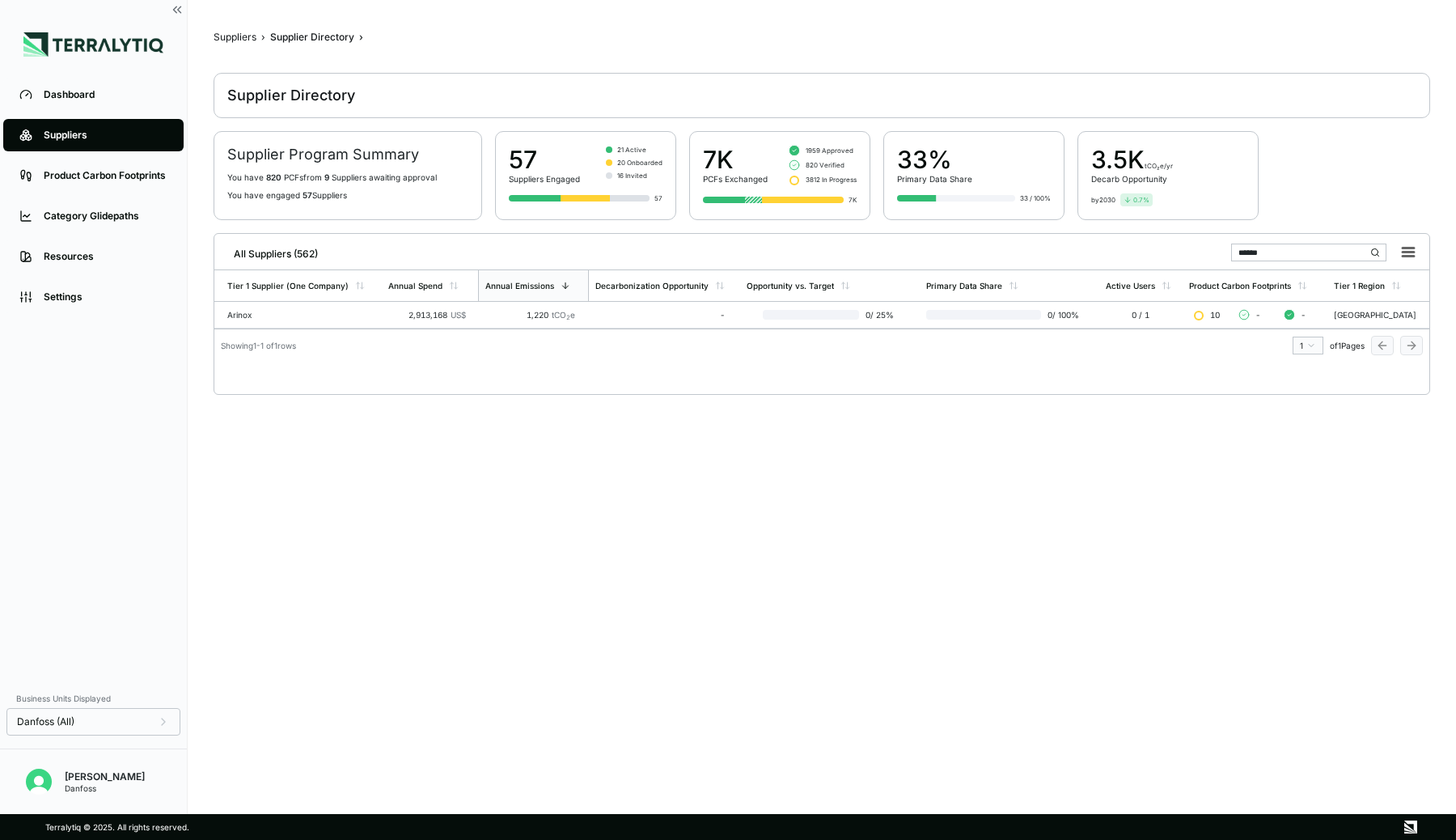
type input "******"
click at [482, 310] on td "1,220 tCO 2 e" at bounding box center [533, 315] width 110 height 27
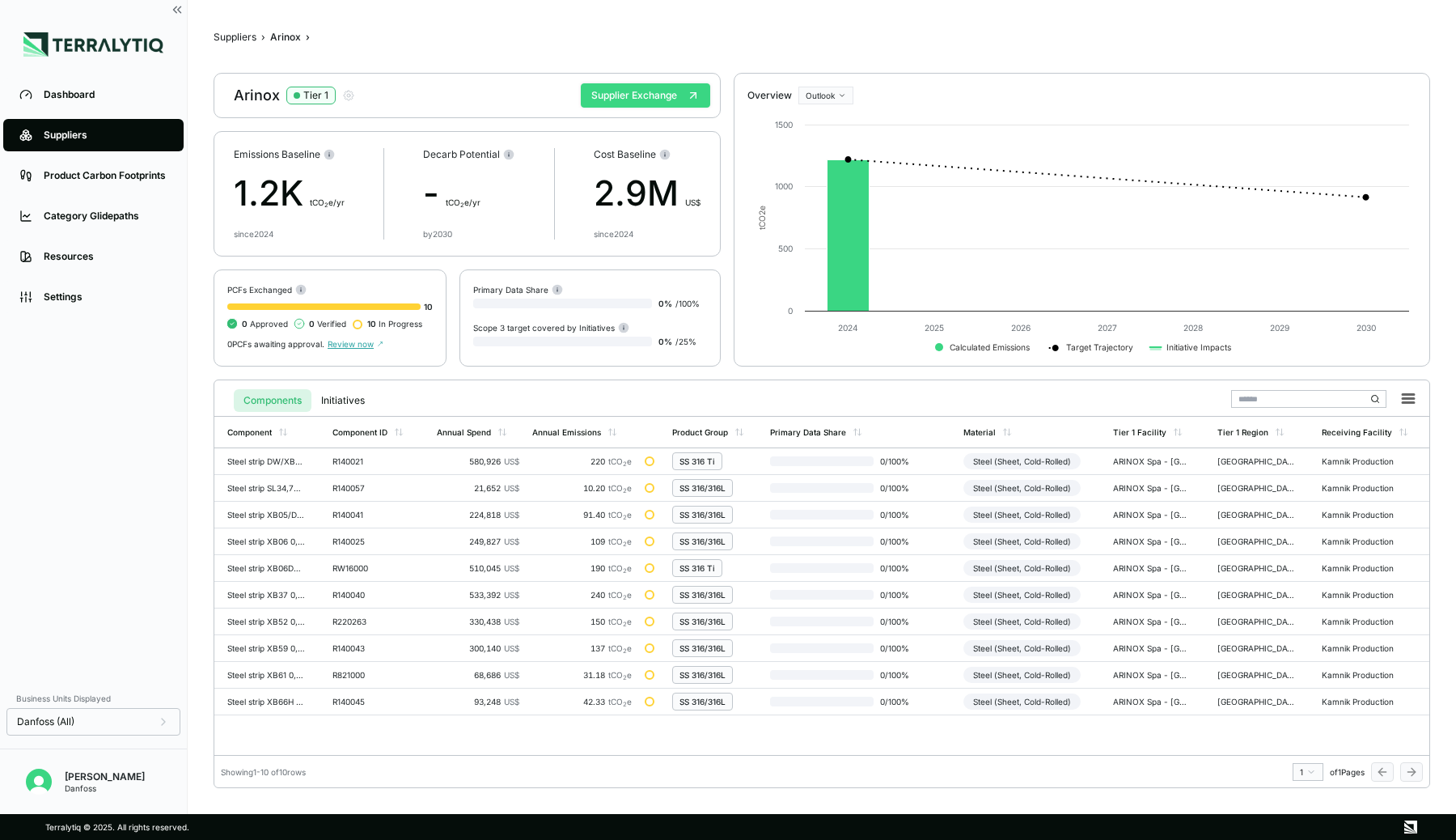
click at [624, 94] on button "Supplier Exchange" at bounding box center [645, 96] width 130 height 25
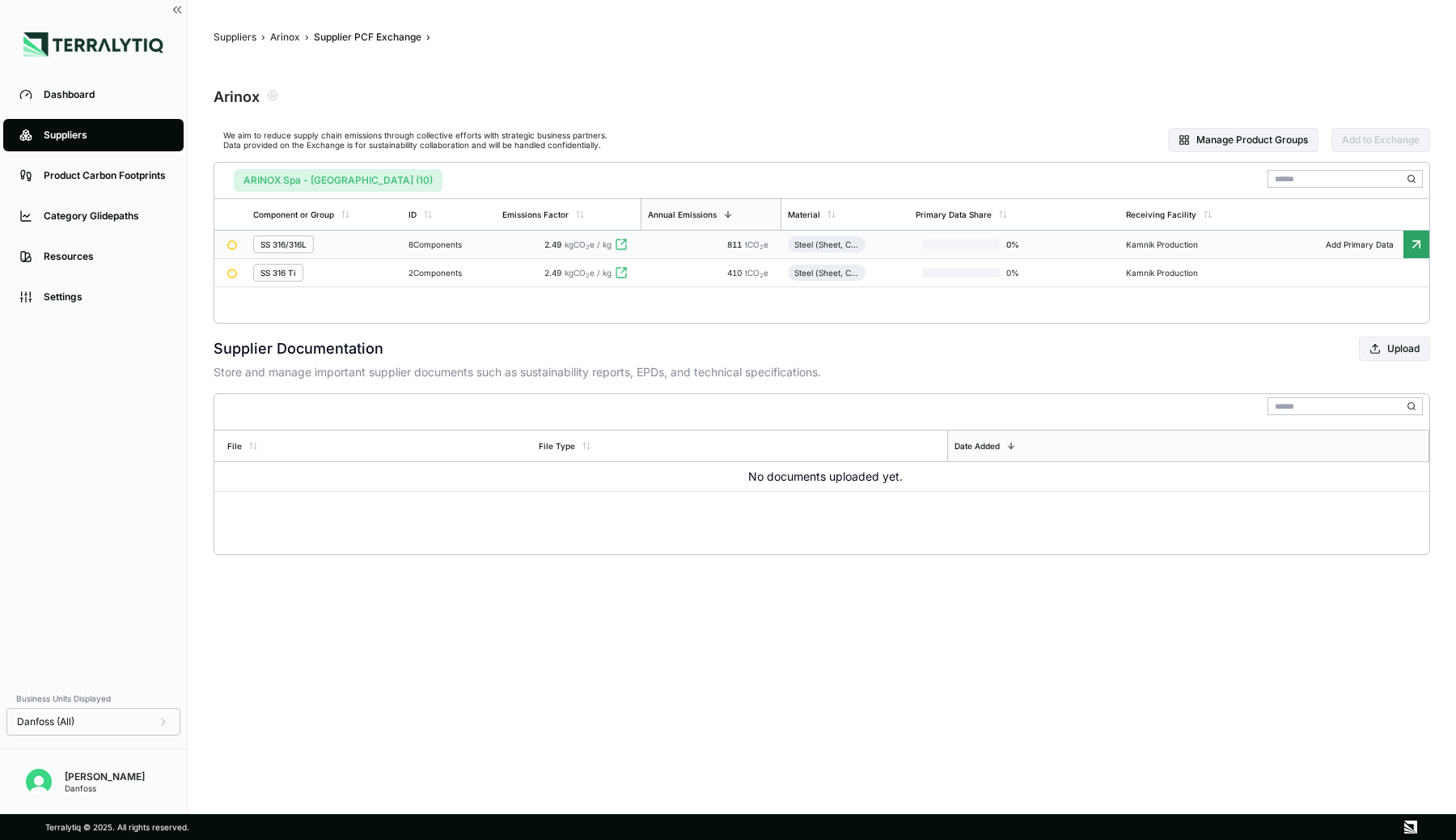
click at [490, 252] on td "8 Components" at bounding box center [449, 244] width 94 height 28
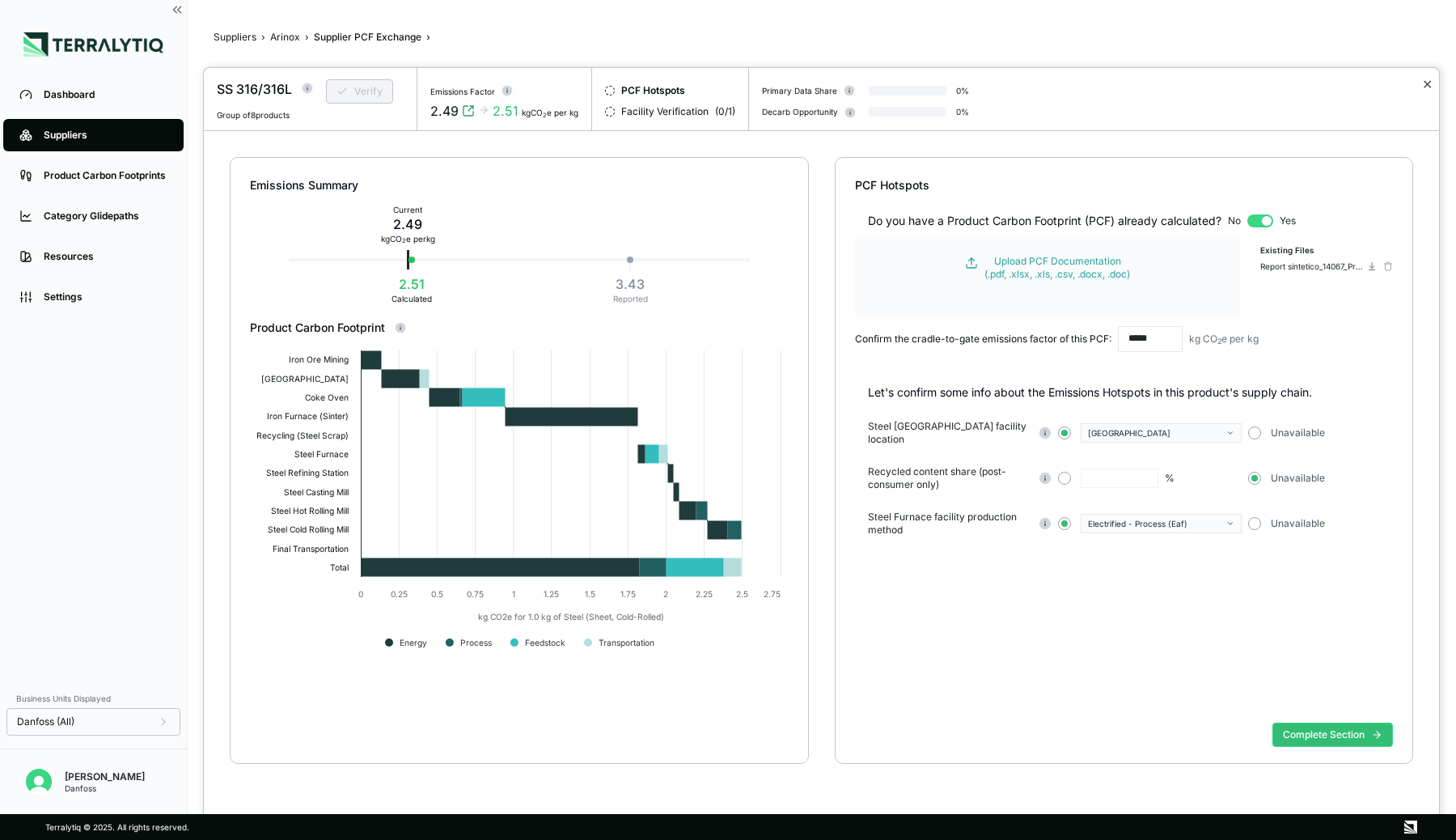
click at [1425, 84] on button "✕" at bounding box center [1428, 84] width 10 height 19
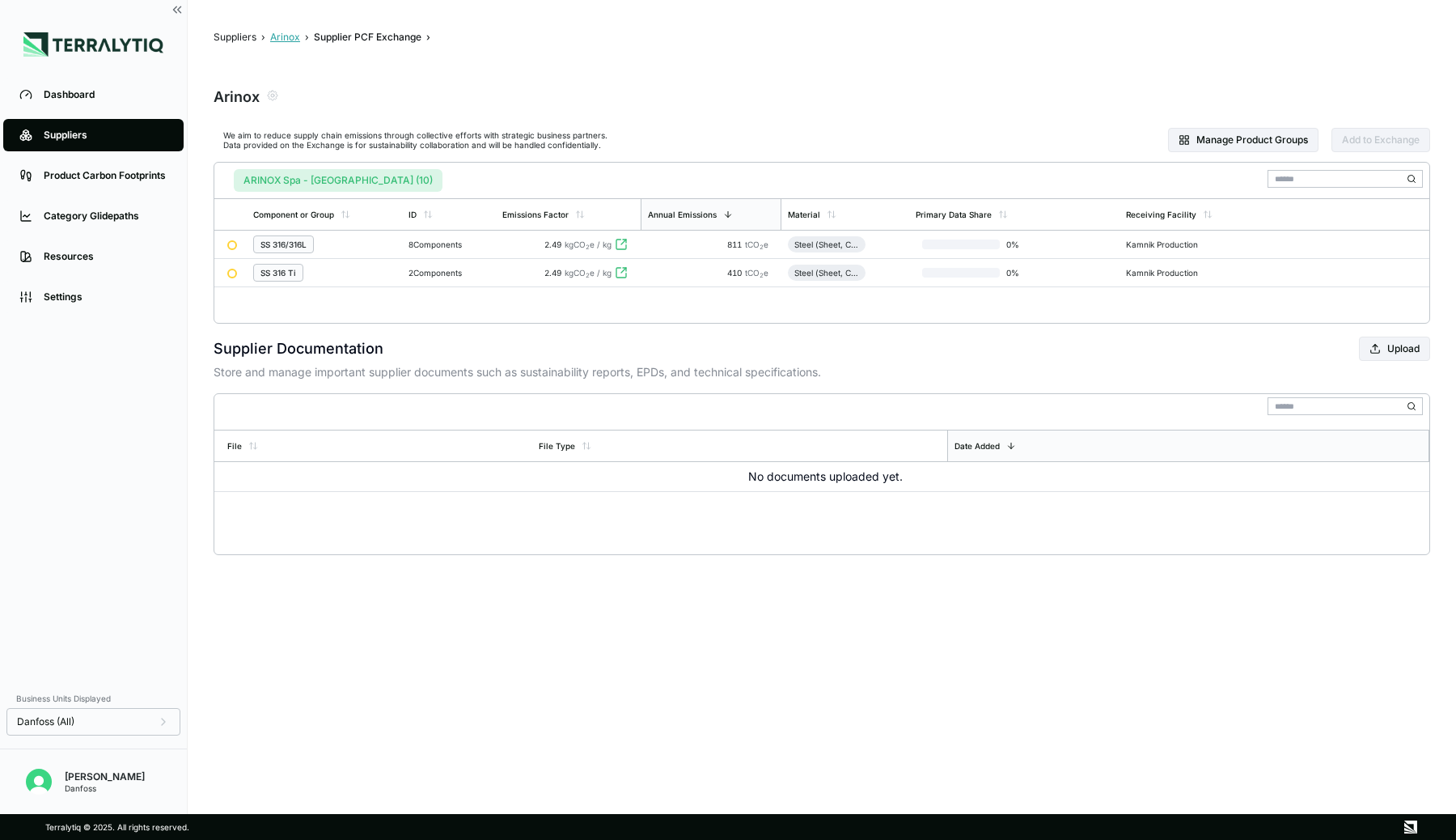
click at [285, 37] on button "Arinox" at bounding box center [285, 37] width 30 height 13
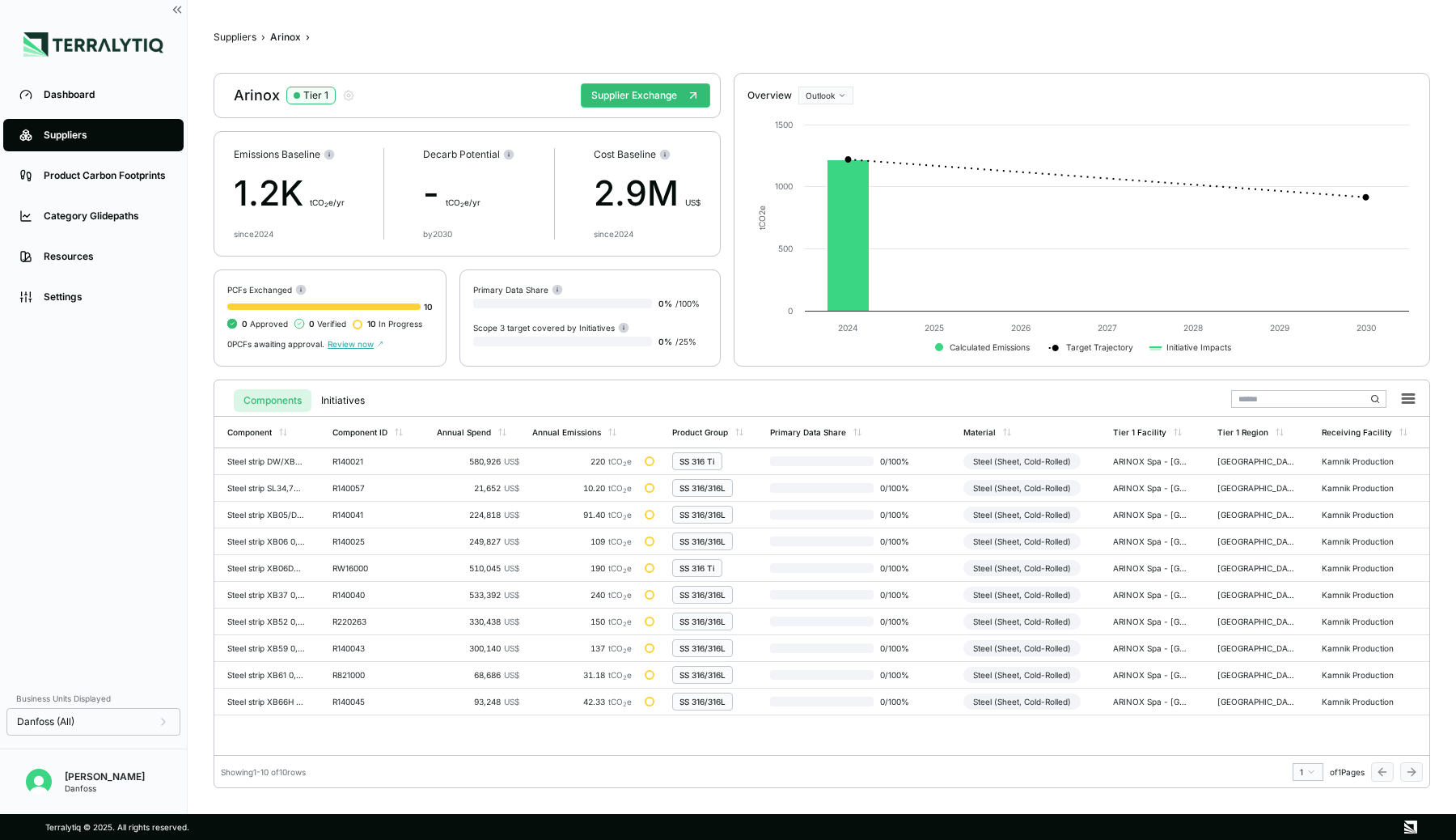
click at [74, 134] on div "Suppliers" at bounding box center [105, 135] width 124 height 13
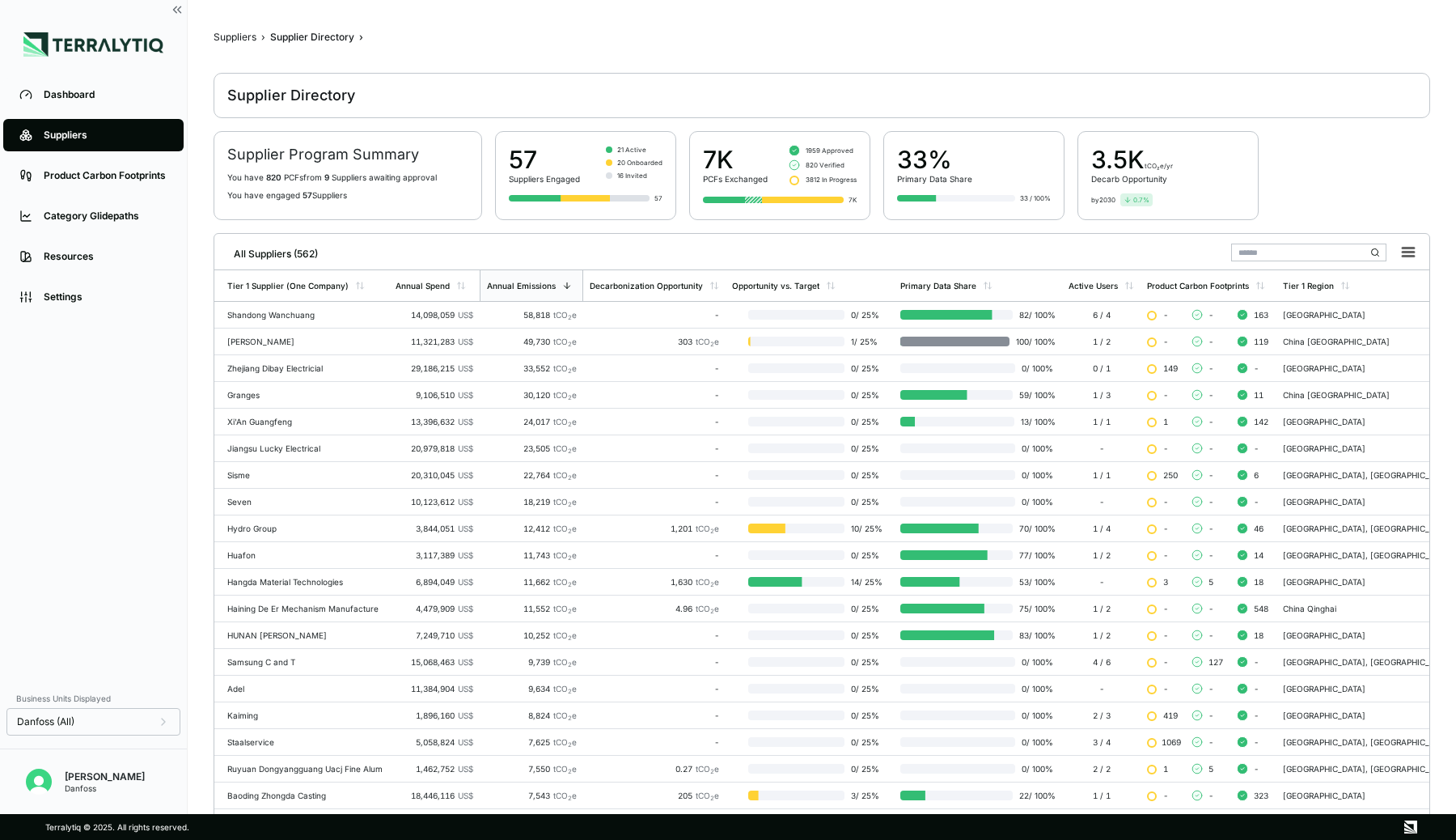
click at [1242, 250] on input "text" at bounding box center [1309, 252] width 155 height 18
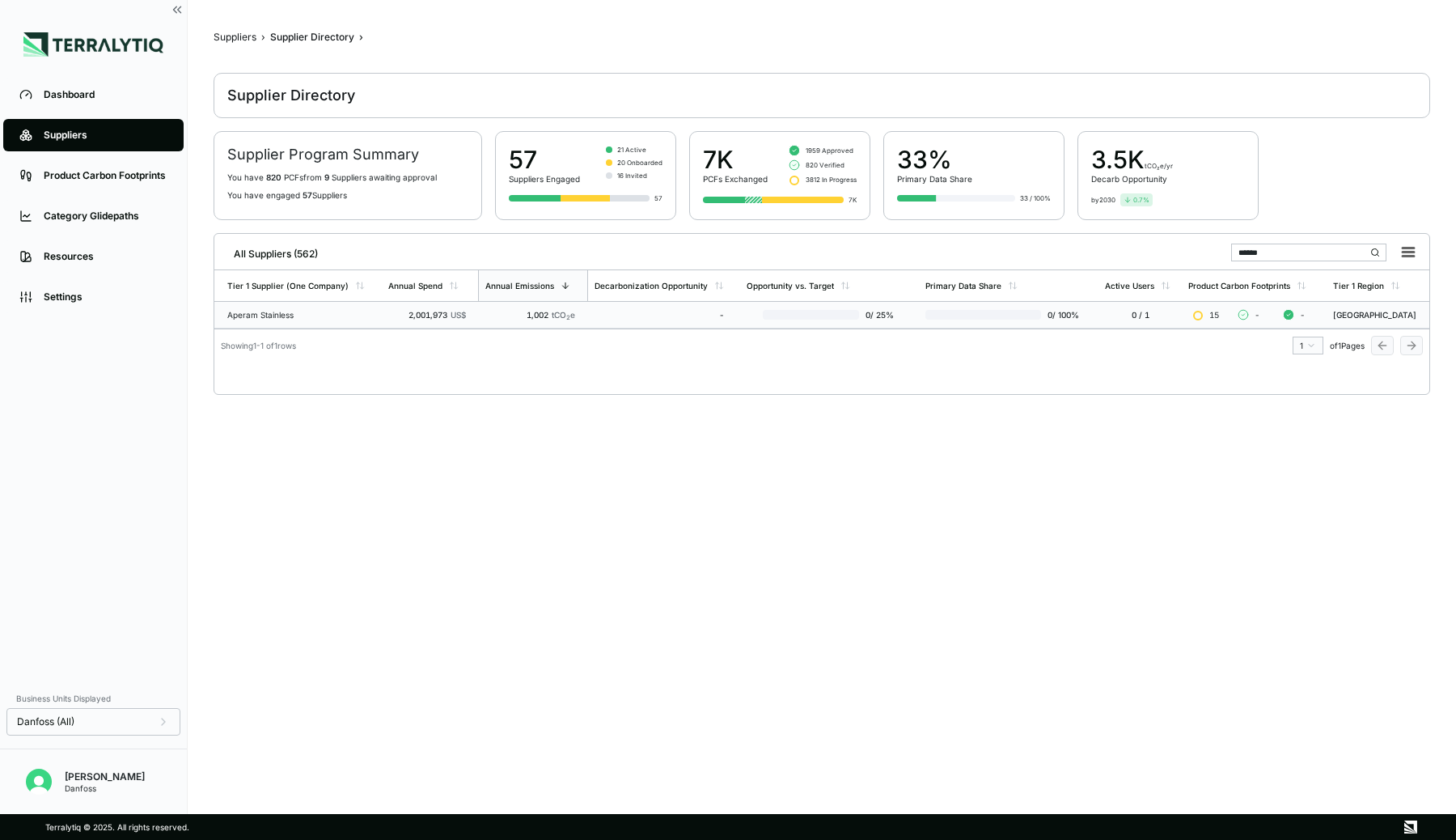
type input "******"
click at [440, 307] on td "2,001,973 US$" at bounding box center [430, 315] width 97 height 27
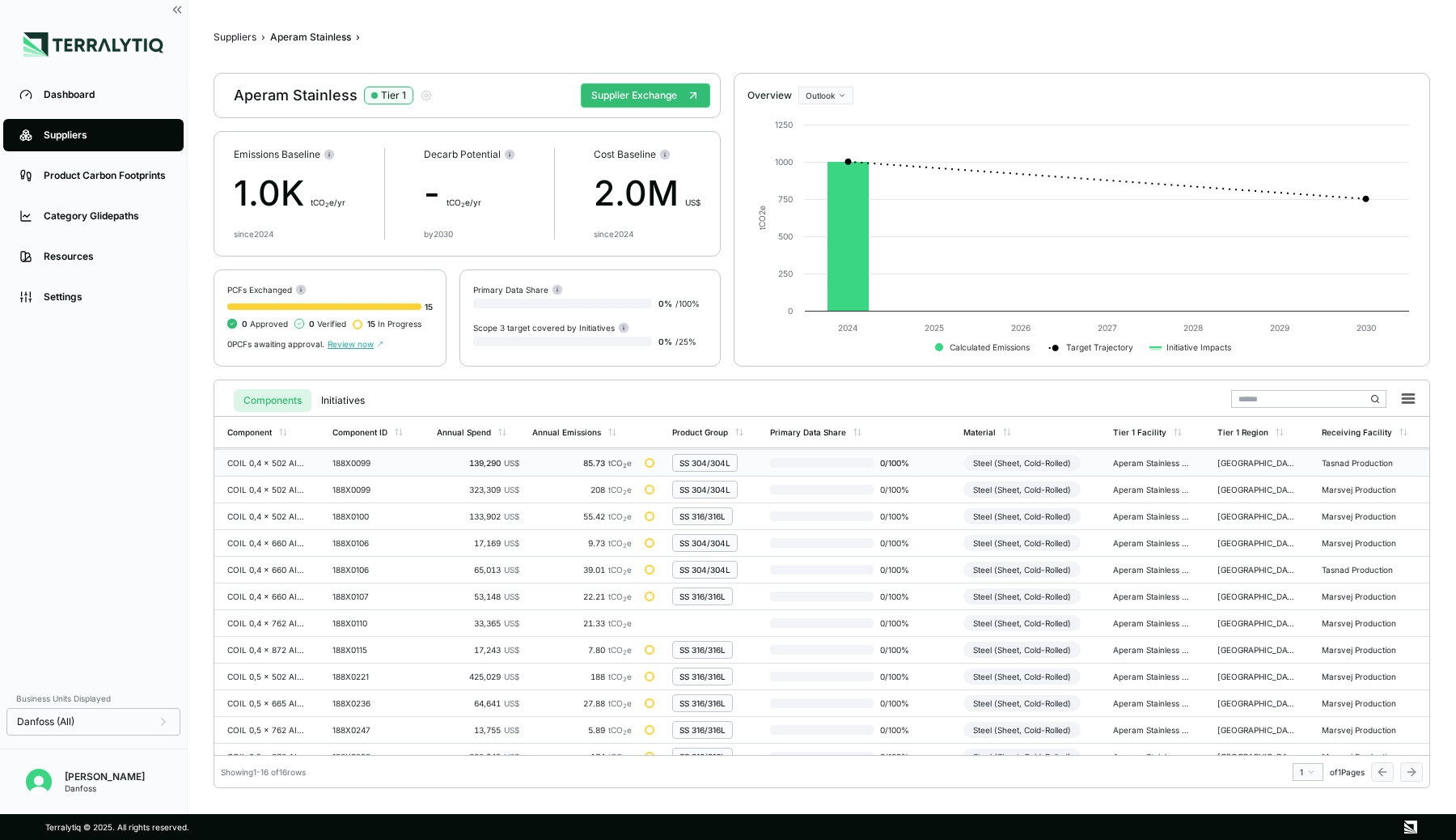
scroll to position [119, 0]
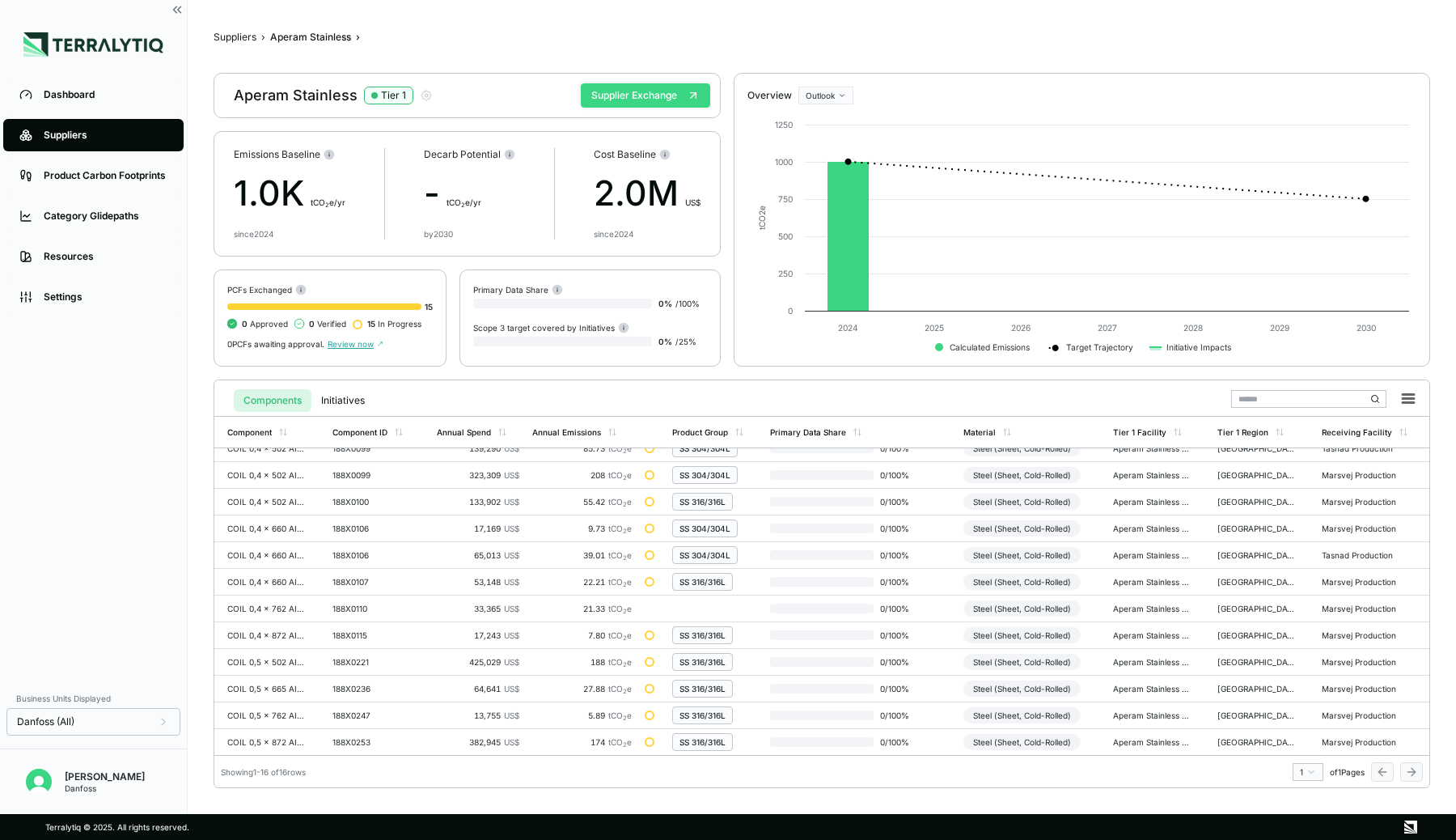
click at [670, 86] on button "Supplier Exchange" at bounding box center [645, 96] width 130 height 25
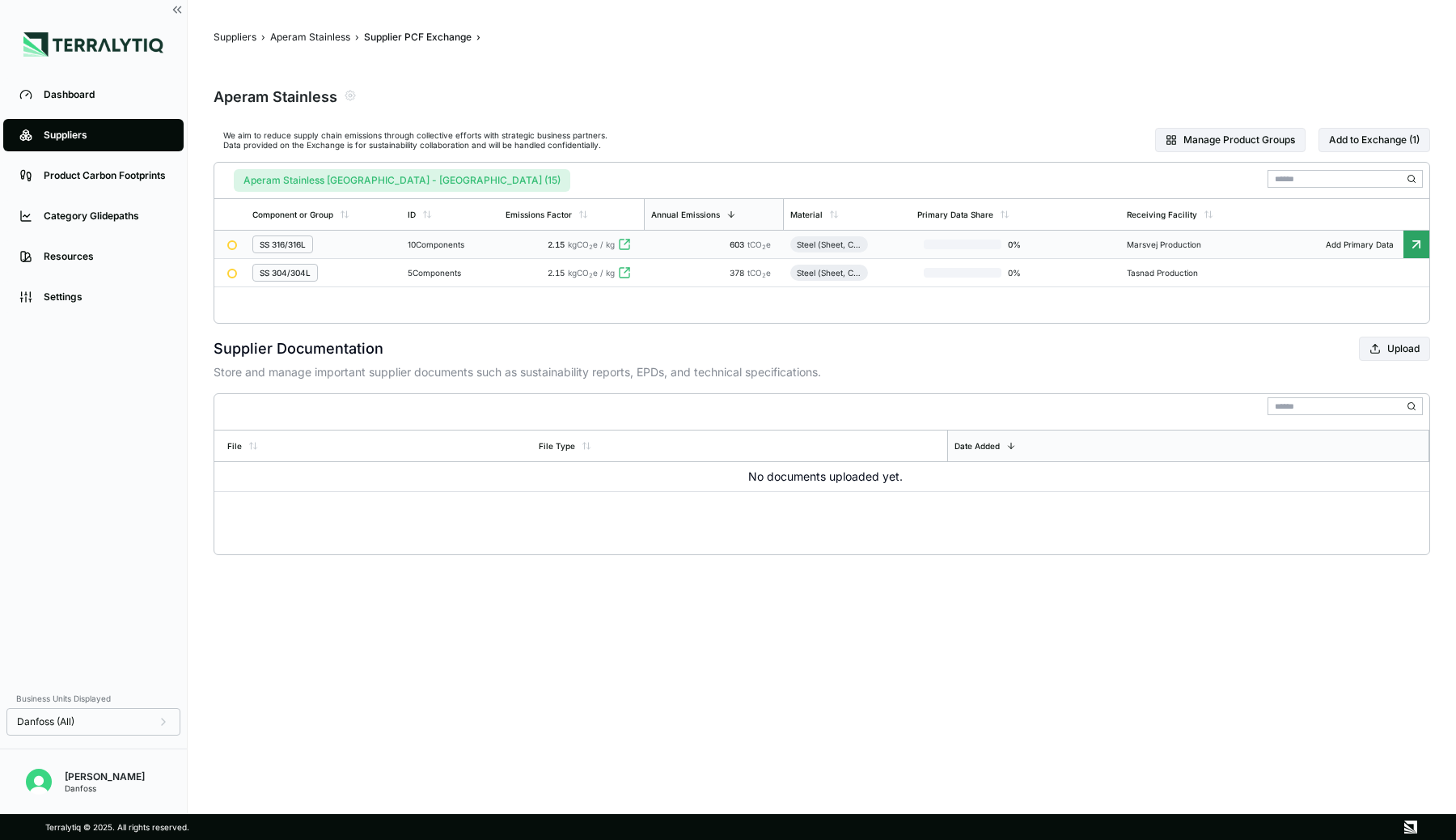
click at [471, 245] on div "10 Components" at bounding box center [450, 244] width 85 height 9
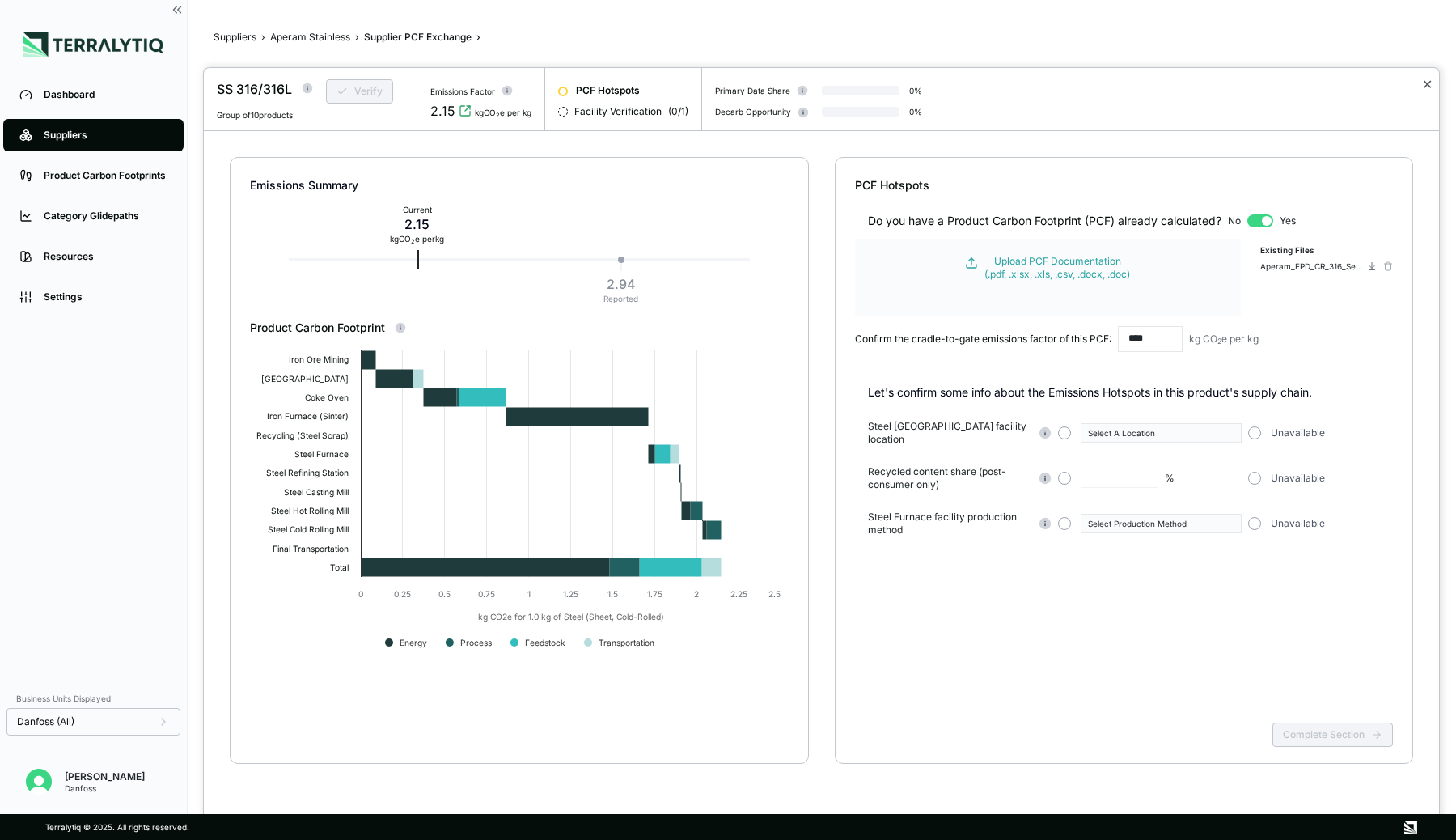
click at [1425, 80] on button "✕" at bounding box center [1428, 84] width 10 height 19
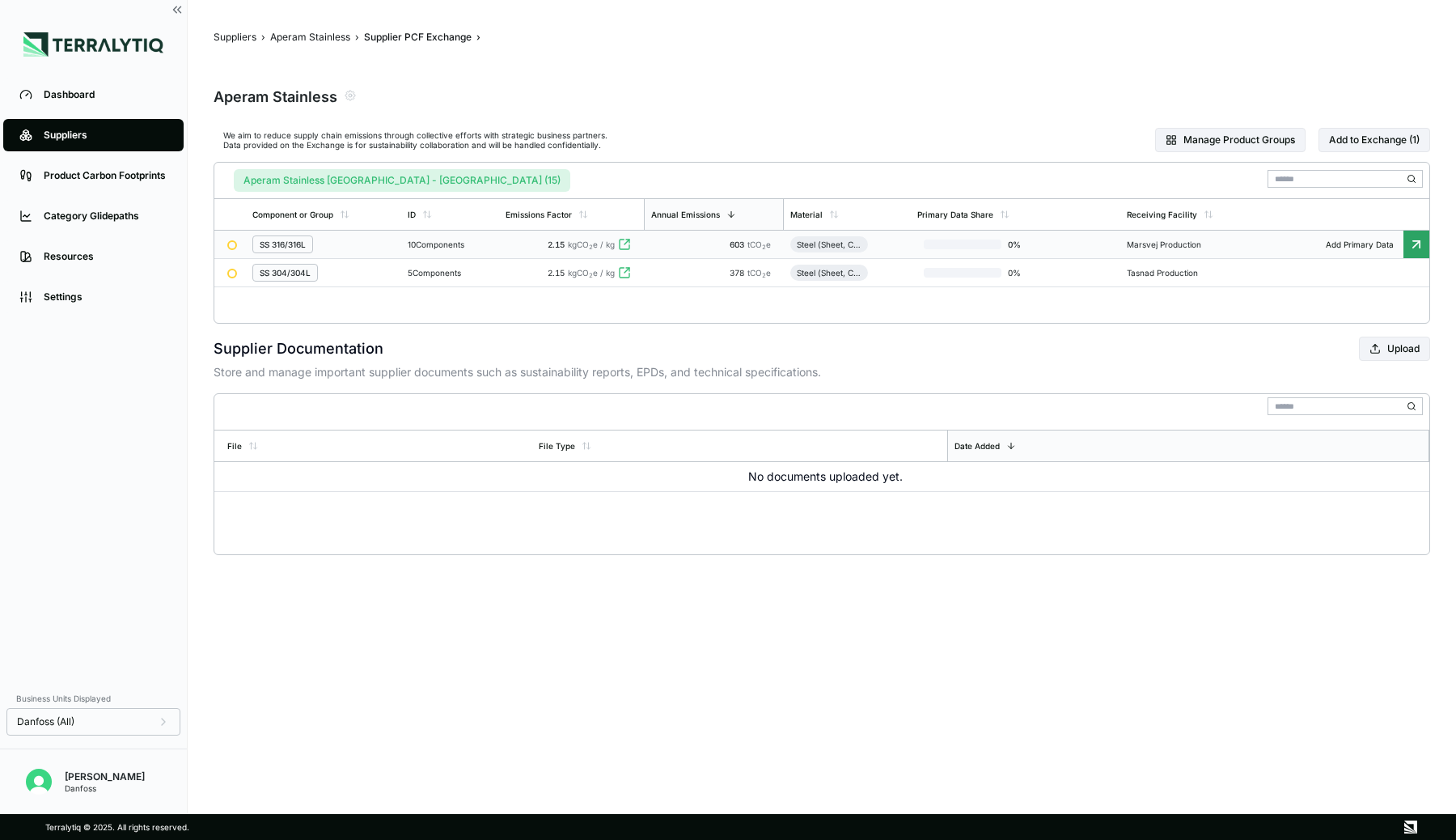
click at [94, 129] on div "Suppliers" at bounding box center [105, 135] width 124 height 13
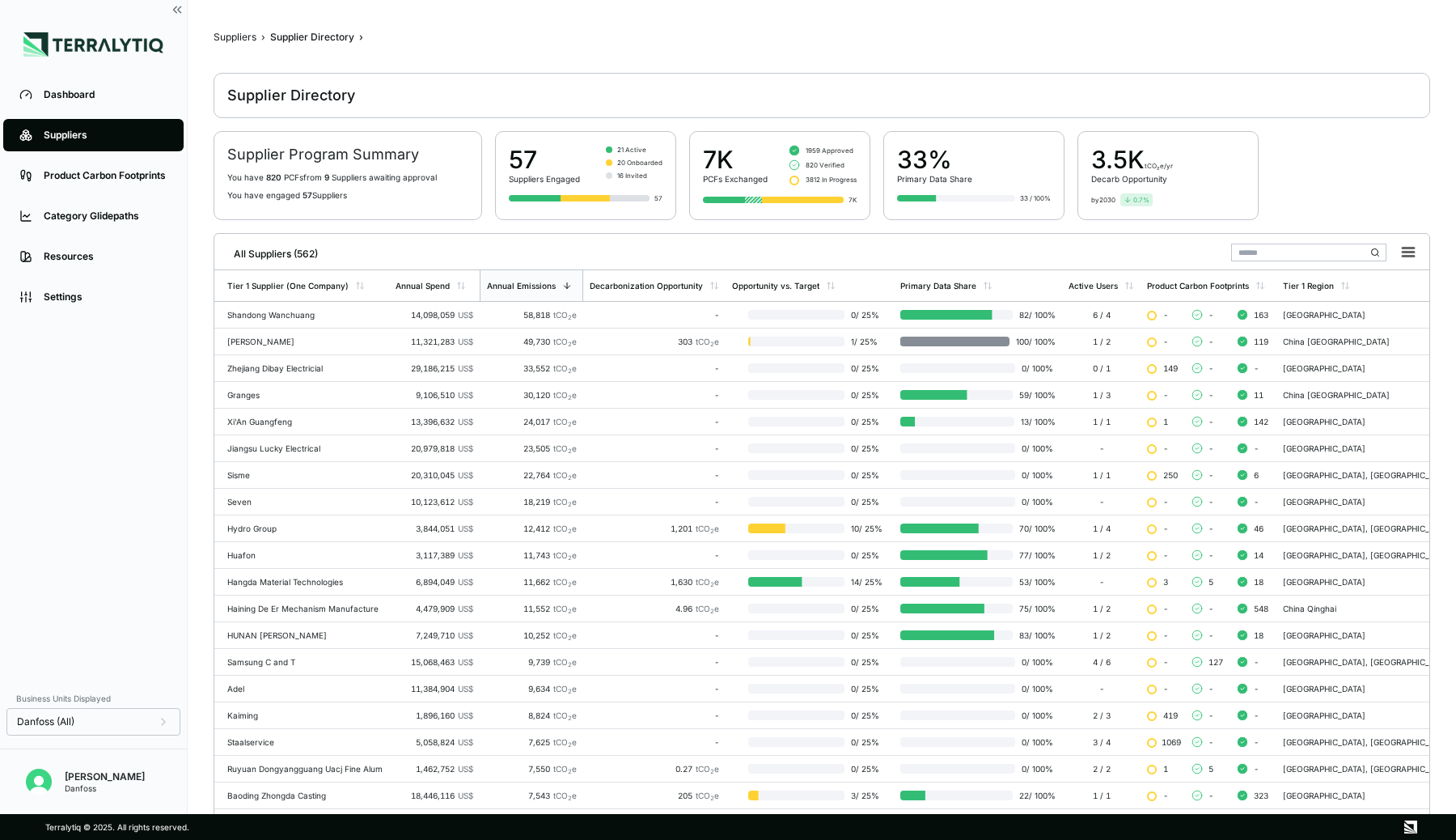
click at [1250, 256] on input "text" at bounding box center [1309, 252] width 155 height 18
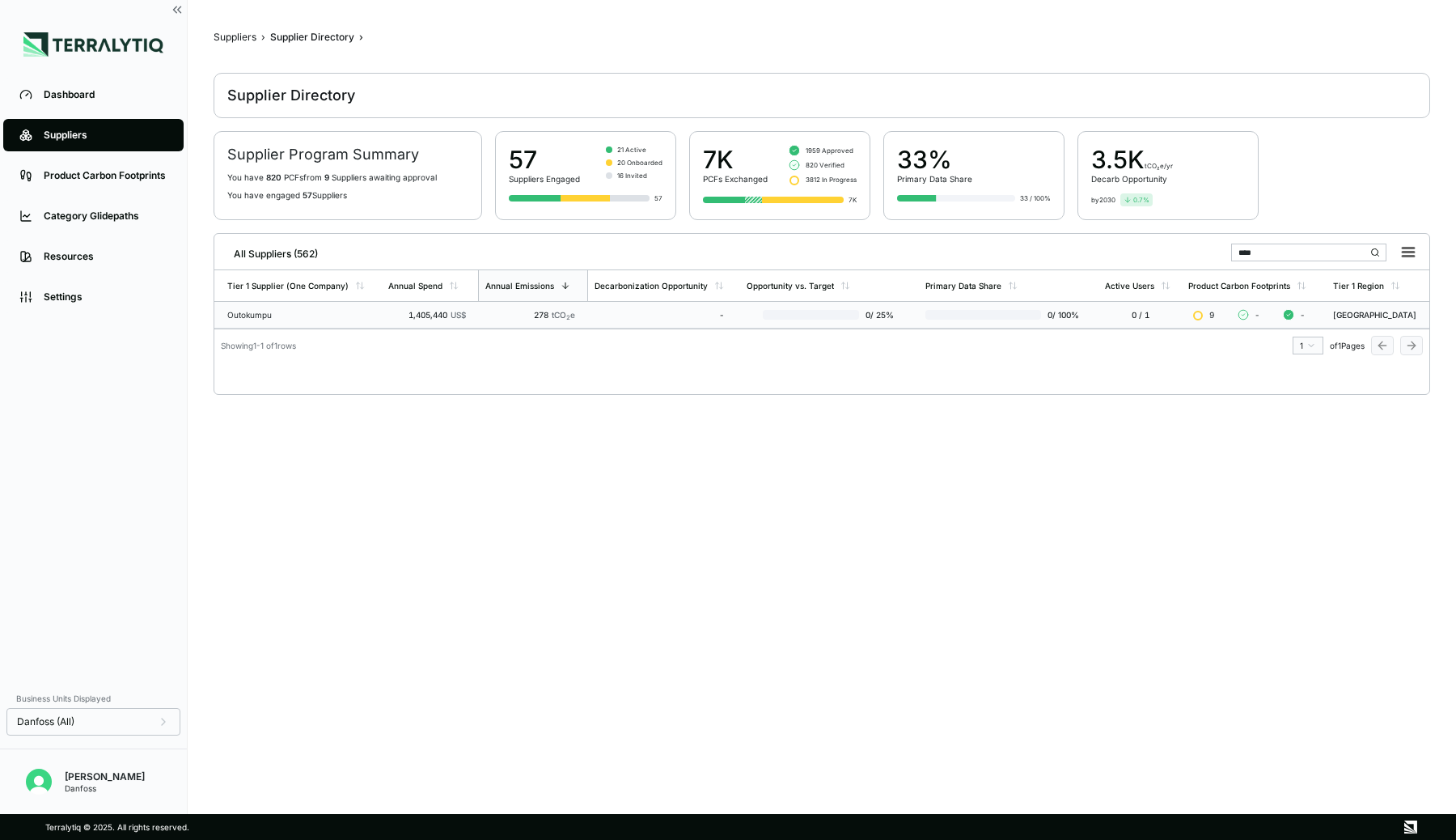
type input "****"
click at [555, 313] on span "tCO 2 e" at bounding box center [564, 314] width 24 height 9
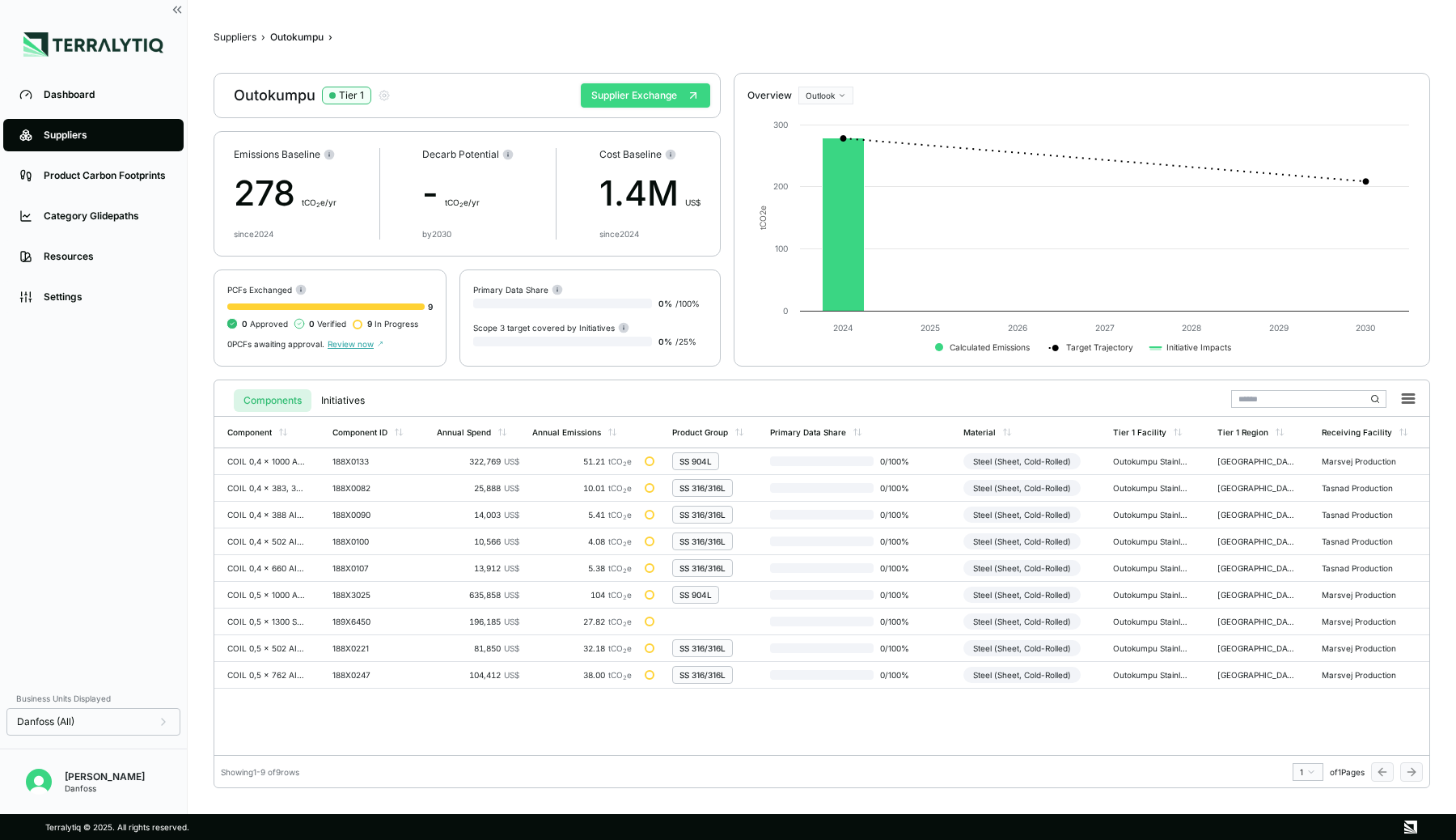
click at [669, 91] on button "Supplier Exchange" at bounding box center [645, 96] width 130 height 25
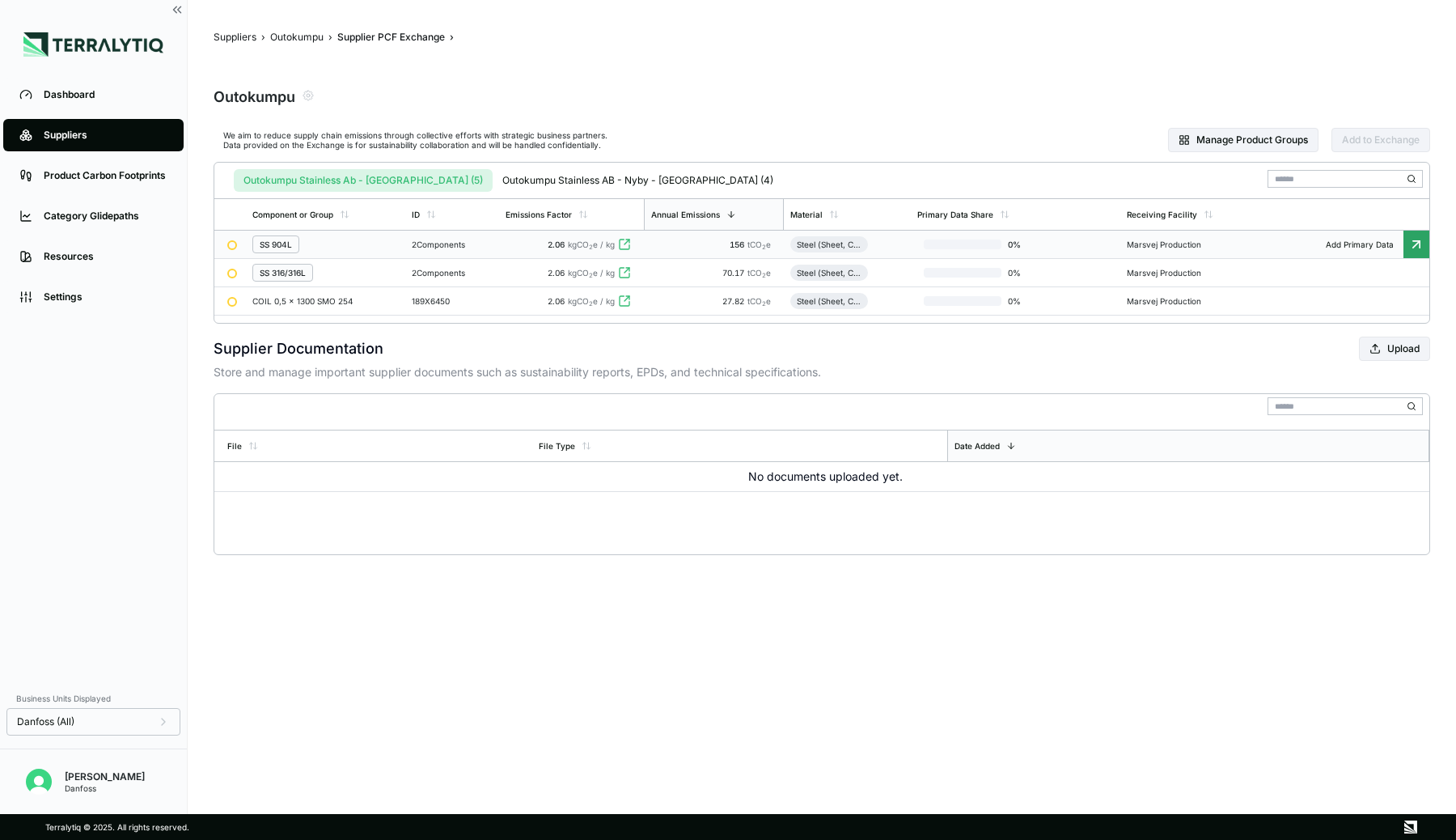
click at [332, 245] on div "SS 904L" at bounding box center [325, 244] width 147 height 18
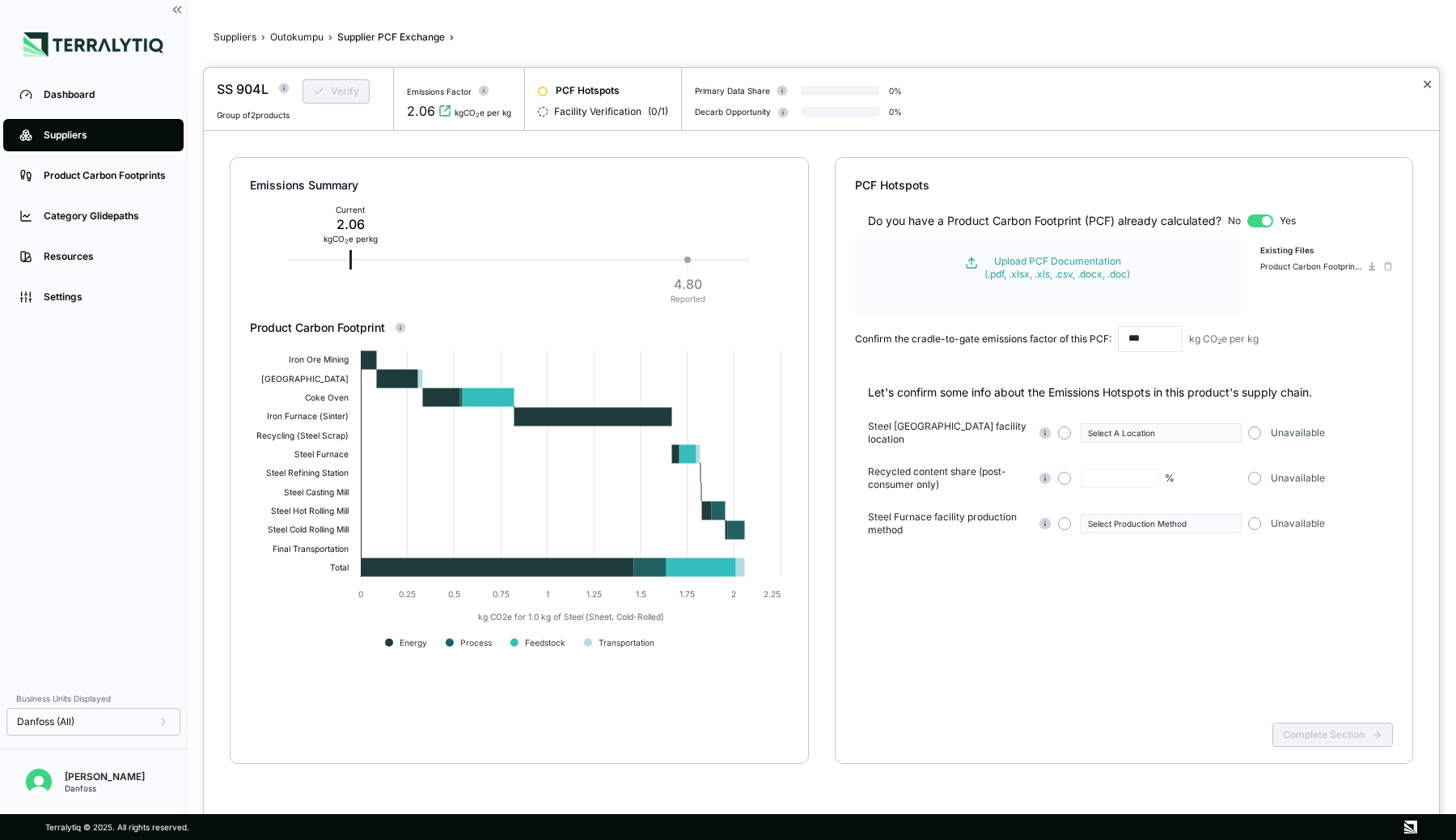
click at [1425, 80] on button "✕" at bounding box center [1428, 84] width 10 height 19
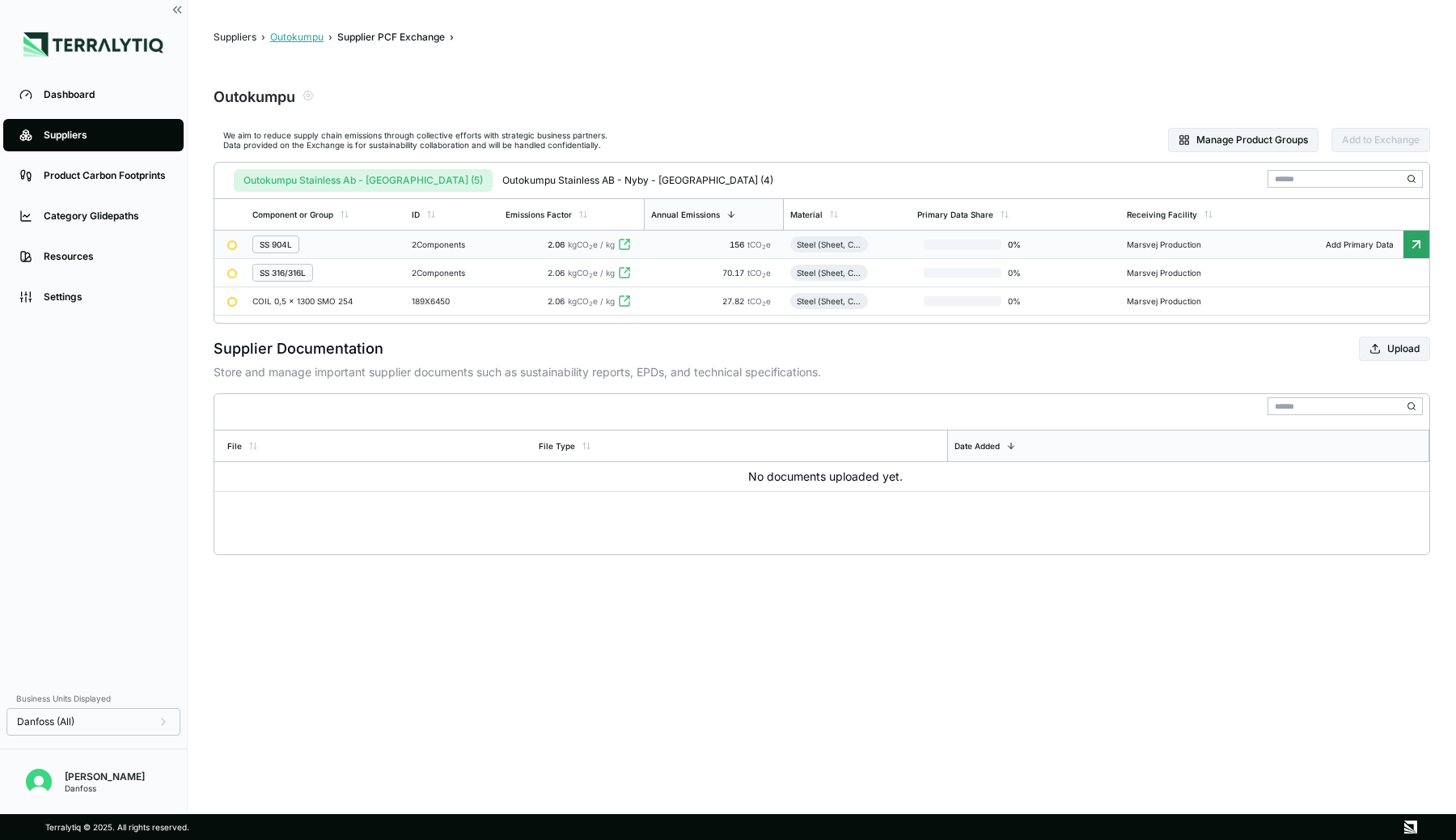
click at [293, 32] on button "Outokumpu" at bounding box center [297, 37] width 53 height 13
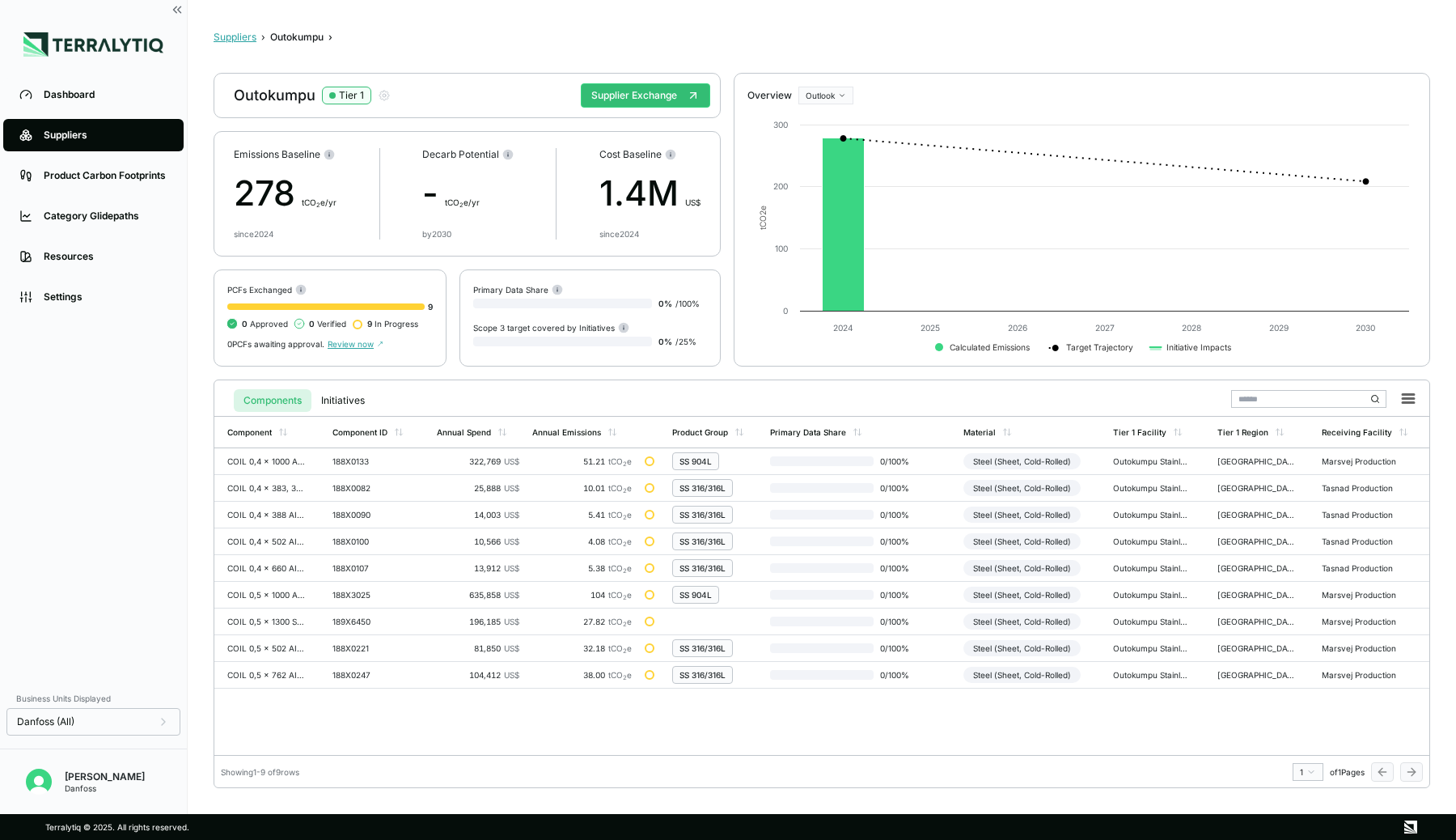
click at [228, 37] on button "Suppliers" at bounding box center [234, 37] width 43 height 13
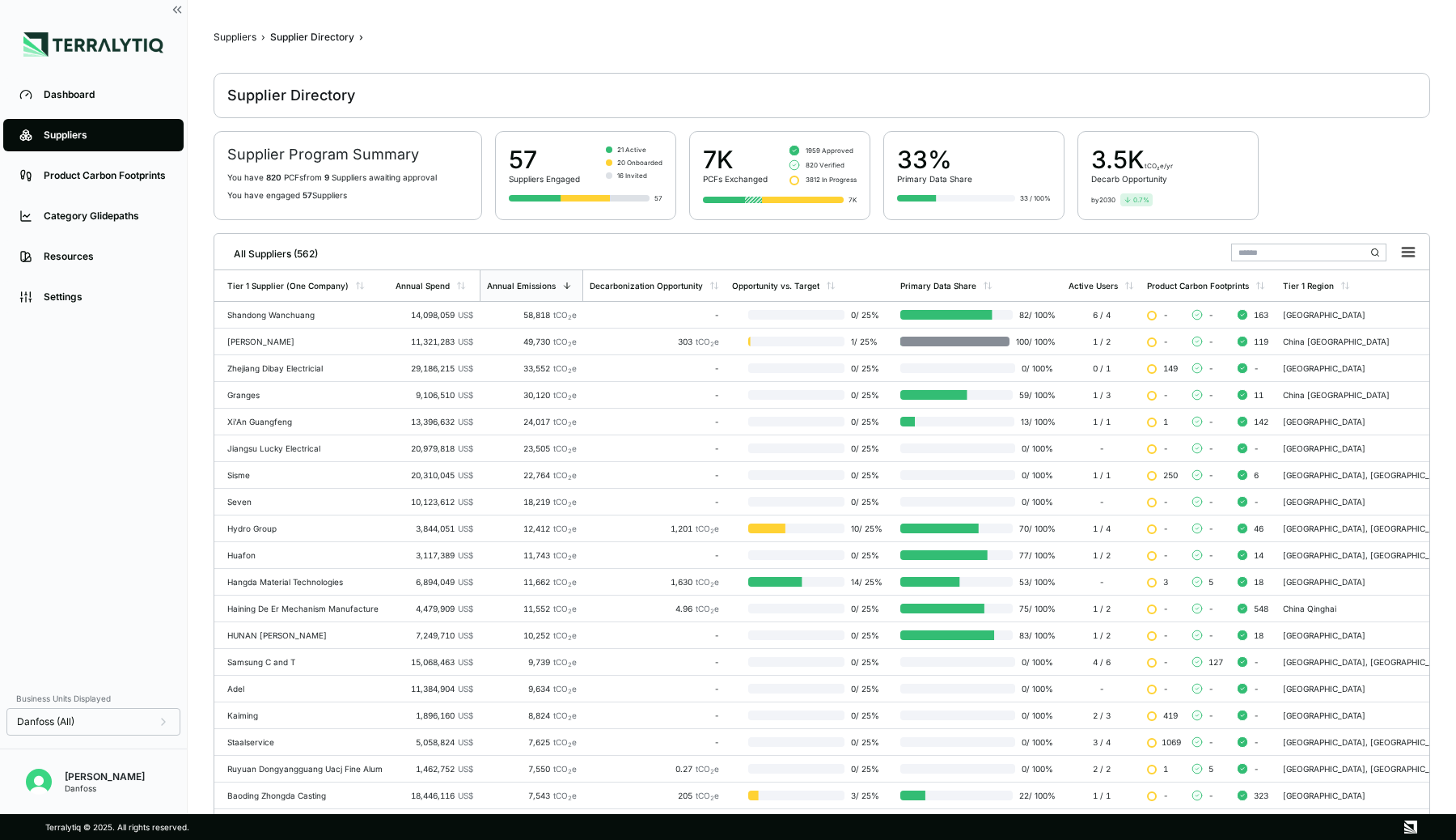
click at [1267, 252] on input "text" at bounding box center [1309, 252] width 155 height 18
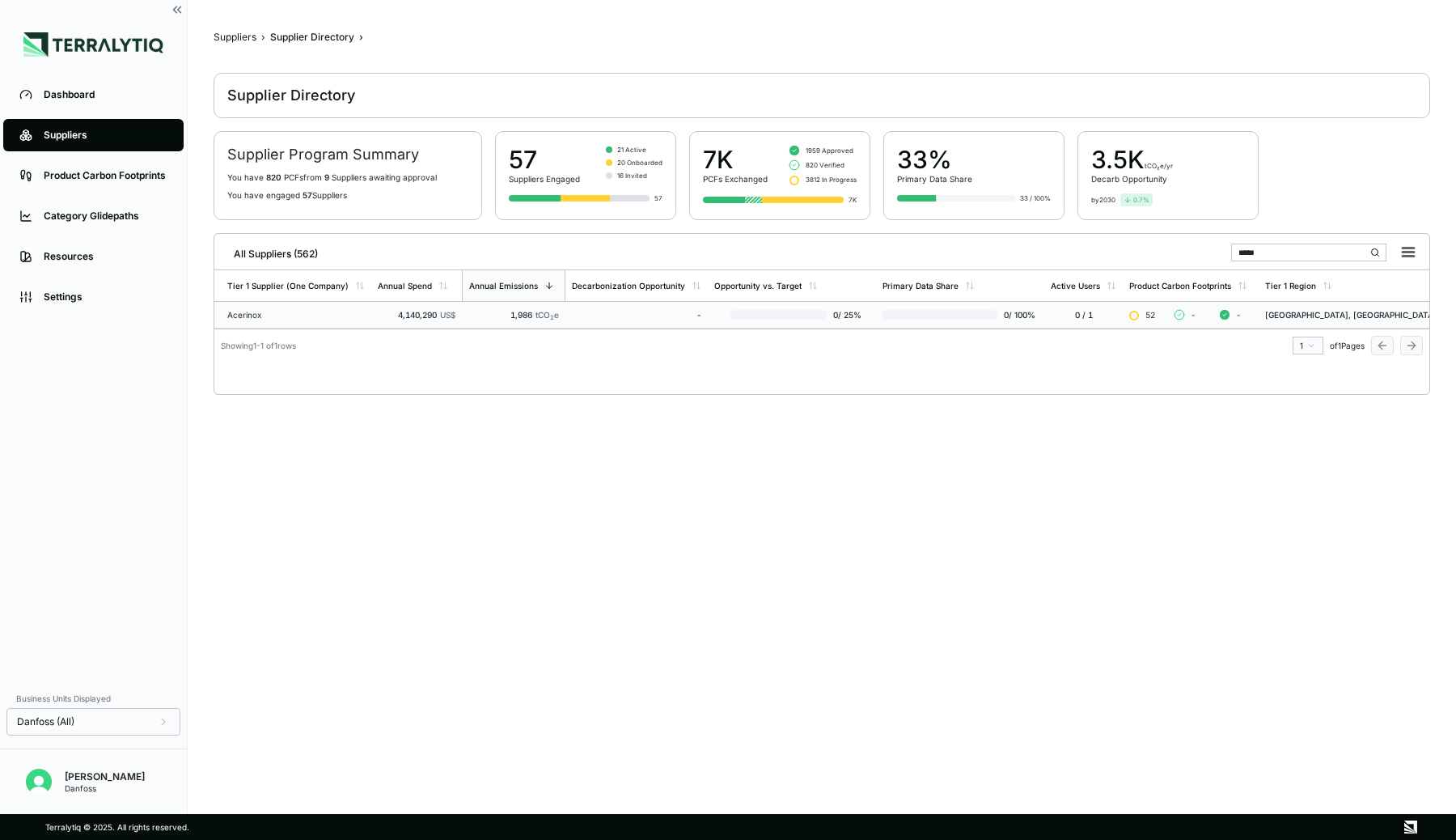
type input "*****"
click at [630, 314] on div "-" at bounding box center [637, 314] width 130 height 9
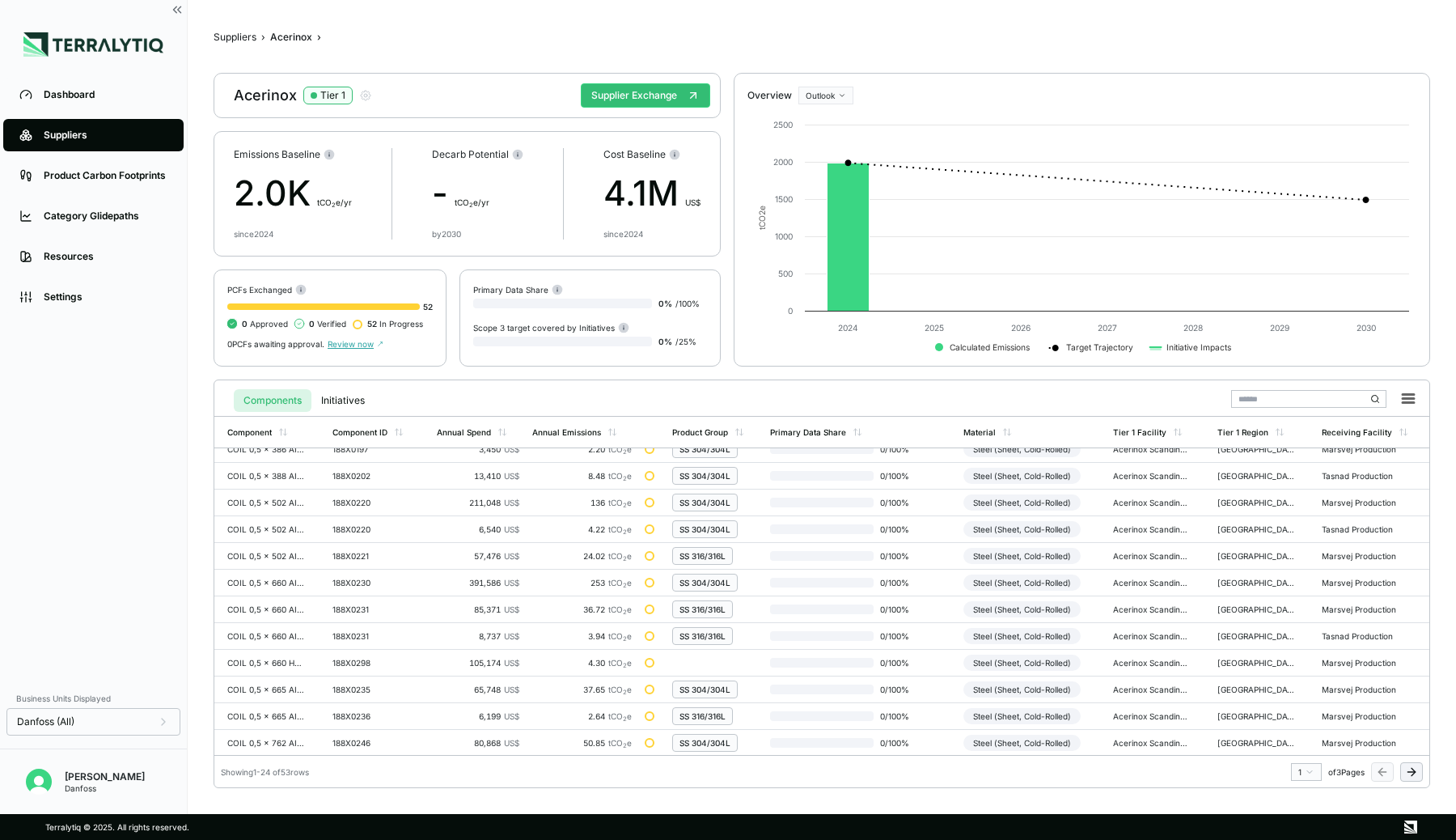
scroll to position [333, 0]
click at [647, 102] on button "Supplier Exchange" at bounding box center [645, 96] width 130 height 25
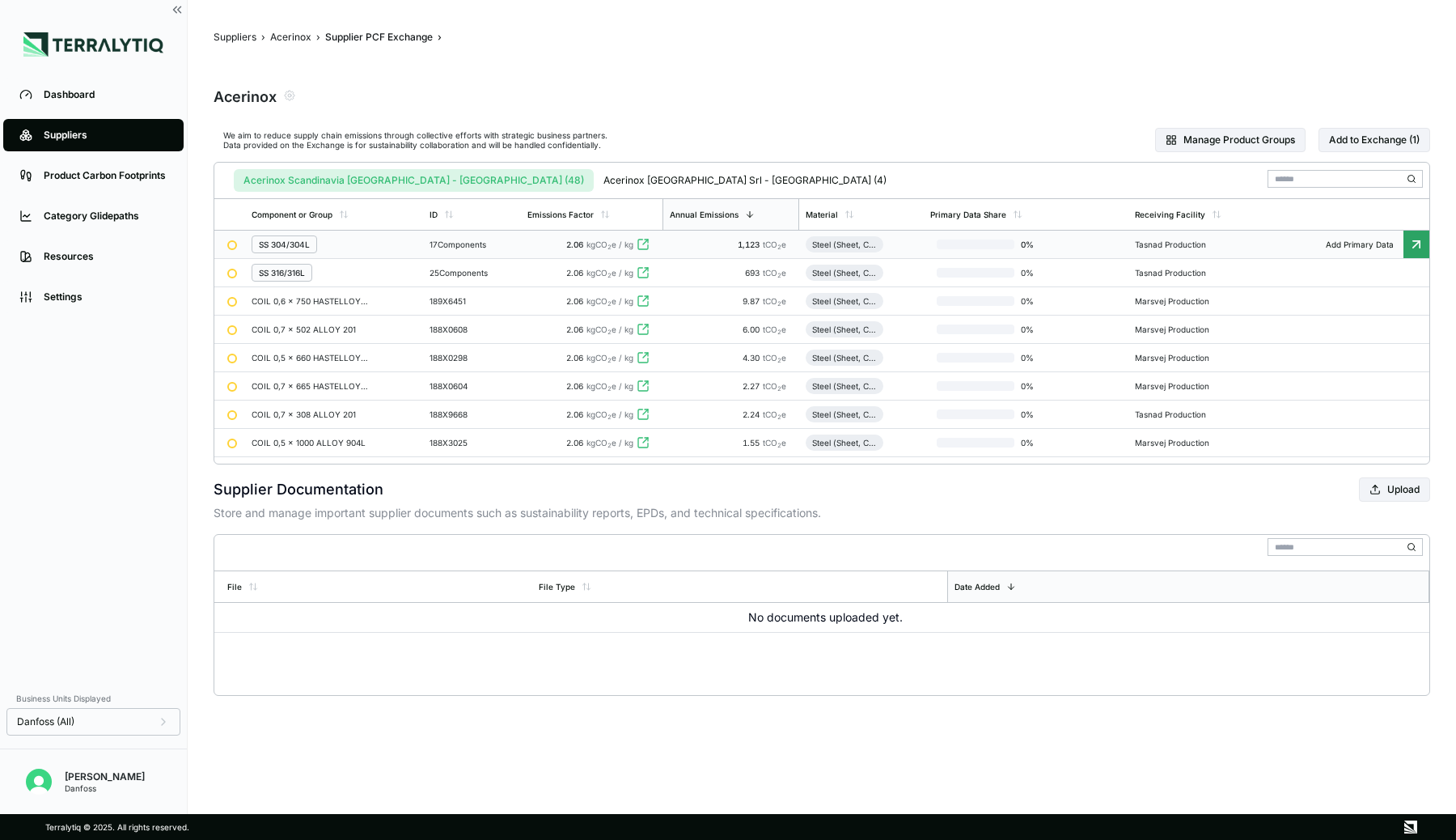
click at [347, 241] on div "SS 304/304L" at bounding box center [334, 244] width 165 height 18
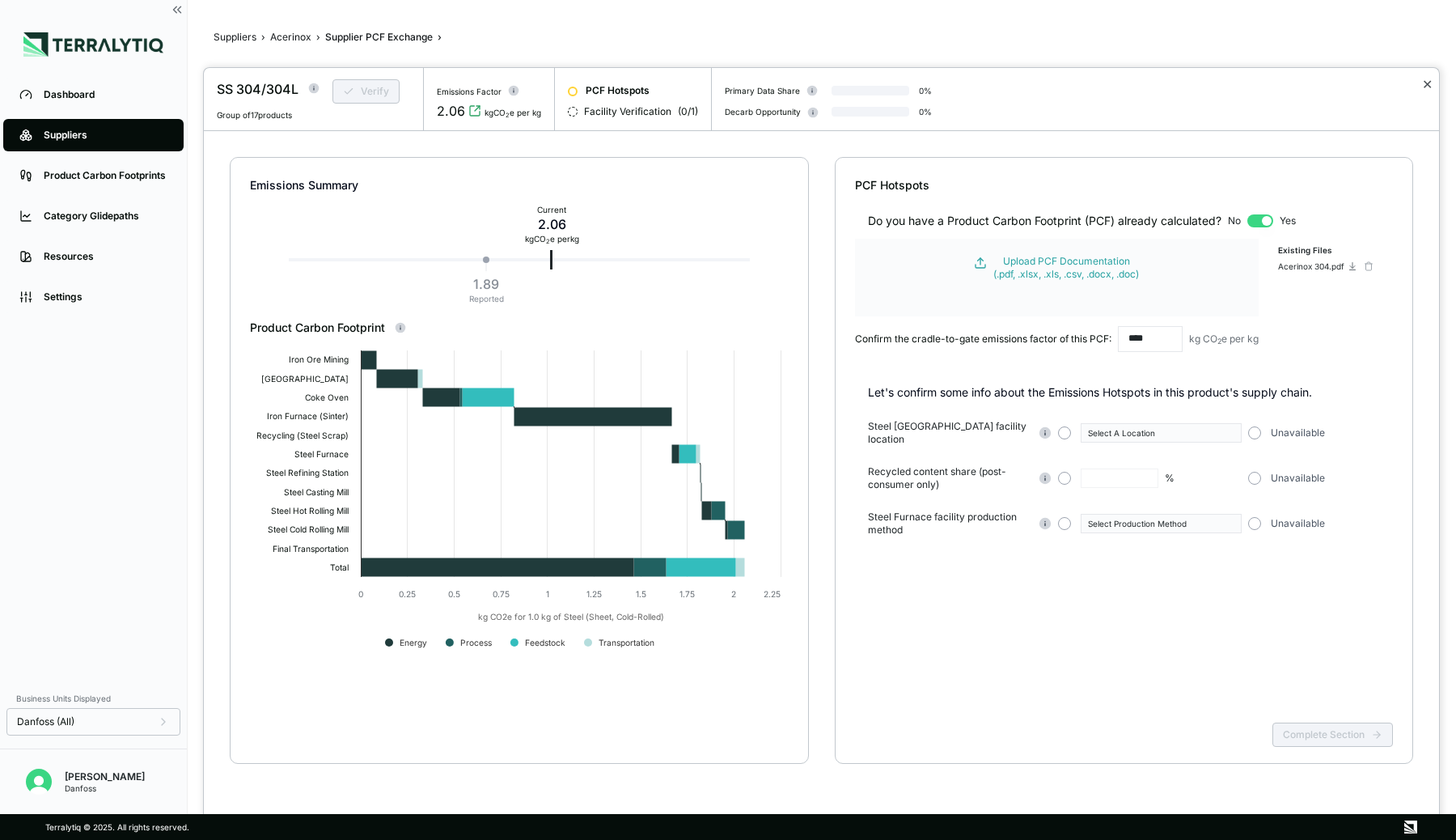
click at [1430, 81] on button "✕" at bounding box center [1428, 84] width 10 height 19
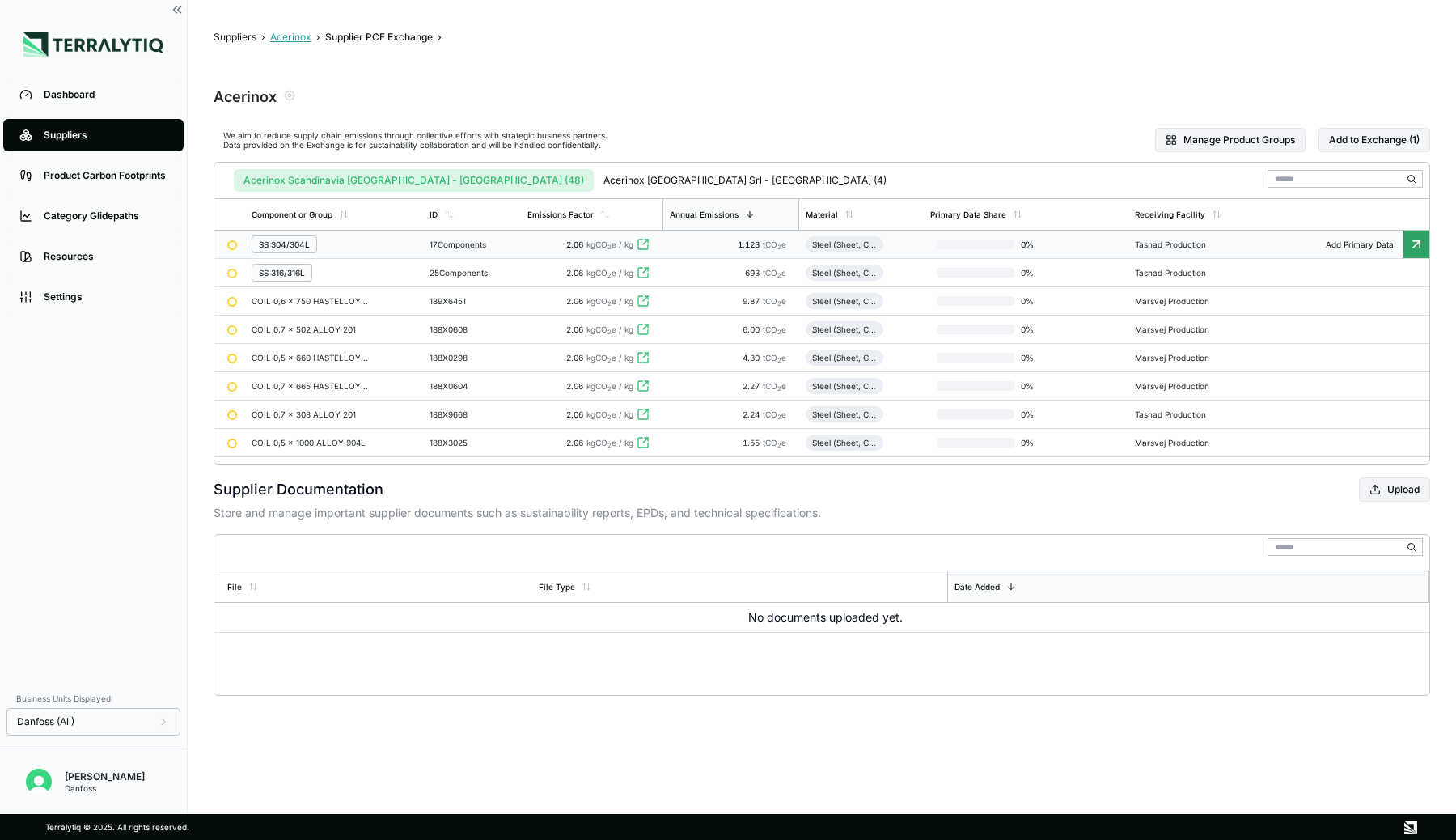
click at [285, 35] on button "Acerinox" at bounding box center [291, 37] width 42 height 13
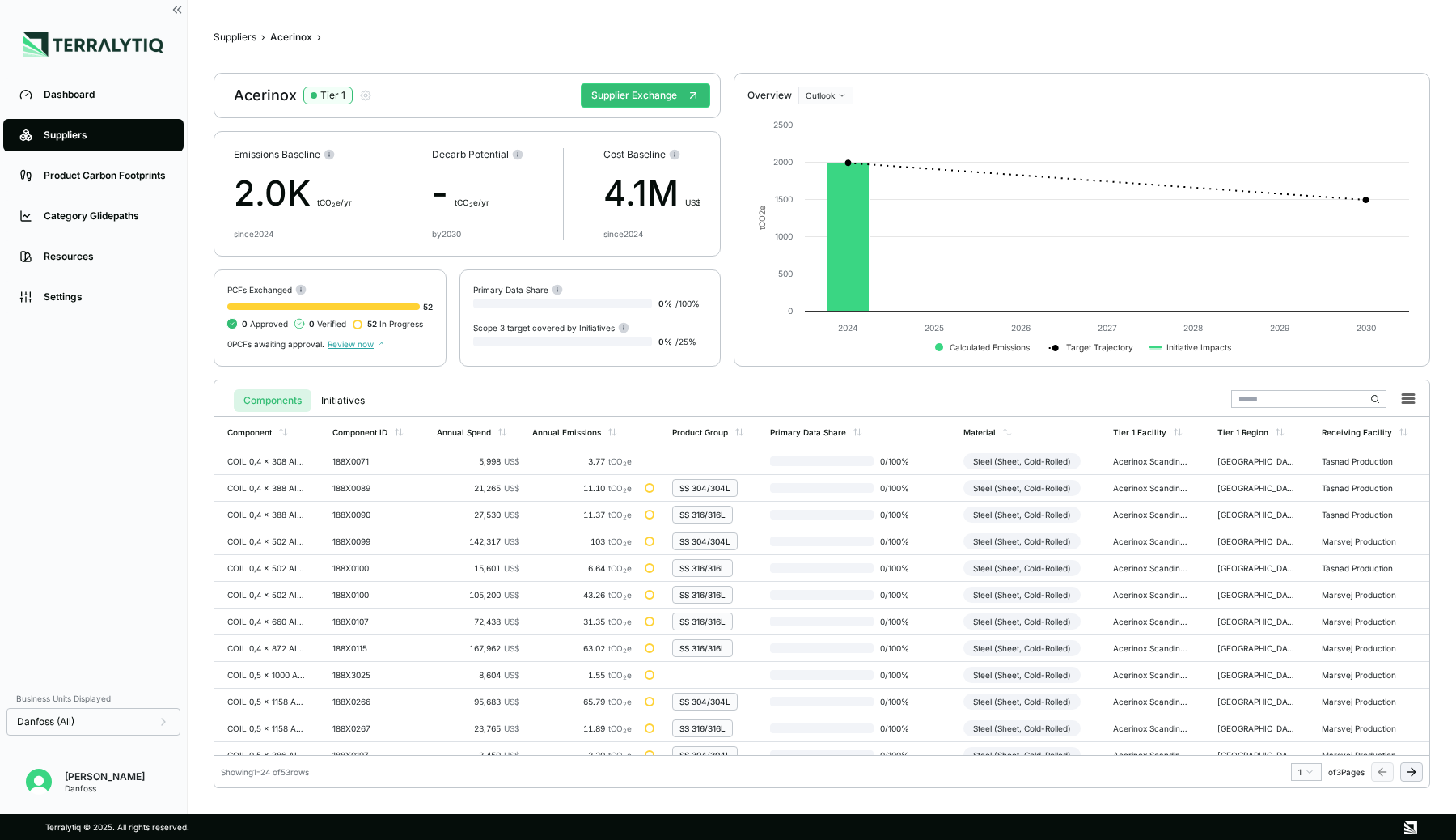
click at [109, 133] on div "Suppliers" at bounding box center [105, 135] width 124 height 13
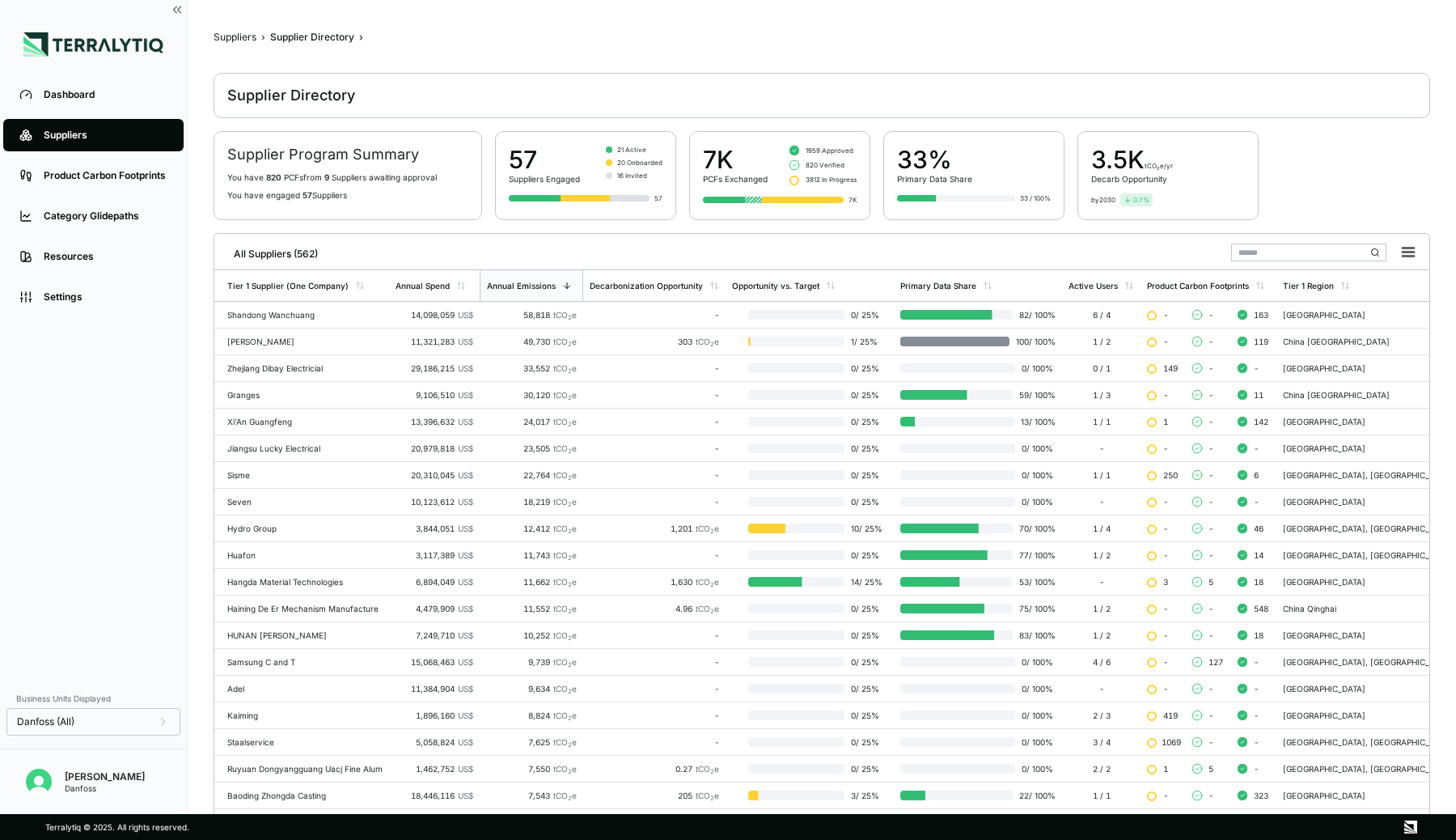
click at [1301, 252] on input "text" at bounding box center [1309, 252] width 155 height 18
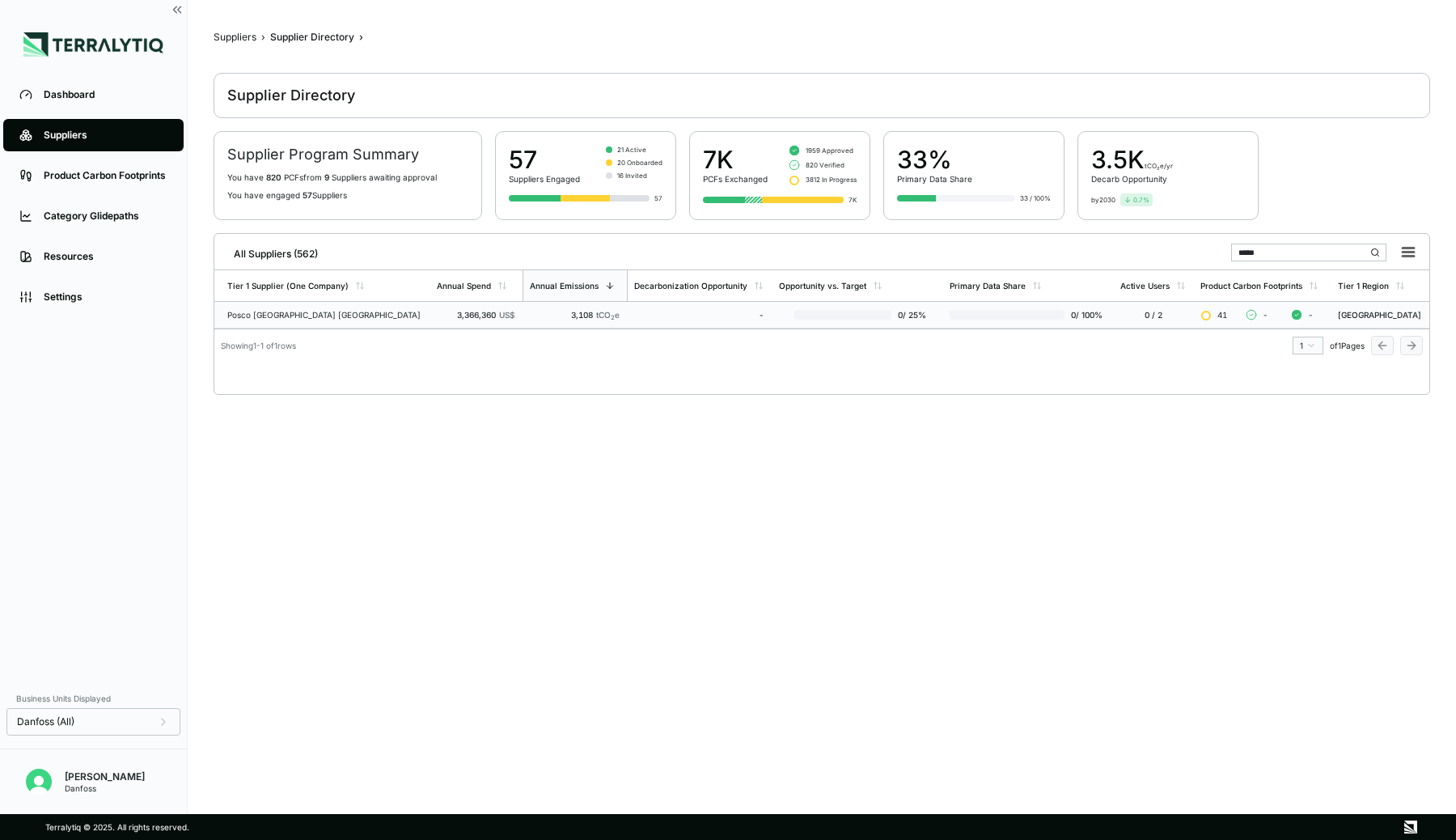
type input "*****"
click at [551, 312] on div "3,108 tCO 2 e" at bounding box center [575, 314] width 91 height 9
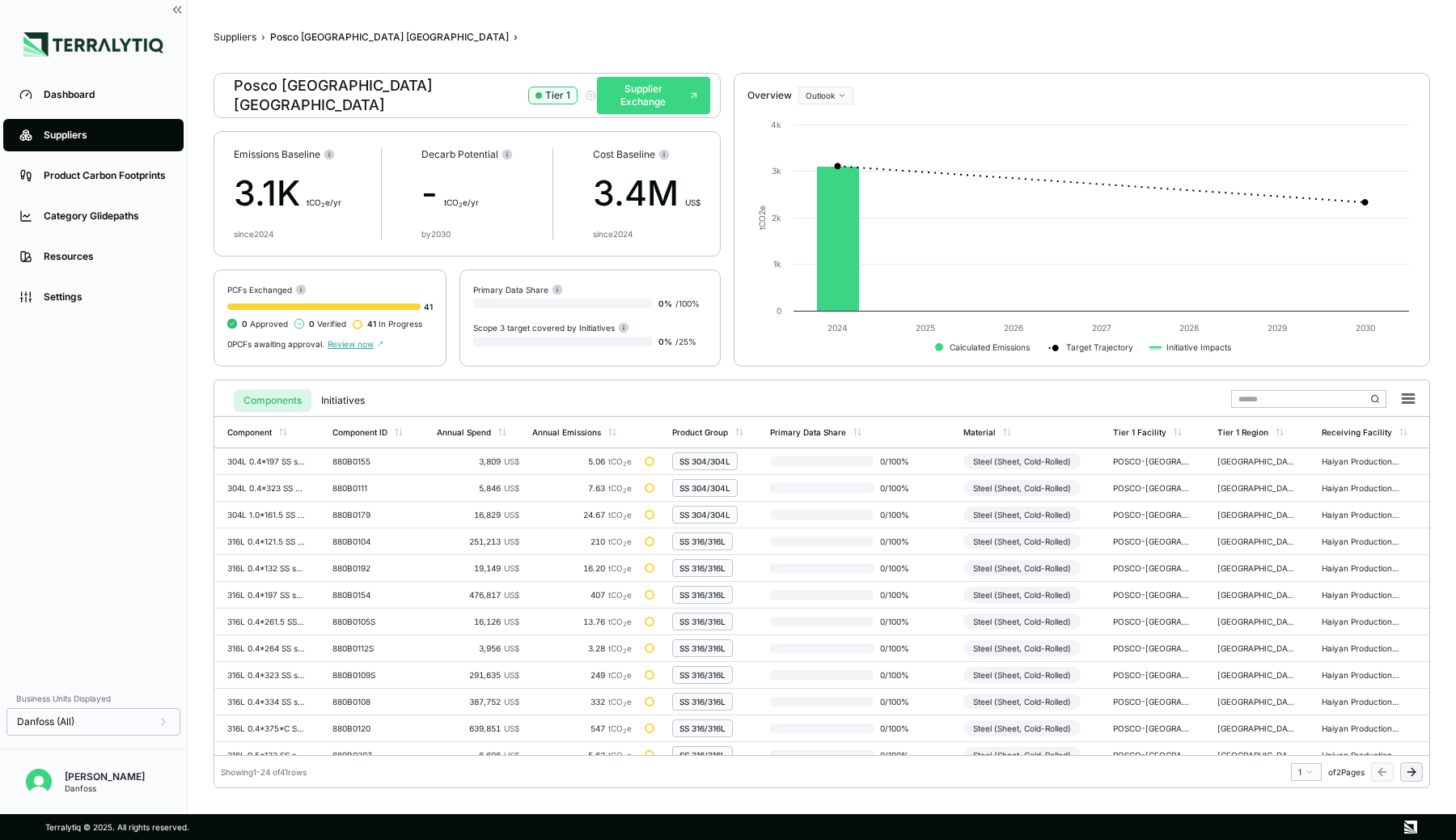
click at [659, 97] on button "Supplier Exchange" at bounding box center [653, 95] width 113 height 37
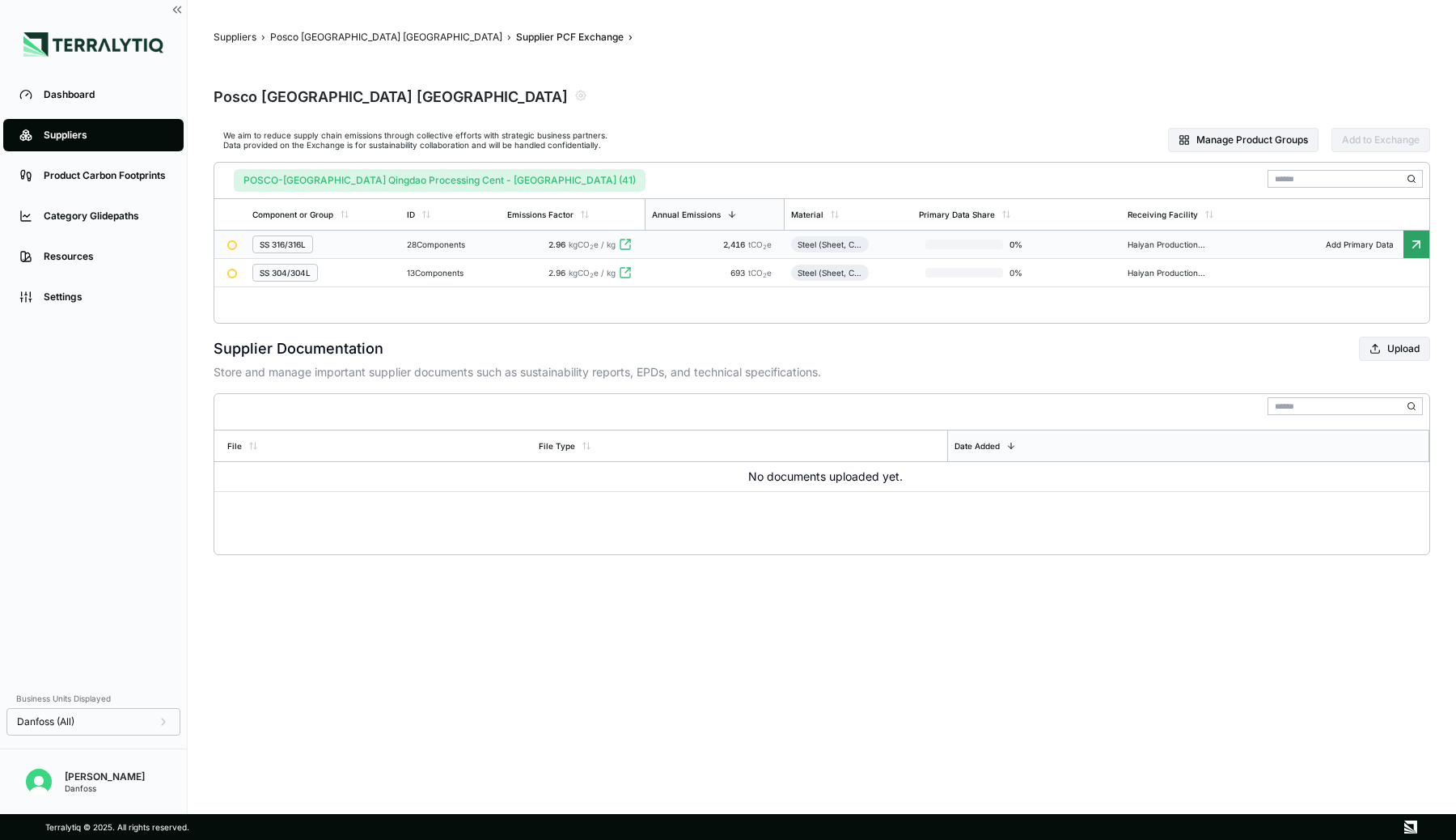
click at [368, 244] on div "SS 316/316L" at bounding box center [322, 244] width 141 height 18
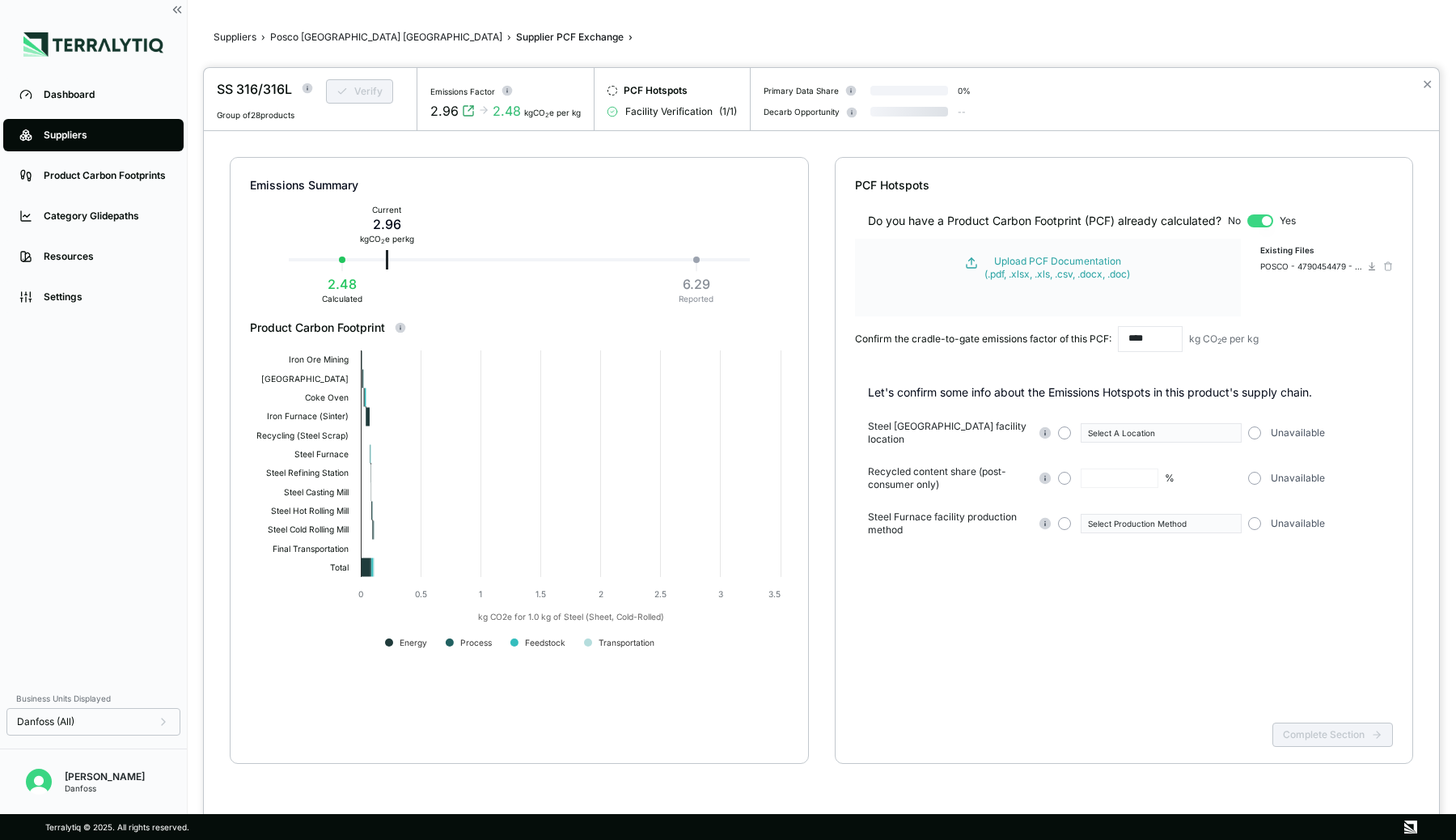
type input "**"
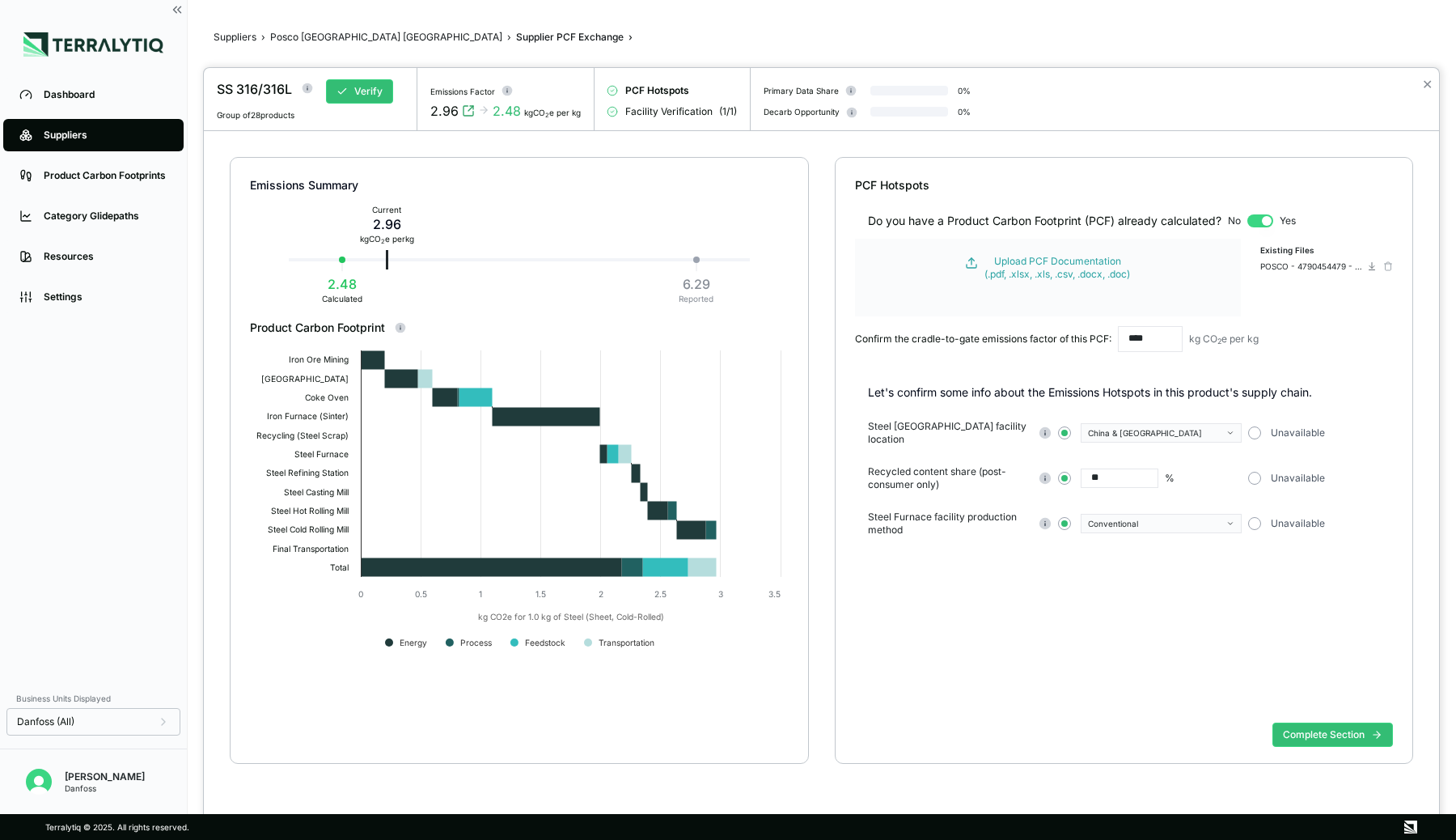
click at [336, 36] on div at bounding box center [728, 420] width 1456 height 840
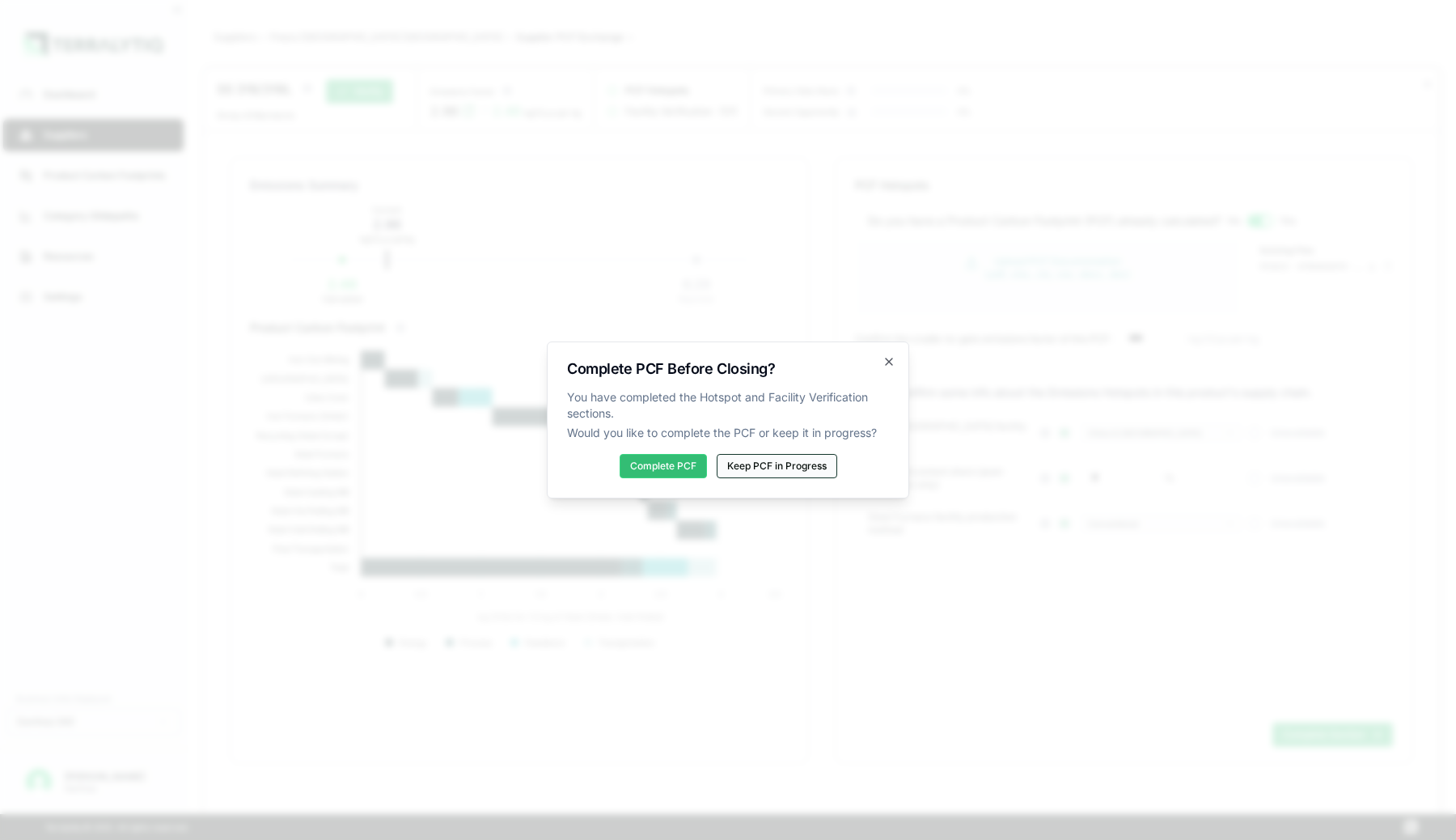
click at [801, 464] on button "Keep PCF in Progress" at bounding box center [777, 466] width 120 height 25
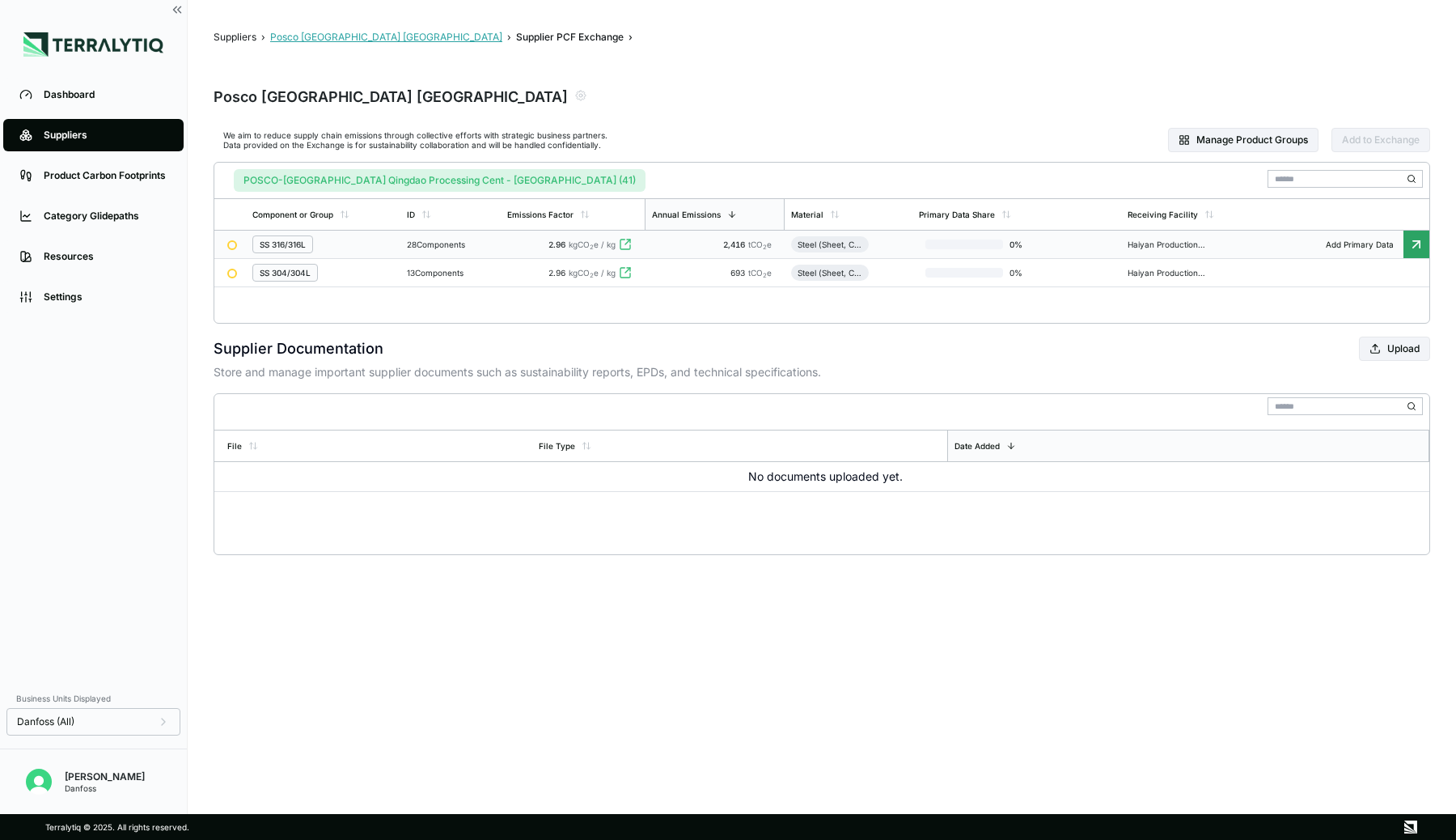
click at [330, 39] on button "Posco [GEOGRAPHIC_DATA] [GEOGRAPHIC_DATA]" at bounding box center [386, 37] width 232 height 13
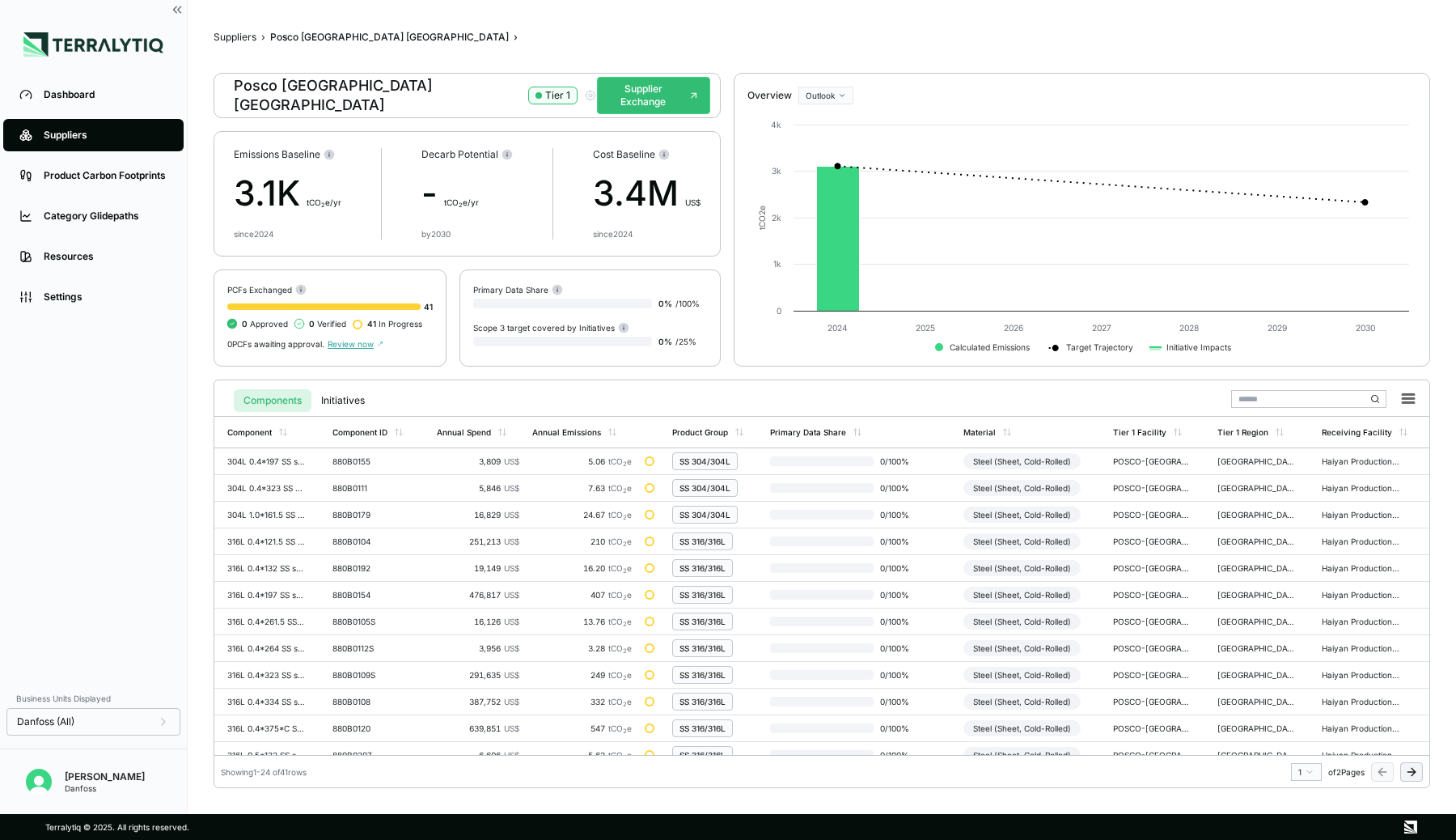
click at [81, 143] on link "Suppliers" at bounding box center [93, 135] width 180 height 32
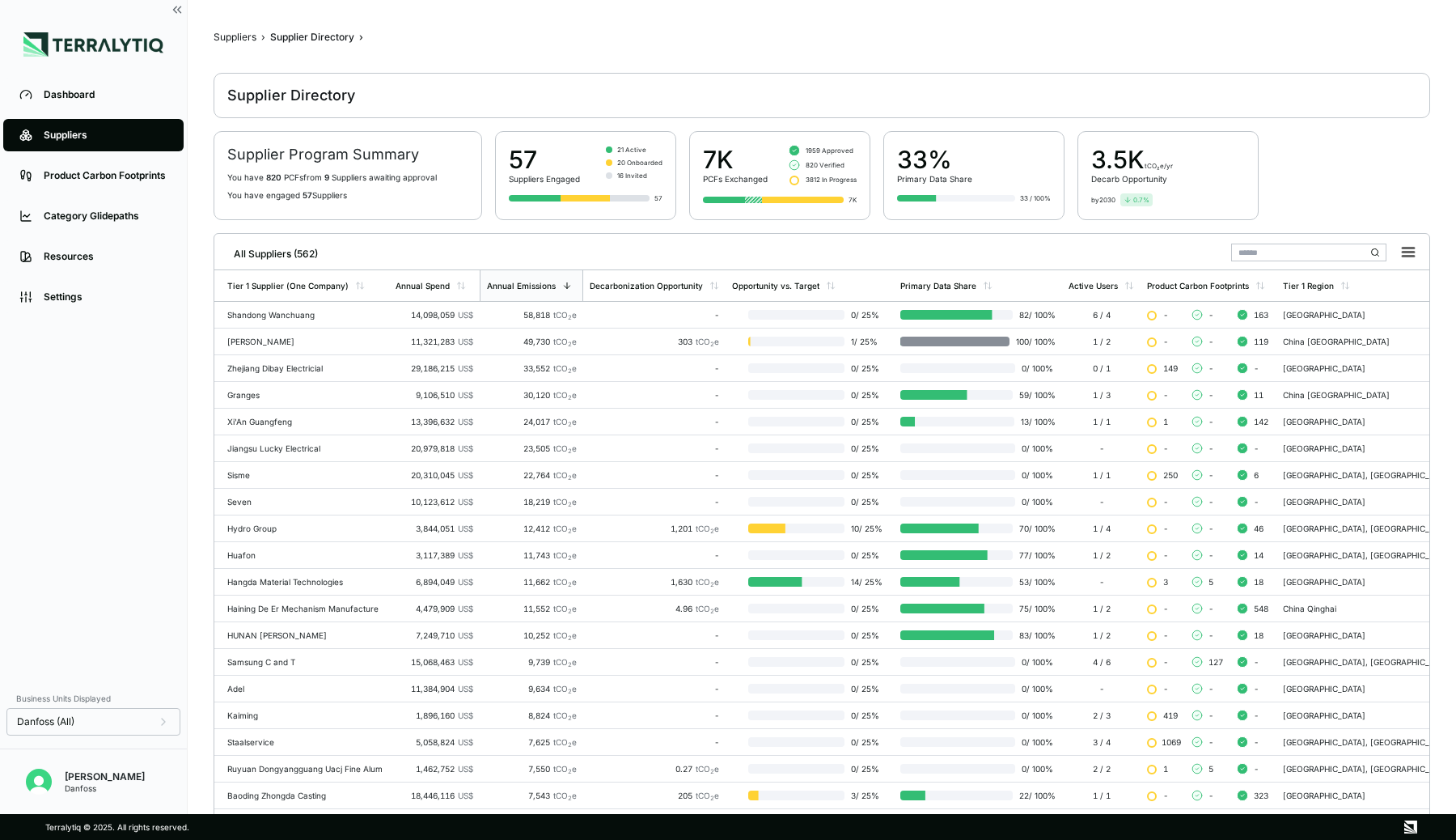
click at [1290, 254] on input "text" at bounding box center [1309, 252] width 155 height 18
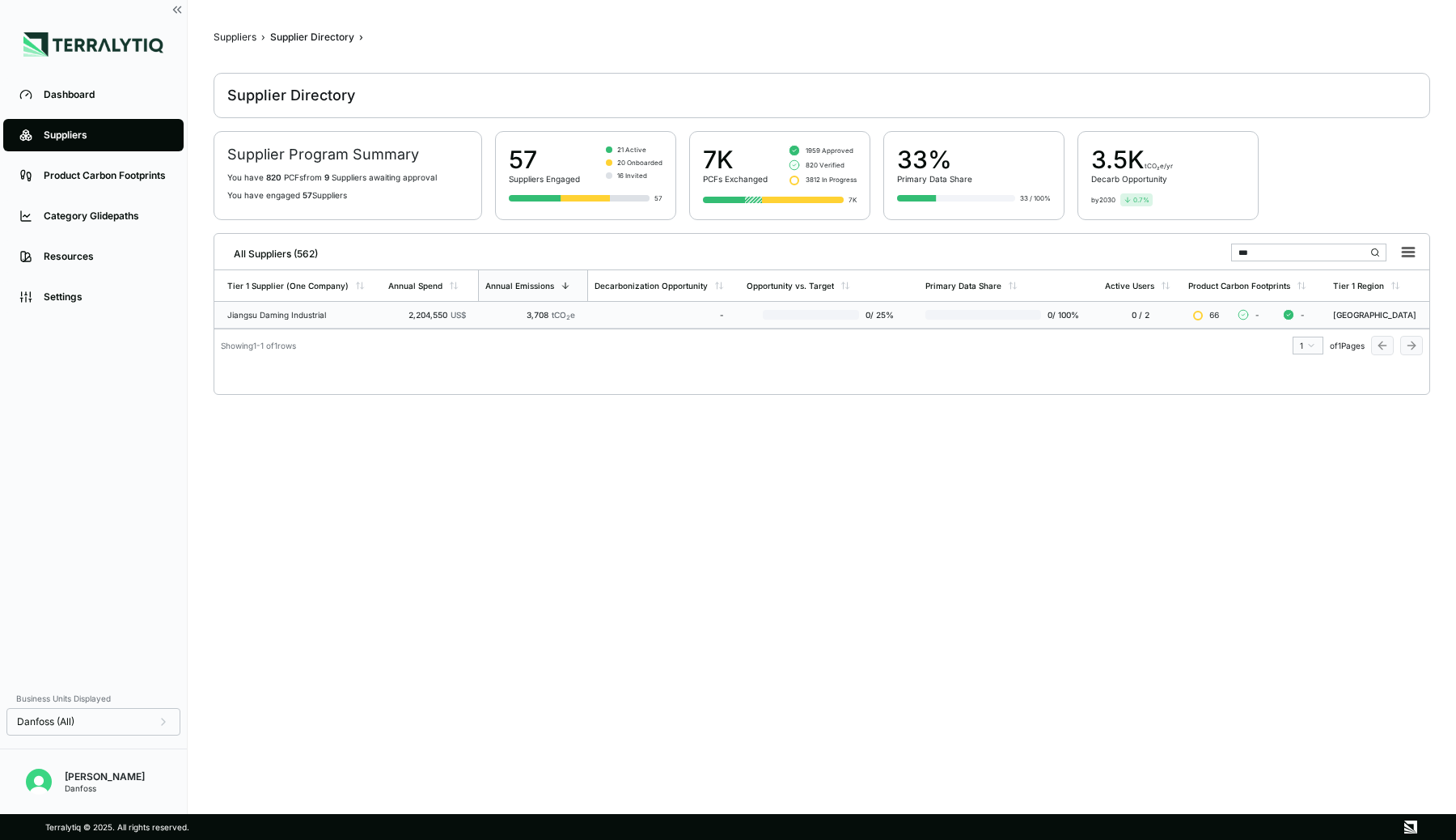
type input "***"
click at [397, 305] on td "2,204,550 US$" at bounding box center [430, 315] width 97 height 27
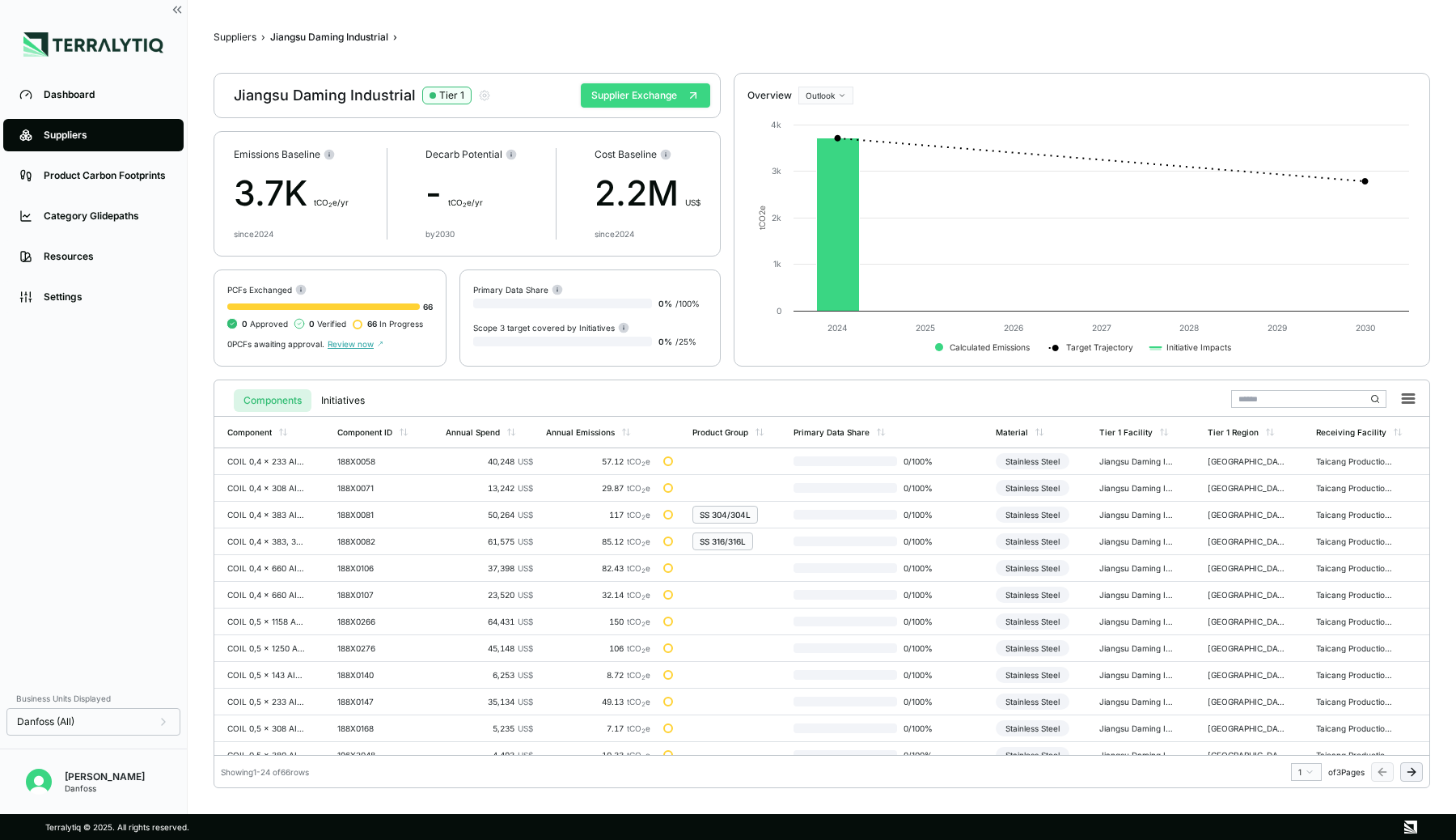
click at [683, 98] on button "Supplier Exchange" at bounding box center [645, 96] width 130 height 25
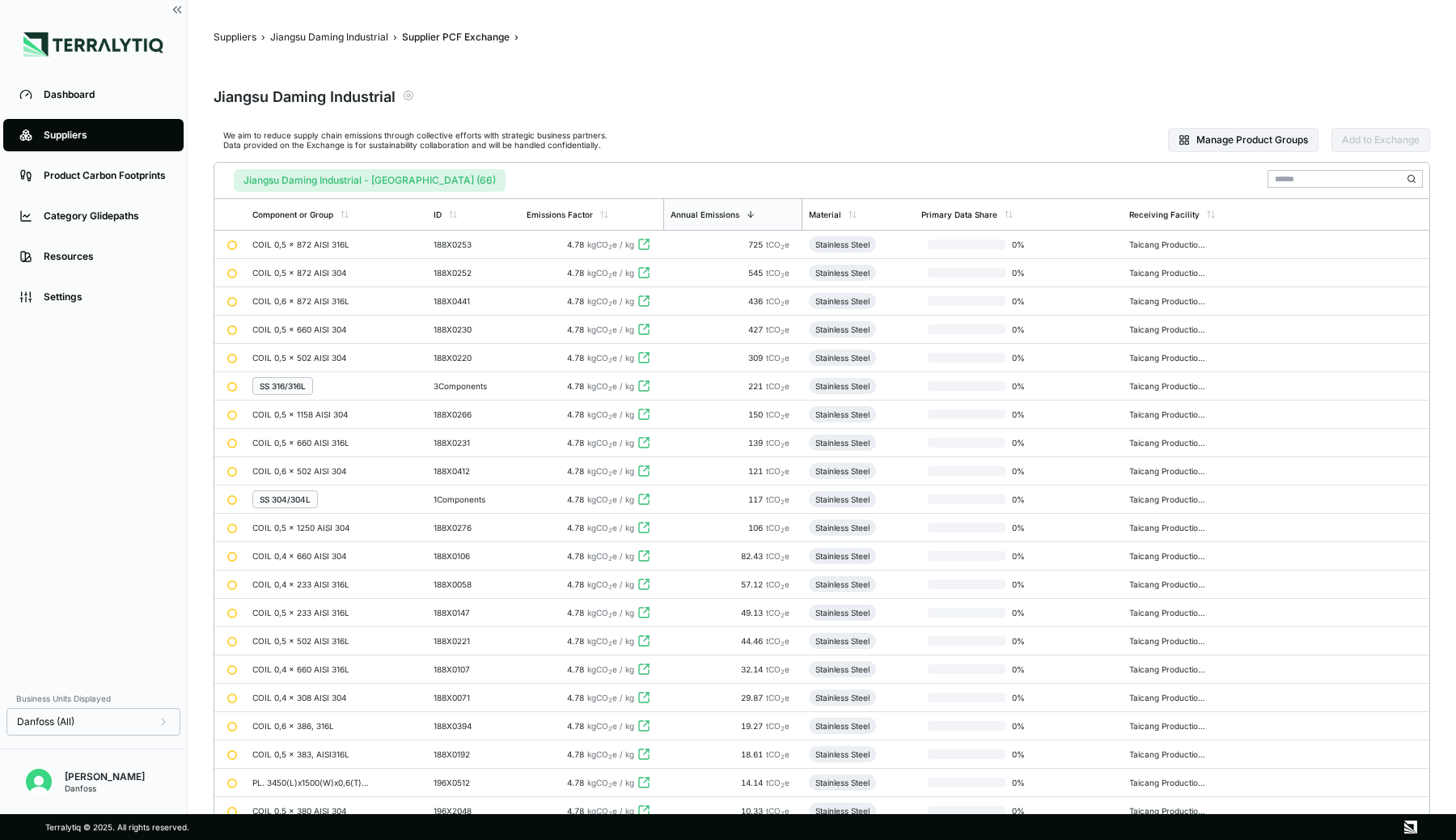
click at [405, 101] on icon "button" at bounding box center [409, 96] width 13 height 13
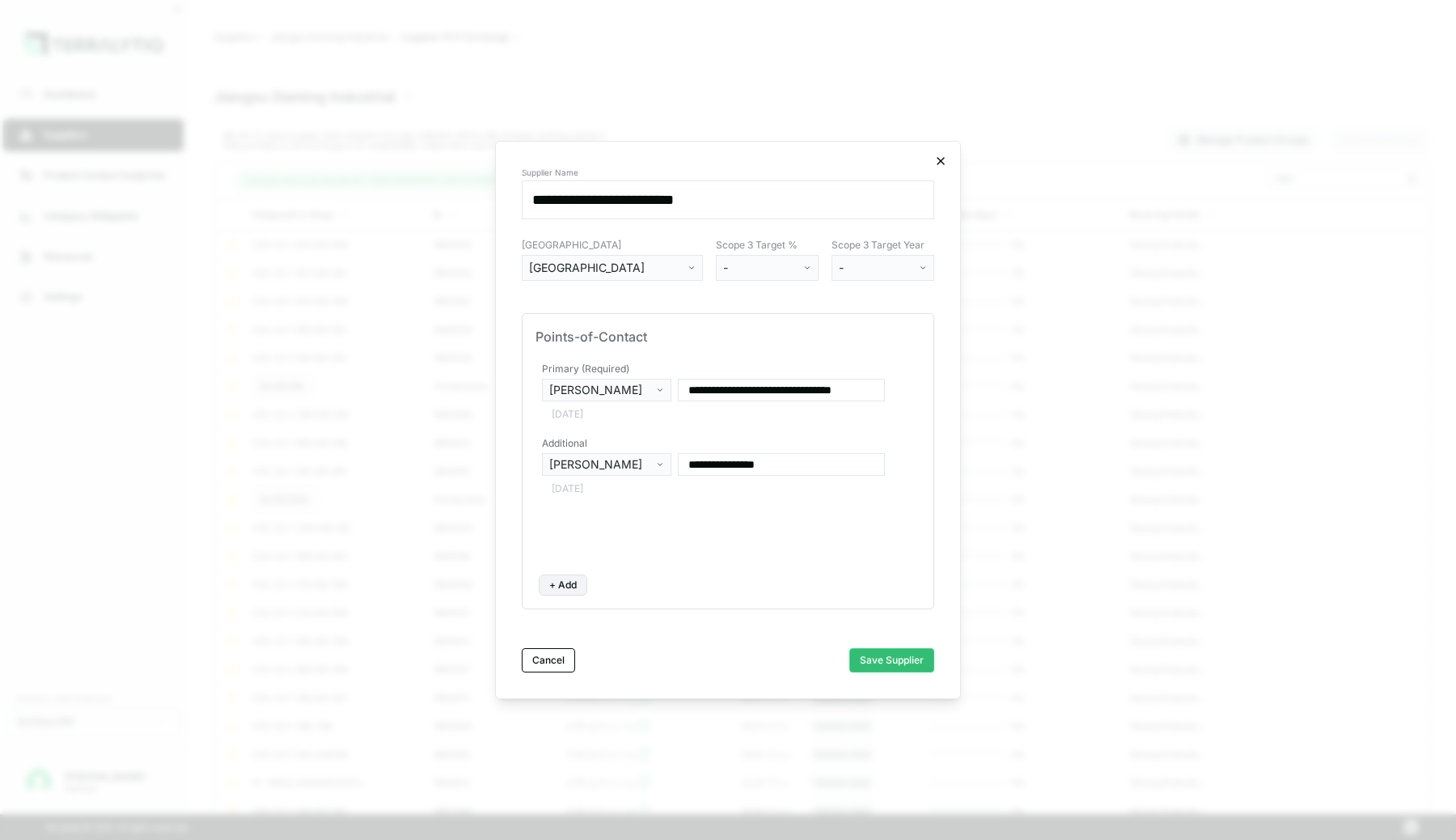
click at [939, 162] on icon "button" at bounding box center [942, 161] width 13 height 13
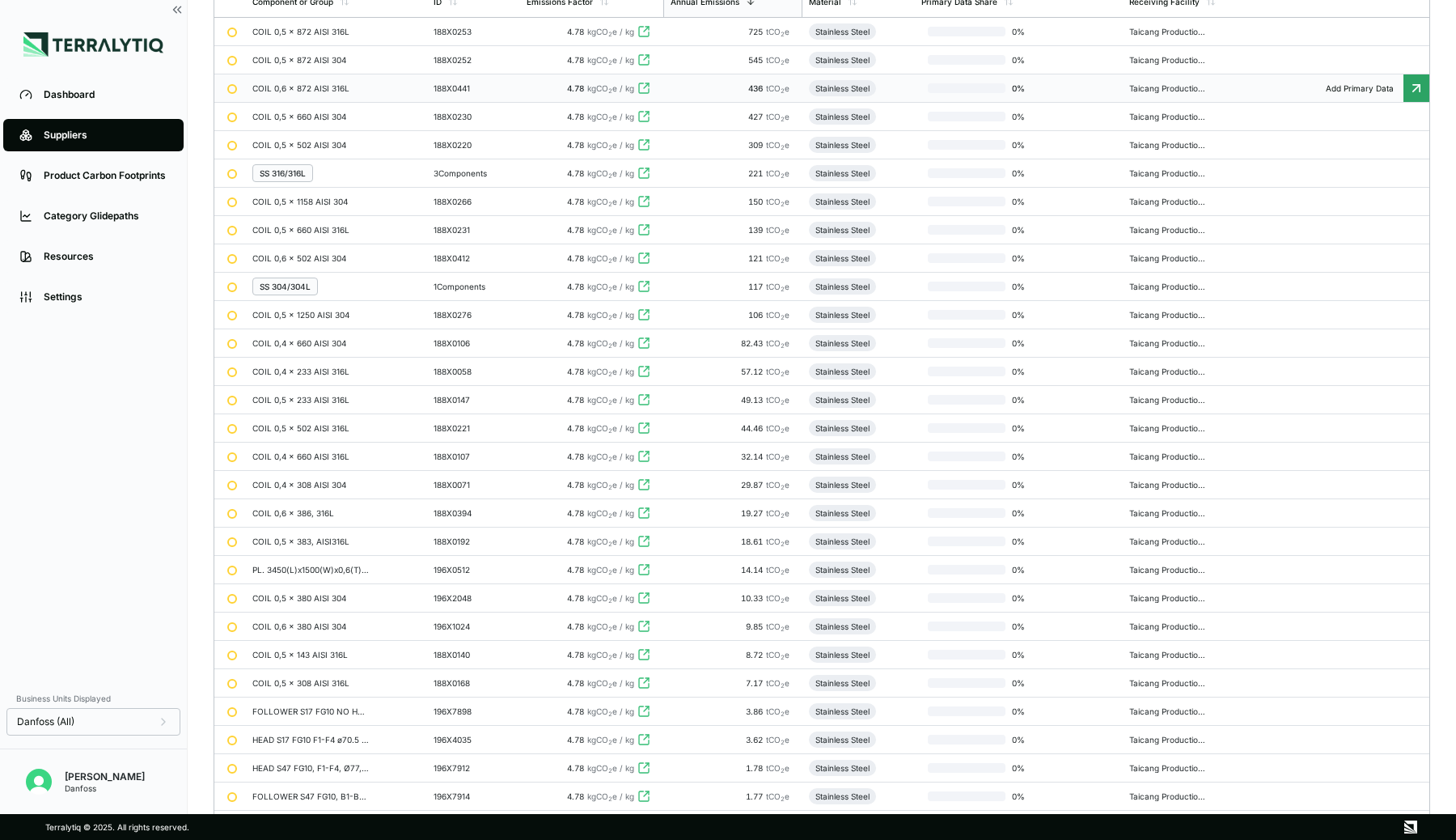
scroll to position [213, 0]
click at [347, 176] on div "SS 316/316L" at bounding box center [336, 172] width 169 height 18
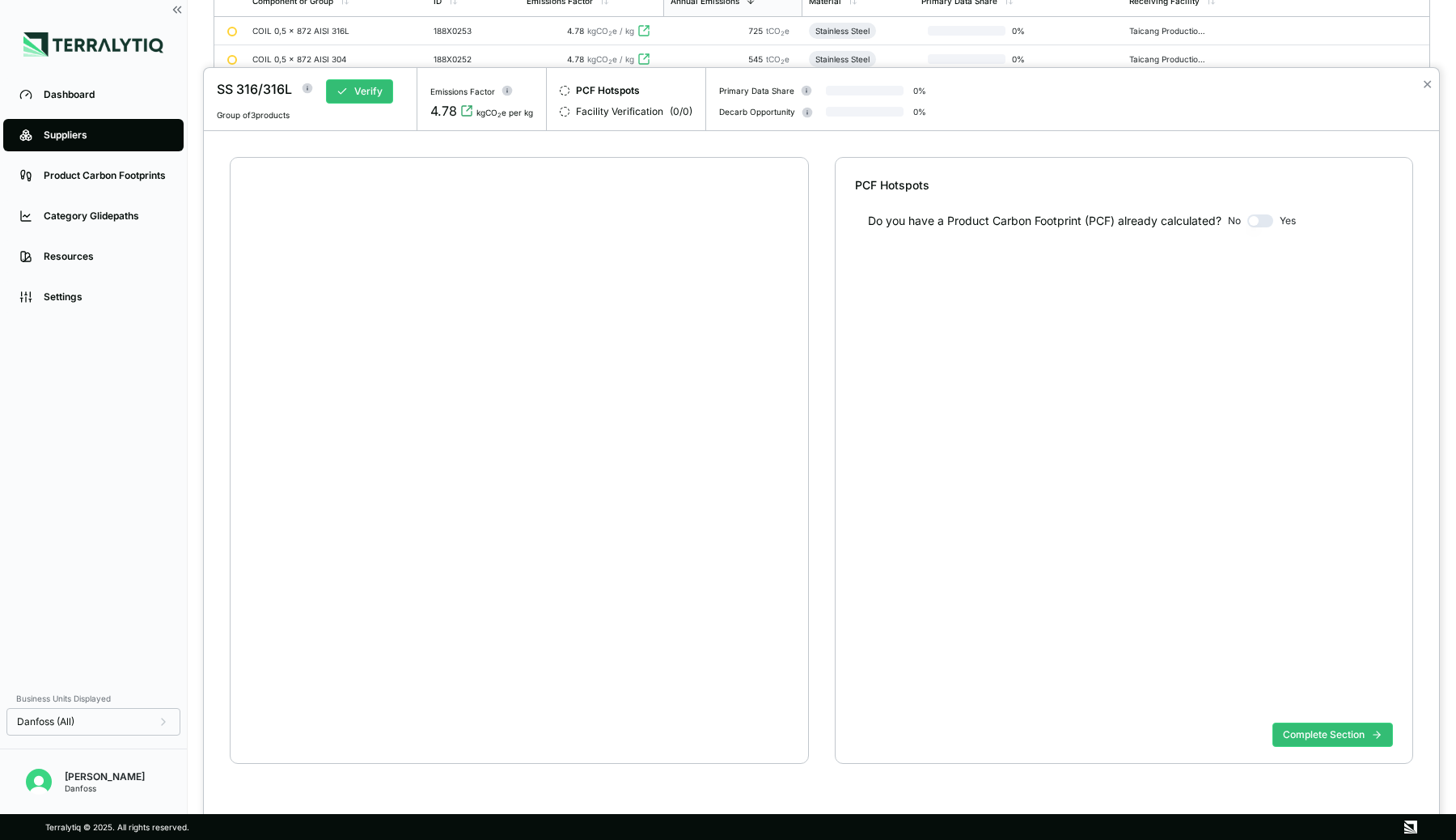
scroll to position [30, 0]
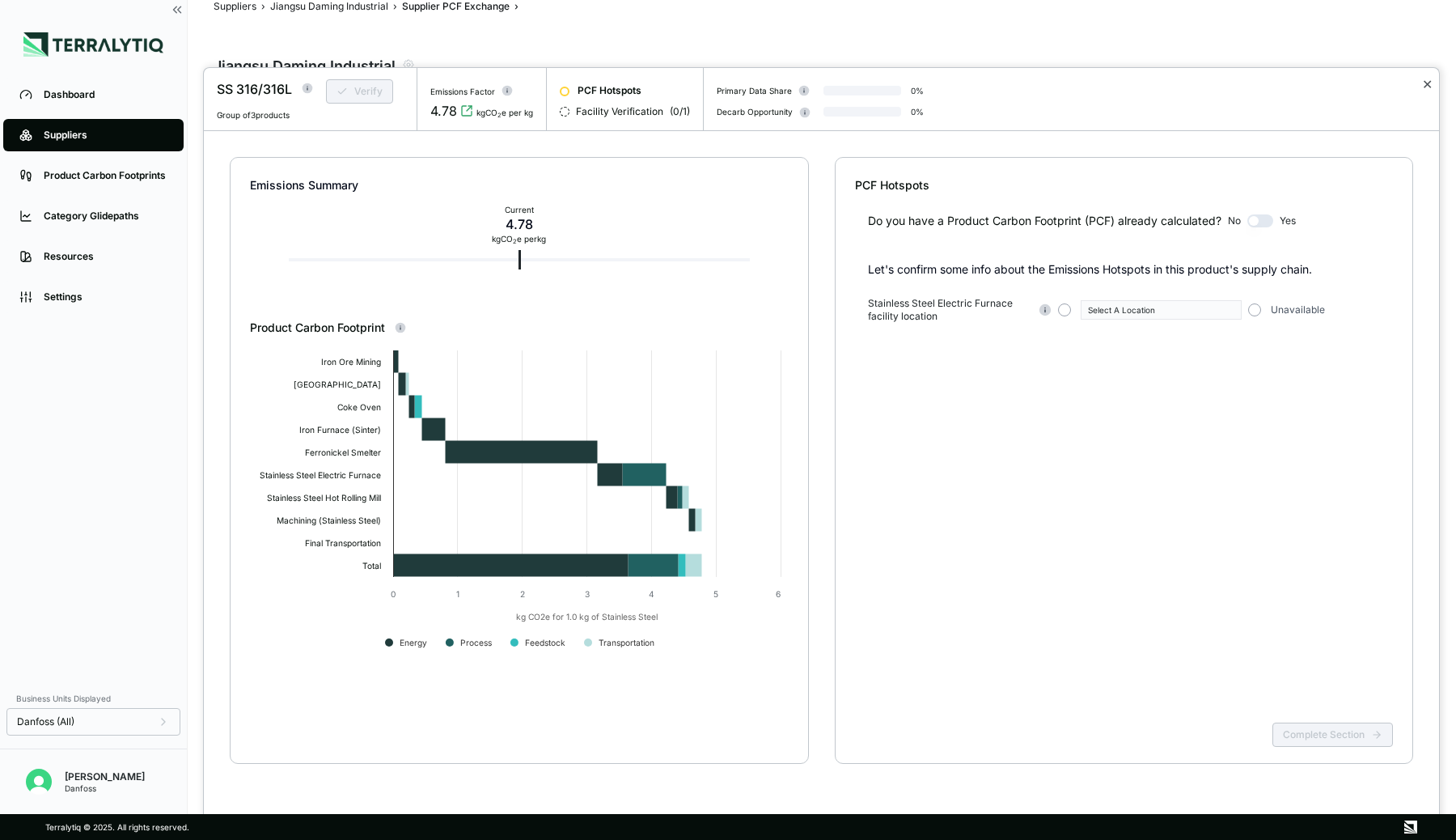
click at [1423, 82] on button "✕" at bounding box center [1428, 84] width 10 height 19
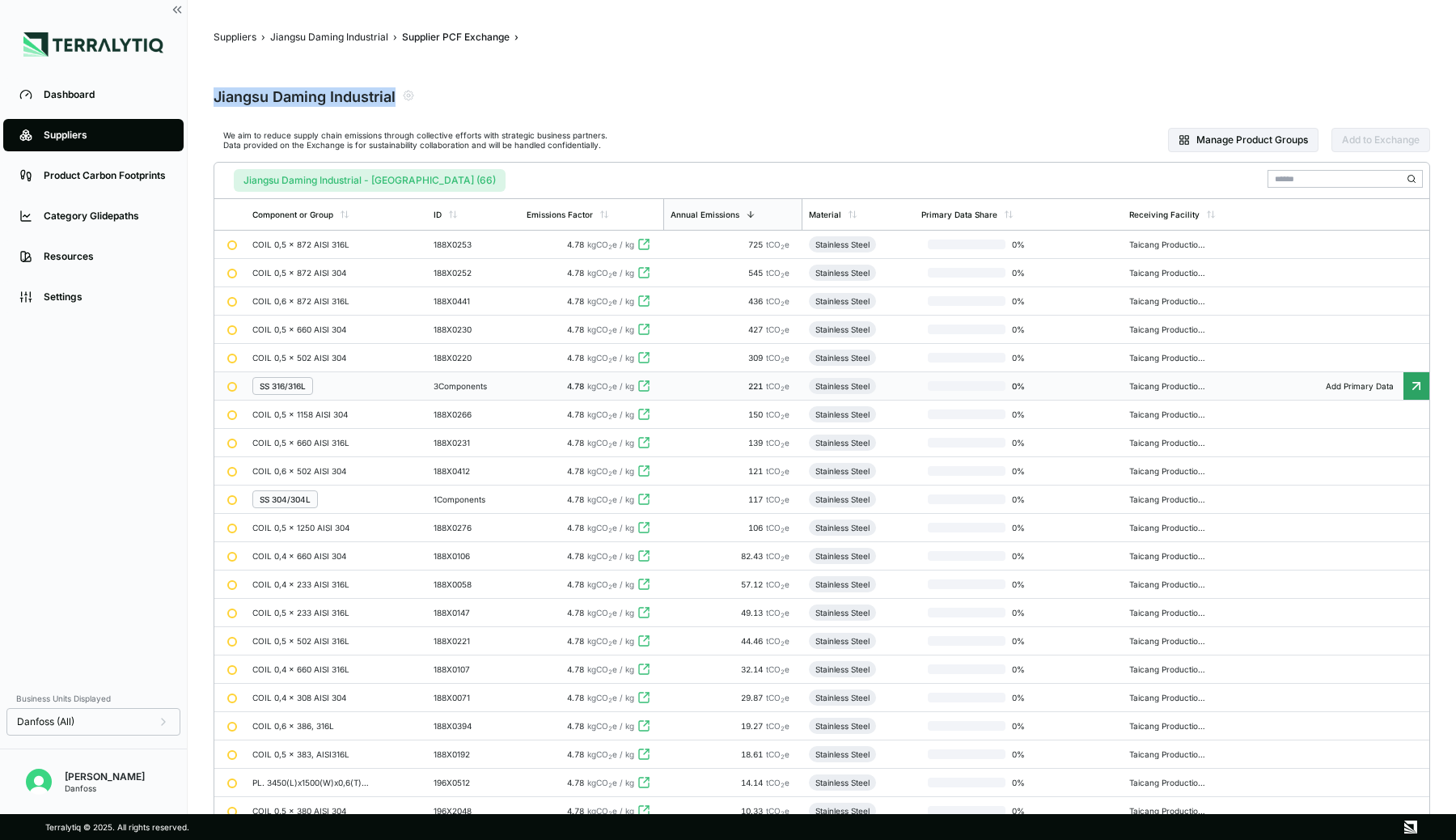
drag, startPoint x: 214, startPoint y: 96, endPoint x: 399, endPoint y: 93, distance: 185.0
click at [399, 93] on div "Jiangsu Daming Industrial" at bounding box center [314, 96] width 202 height 23
click at [119, 138] on div "Suppliers" at bounding box center [105, 135] width 124 height 13
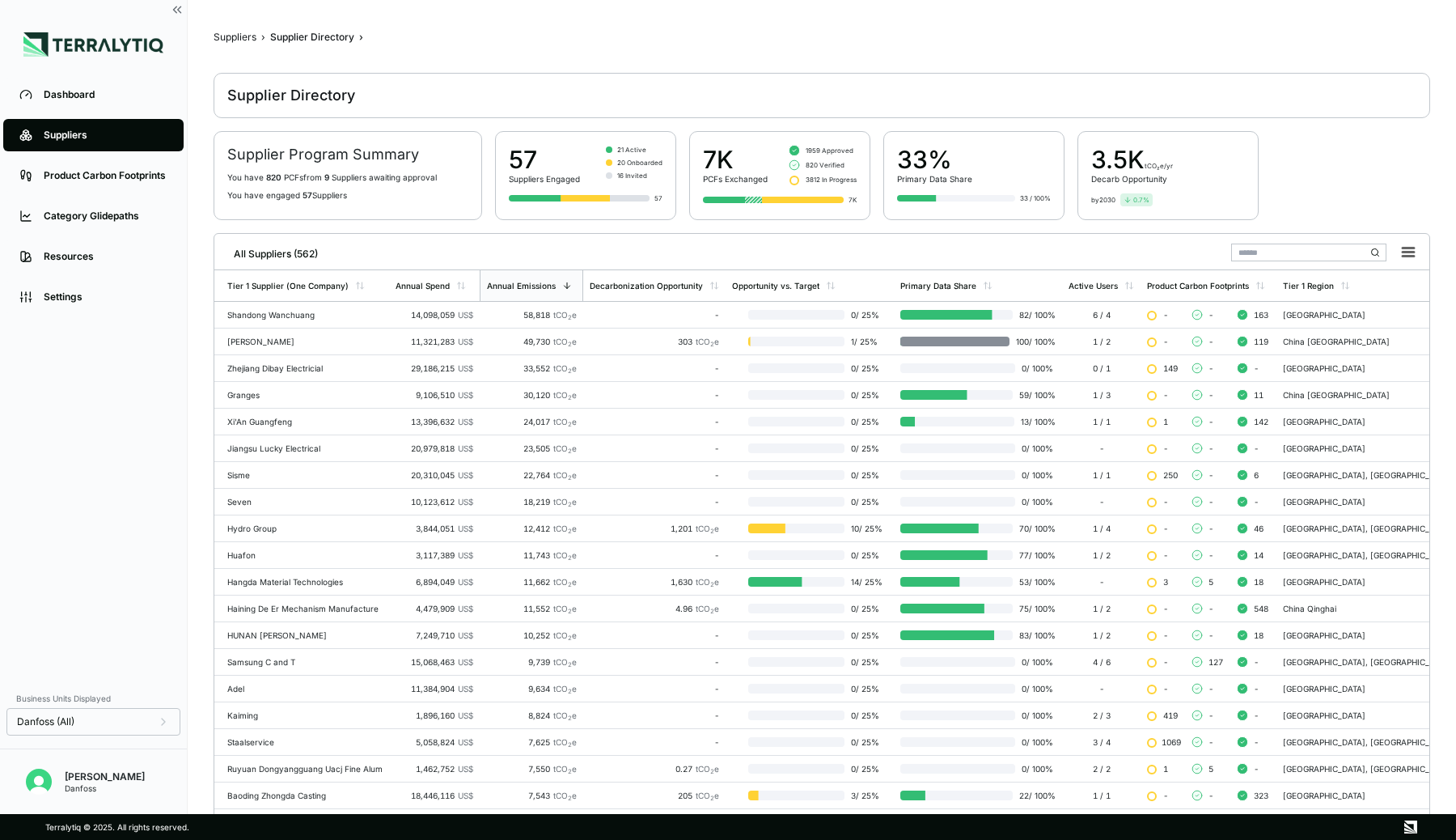
click at [1279, 255] on input "text" at bounding box center [1309, 252] width 155 height 18
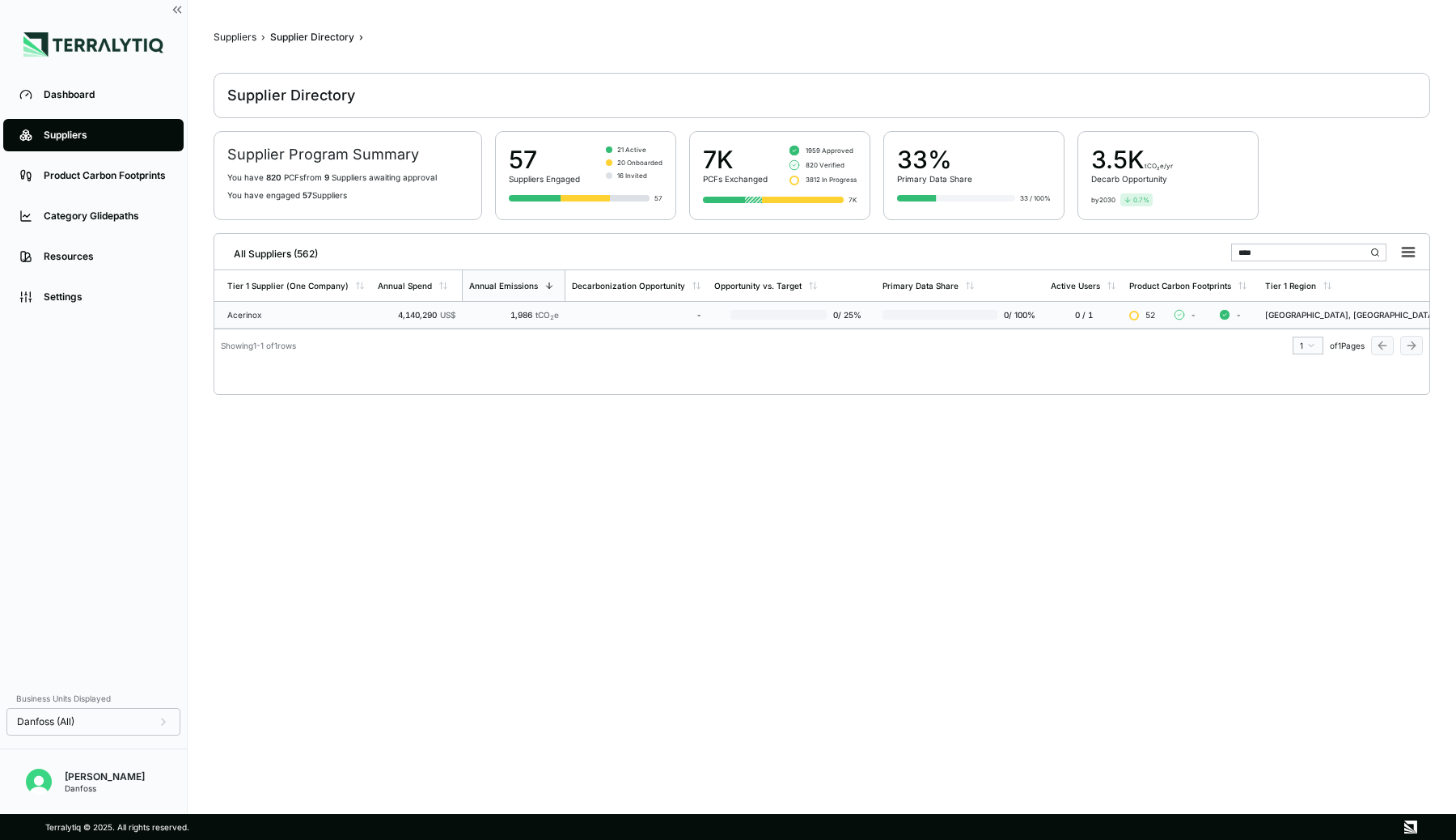
type input "****"
click at [325, 310] on div "Acerinox" at bounding box center [296, 314] width 137 height 9
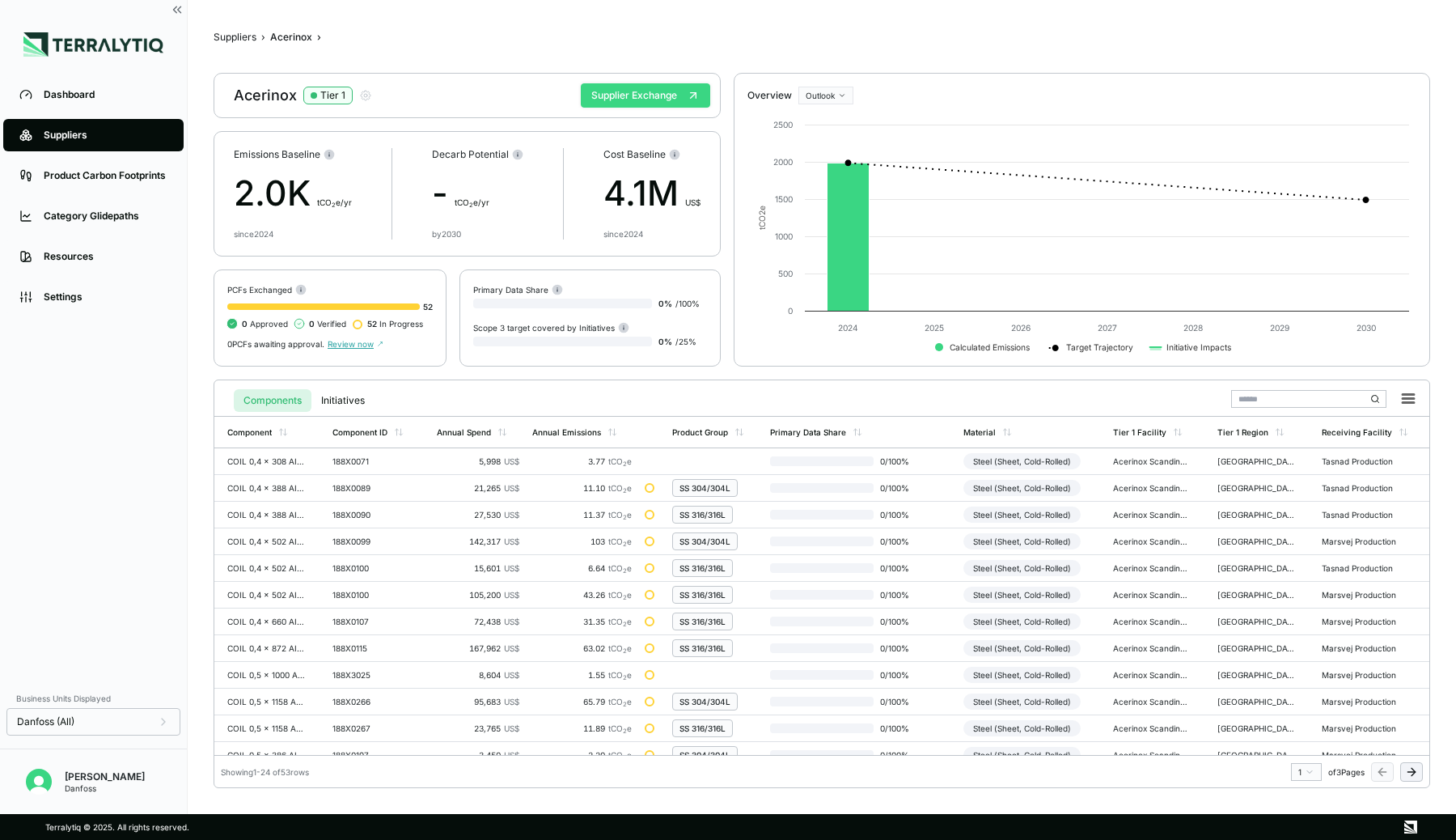
click at [666, 99] on button "Supplier Exchange" at bounding box center [645, 96] width 130 height 25
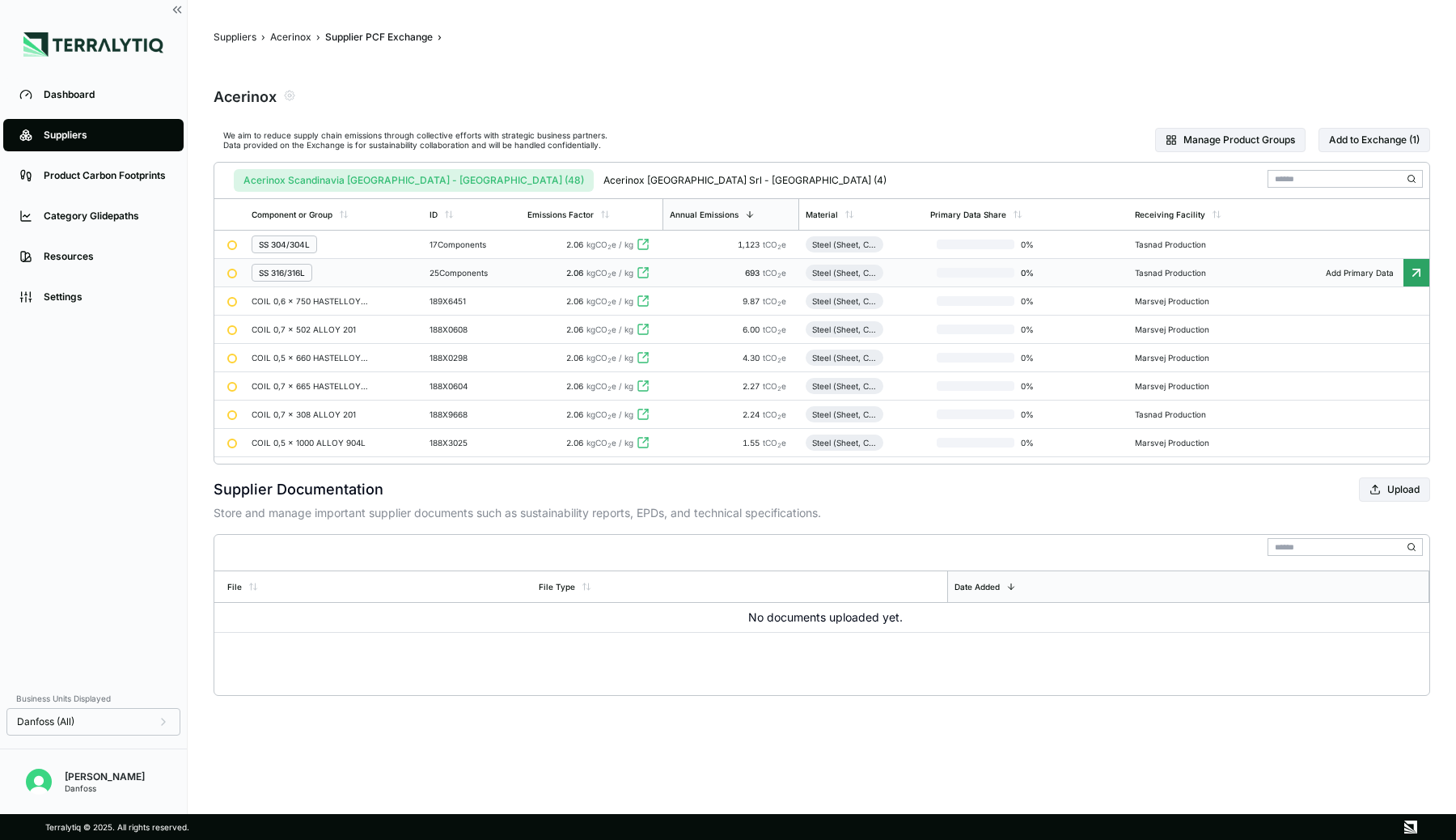
click at [382, 264] on div "SS 316/316L" at bounding box center [334, 272] width 165 height 18
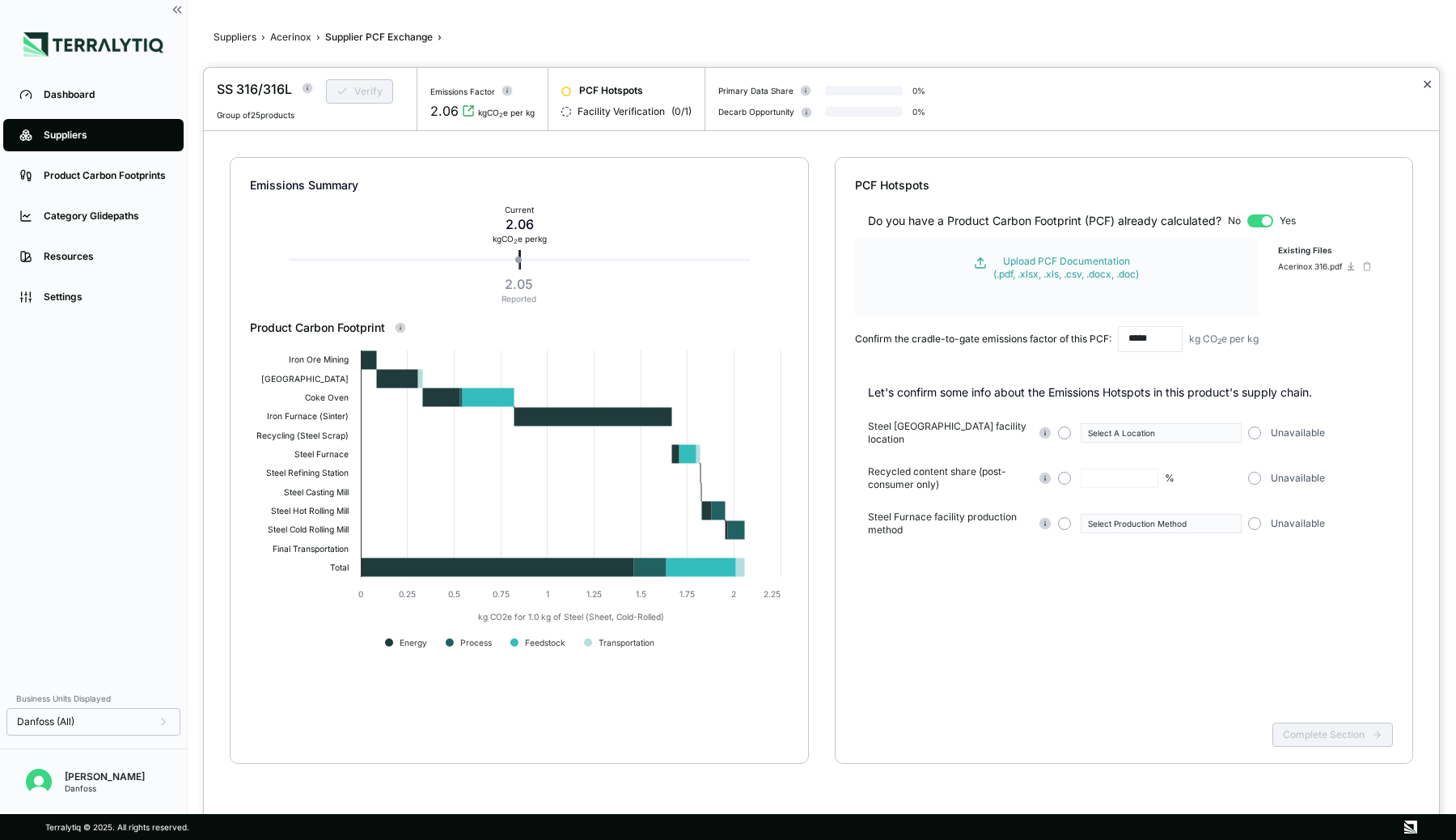
click at [1425, 86] on button "✕" at bounding box center [1428, 84] width 10 height 19
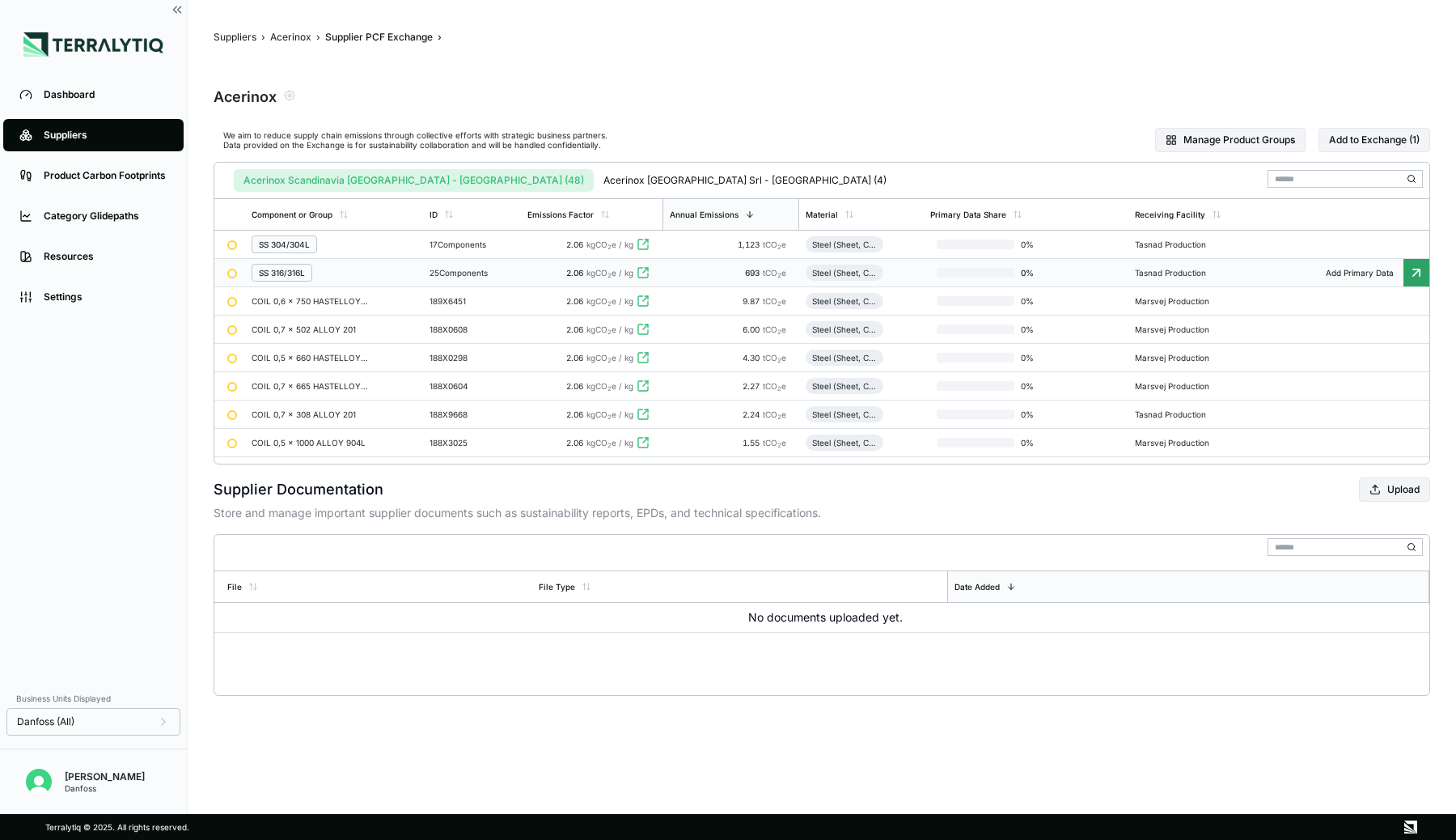
click at [110, 137] on div "Suppliers" at bounding box center [105, 135] width 124 height 13
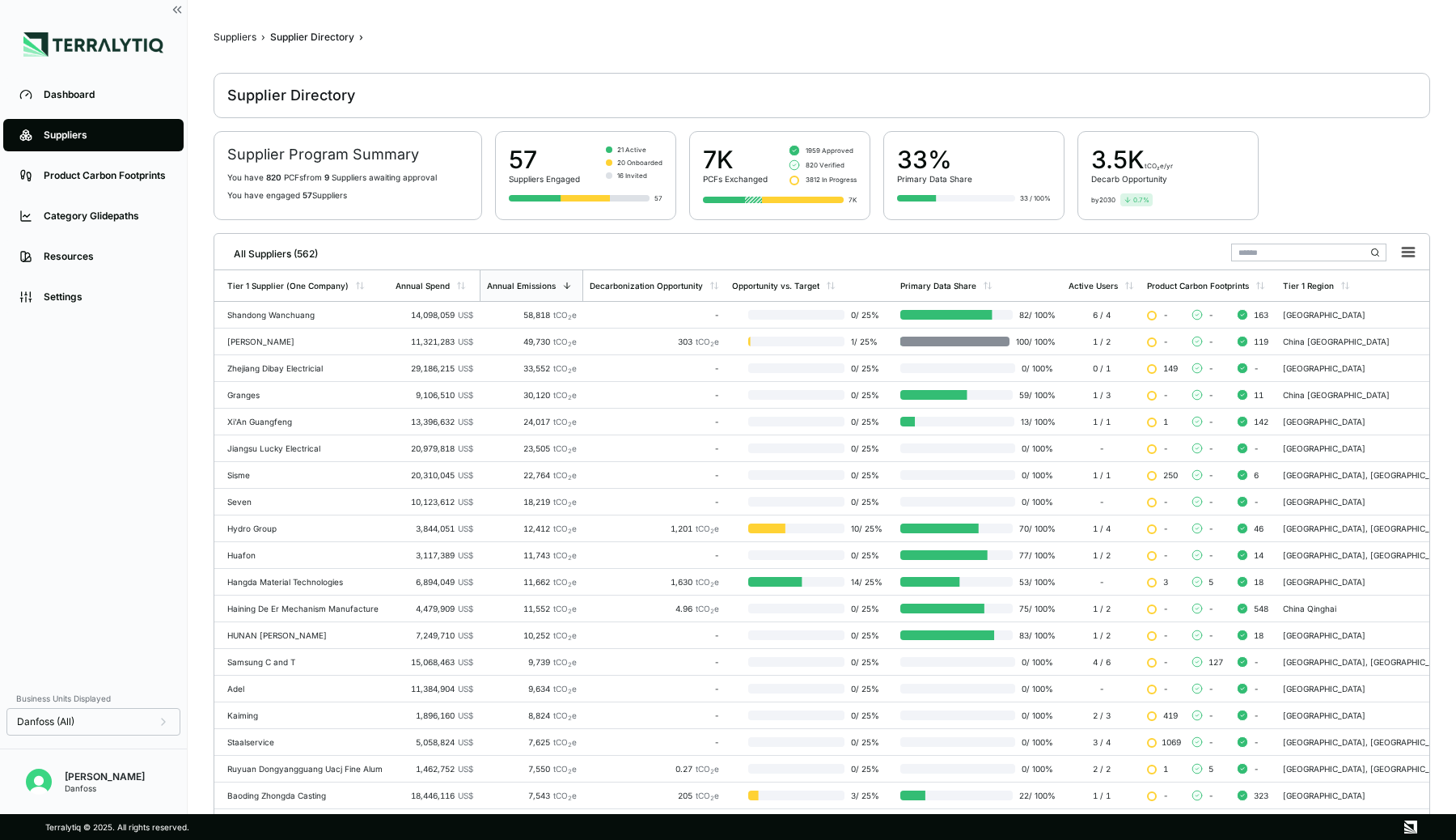
click at [1316, 252] on input "text" at bounding box center [1309, 252] width 155 height 18
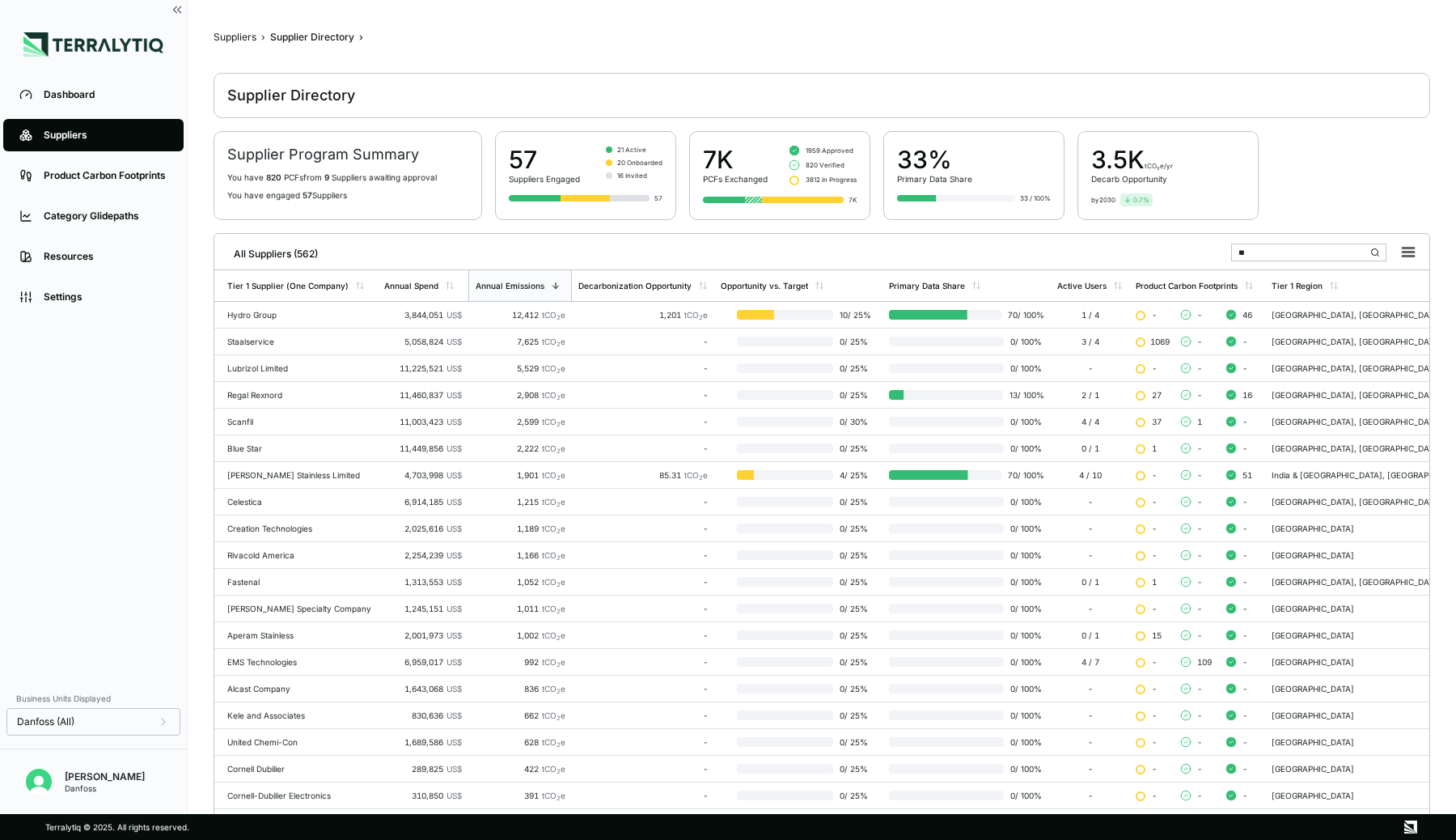
type input "*"
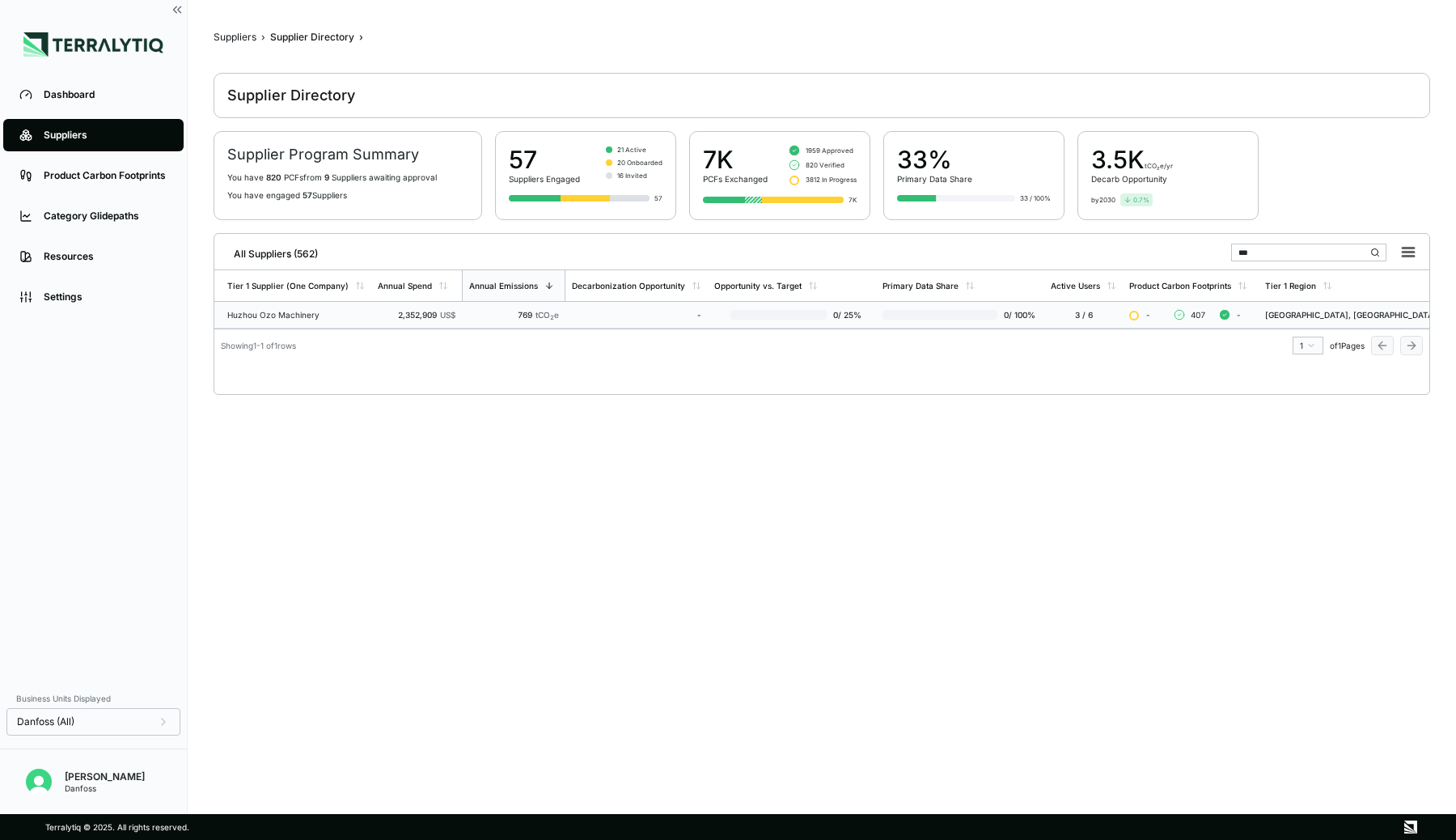
type input "***"
click at [636, 307] on td "-" at bounding box center [637, 315] width 142 height 27
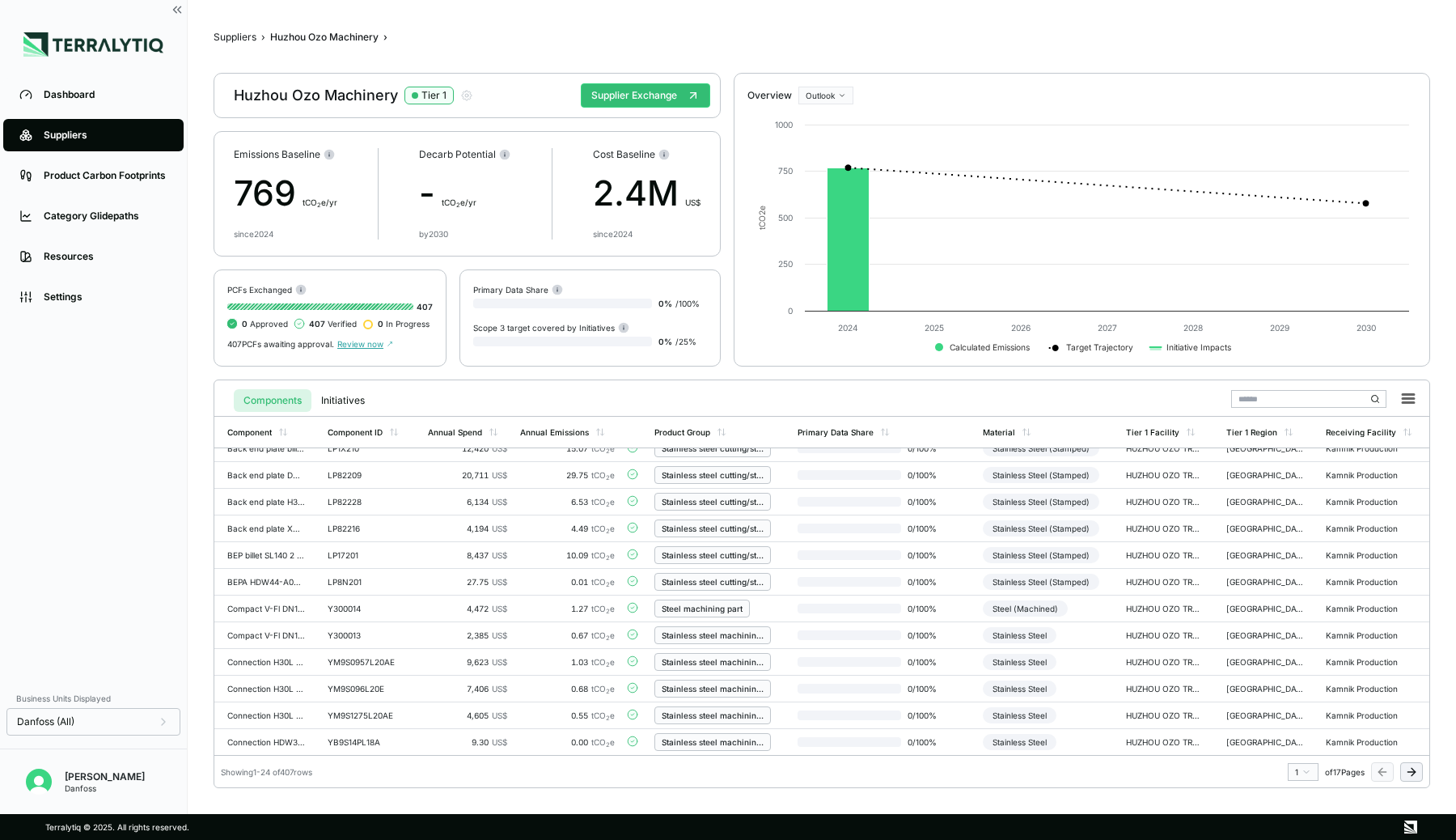
scroll to position [206, 0]
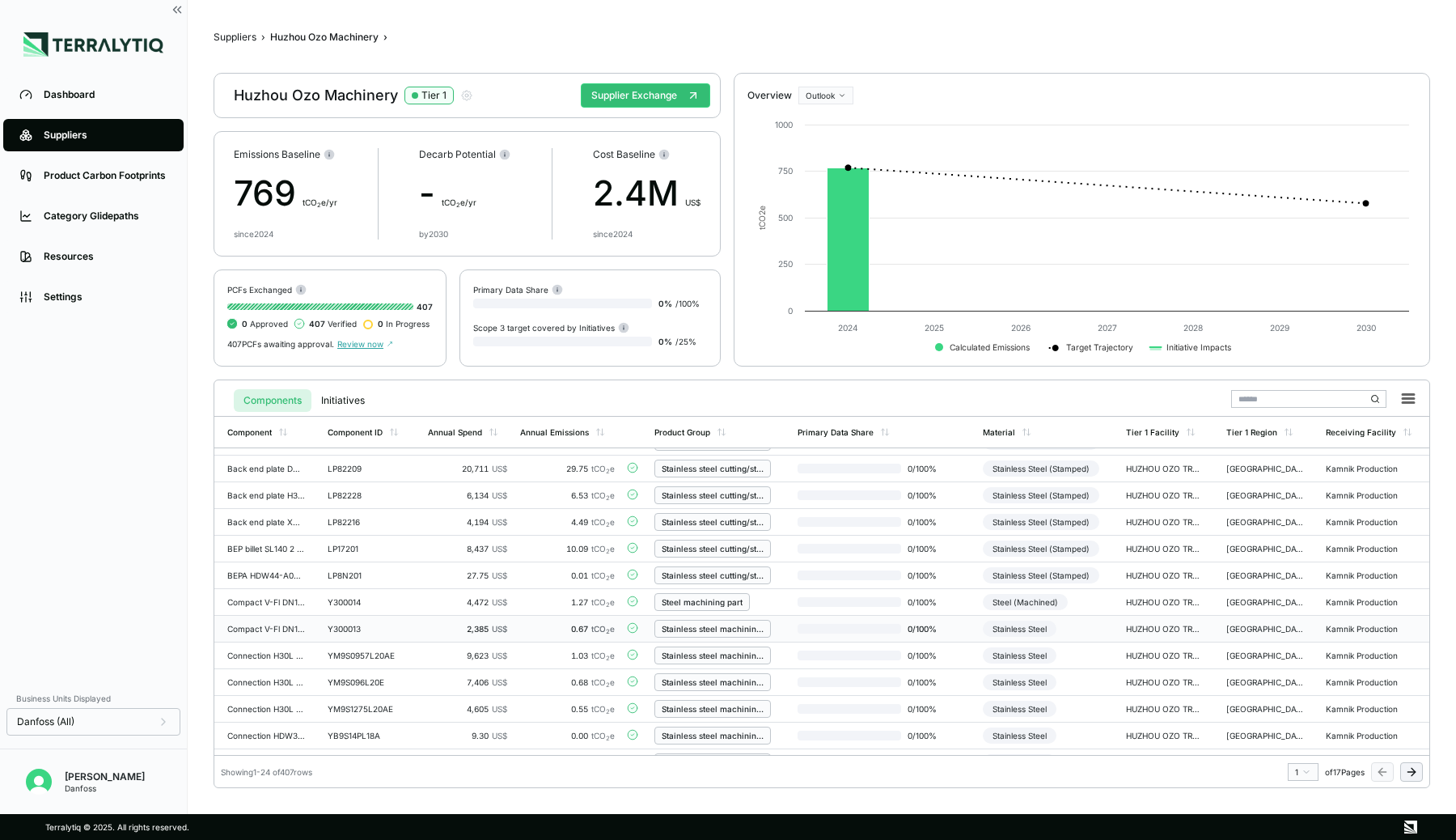
click at [538, 622] on td "0.67 tCO 2 e" at bounding box center [567, 629] width 108 height 27
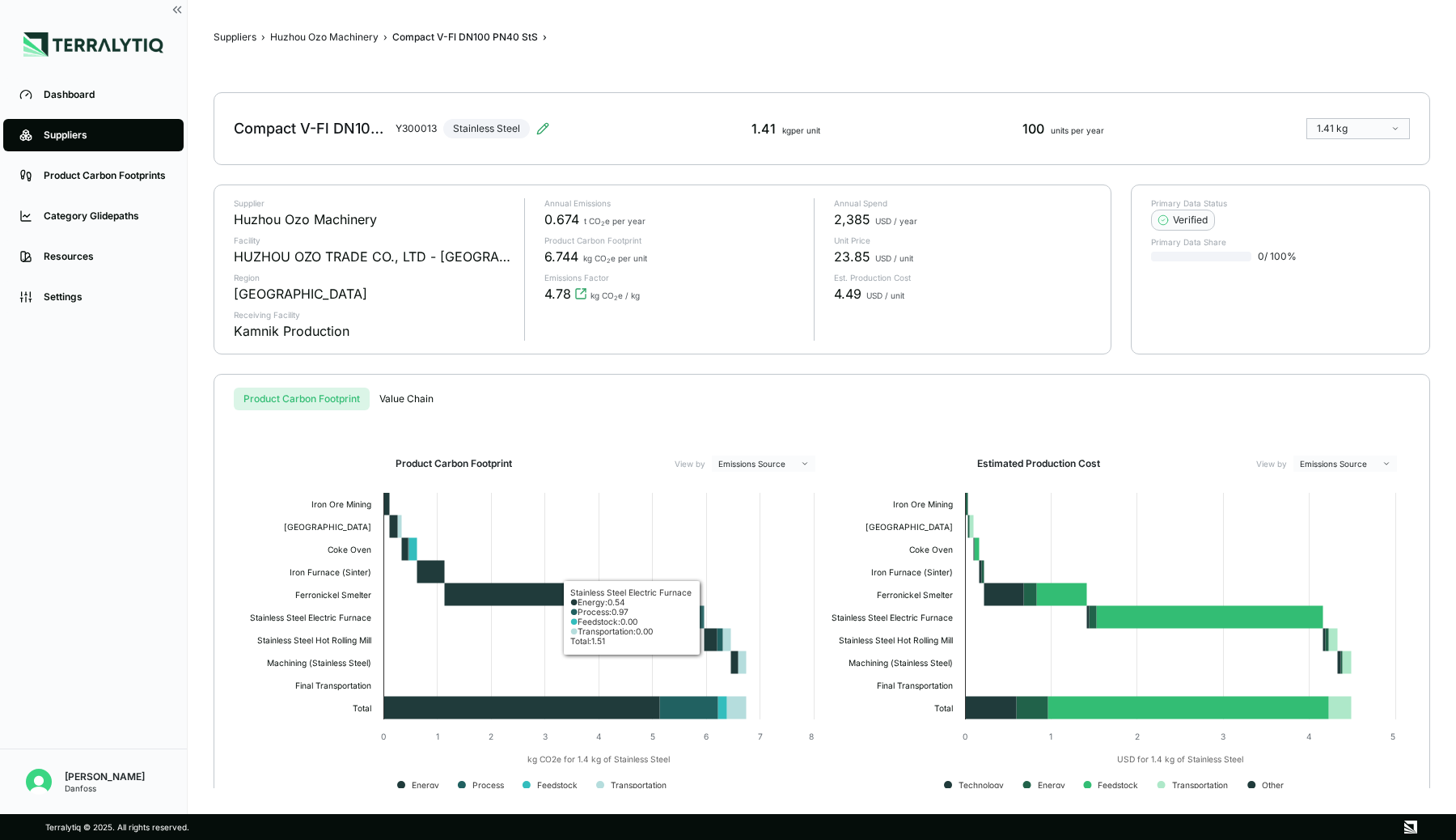
scroll to position [32, 0]
